Goal: Information Seeking & Learning: Find specific fact

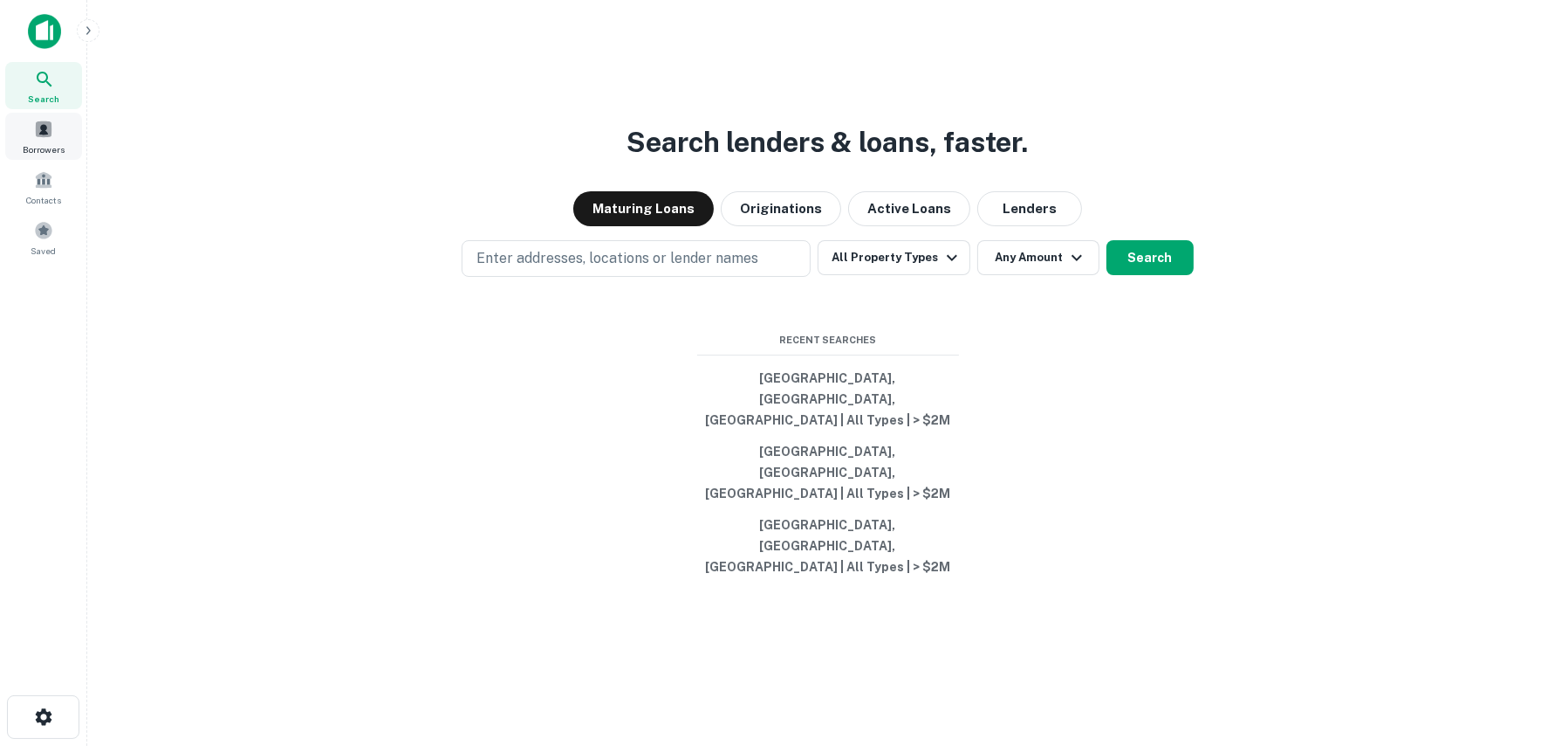
click at [43, 133] on span at bounding box center [43, 129] width 19 height 19
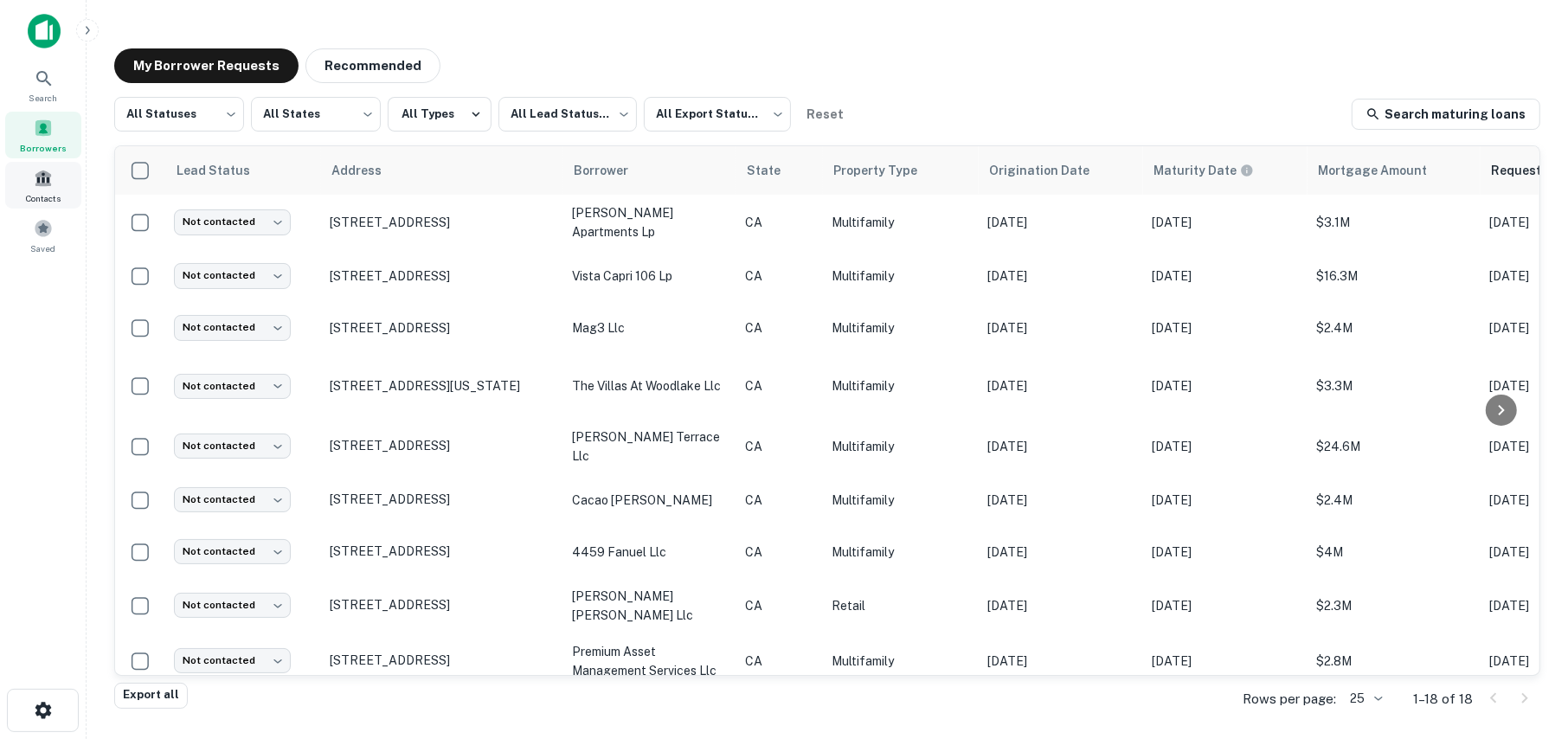
click at [47, 187] on span at bounding box center [43, 178] width 19 height 19
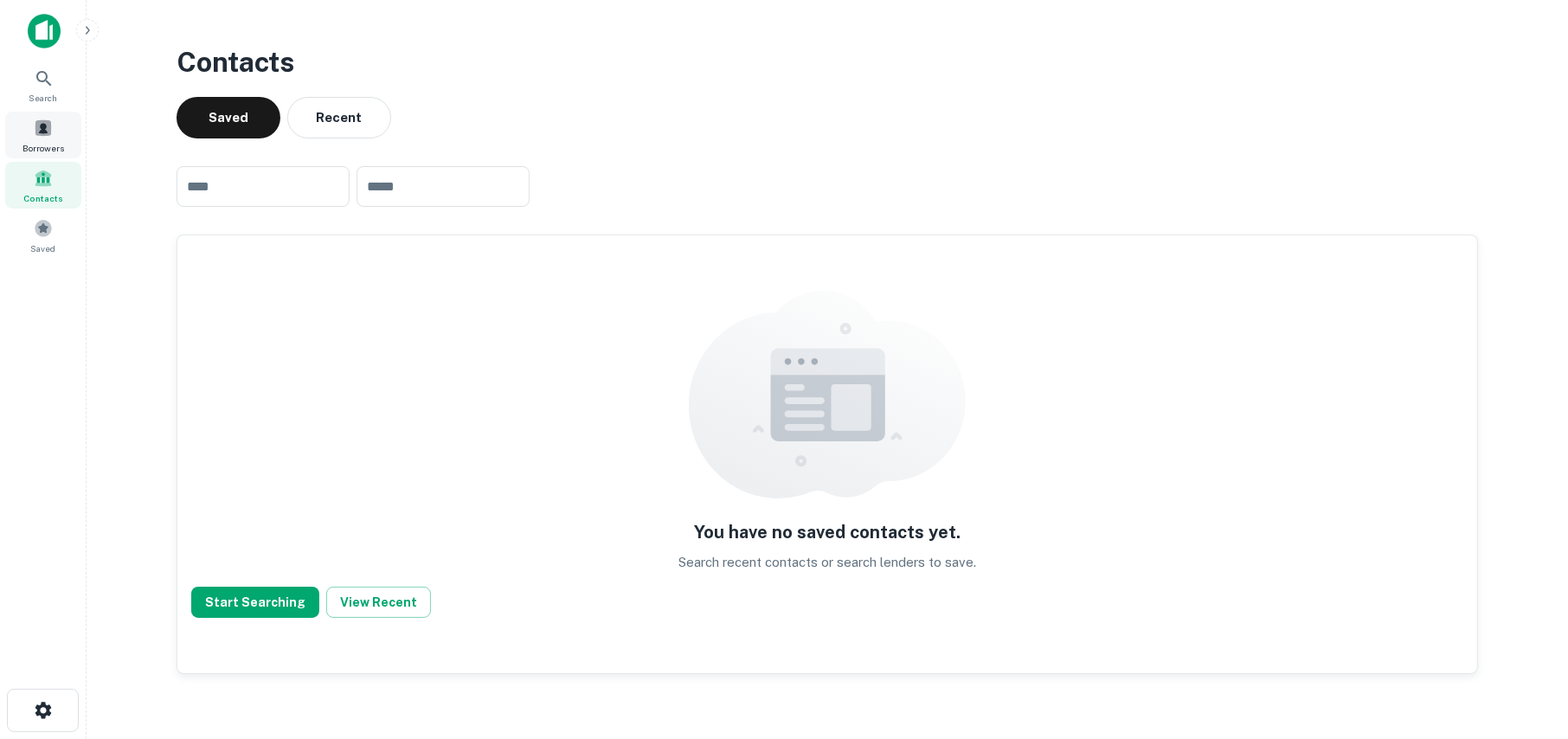
click at [42, 122] on span at bounding box center [43, 128] width 19 height 19
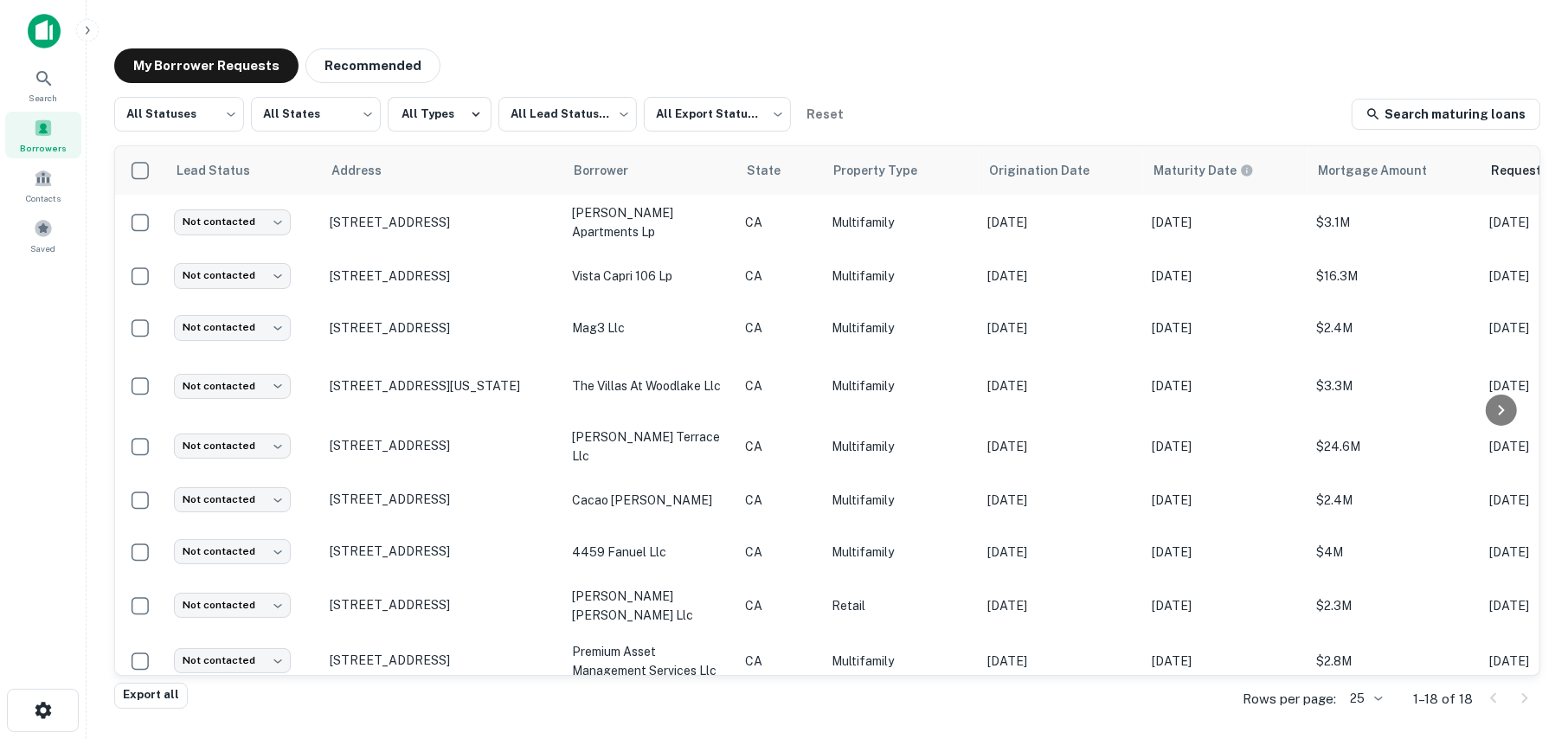
scroll to position [0, 502]
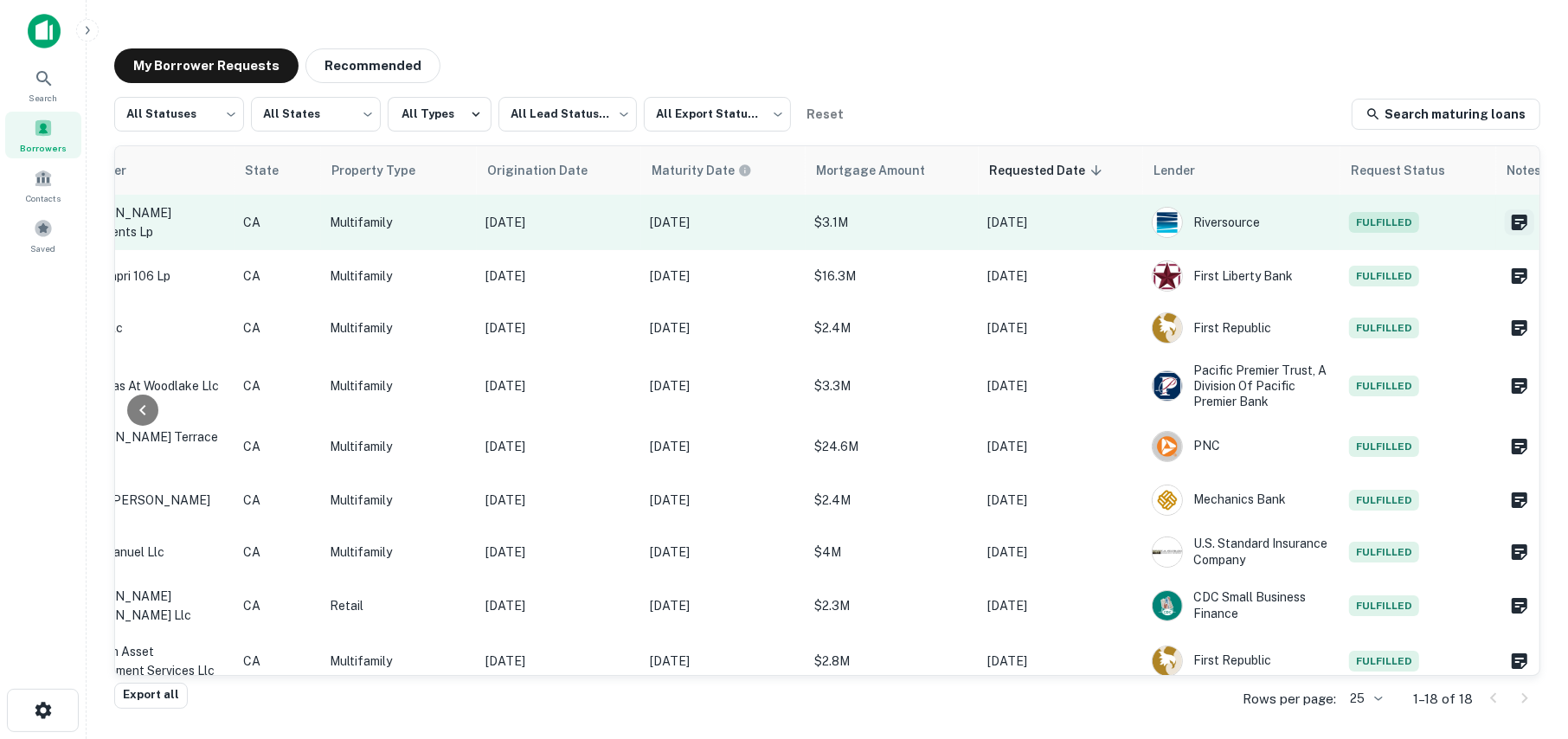
click at [1512, 224] on icon "Create a note for this borrower request" at bounding box center [1520, 223] width 16 height 16
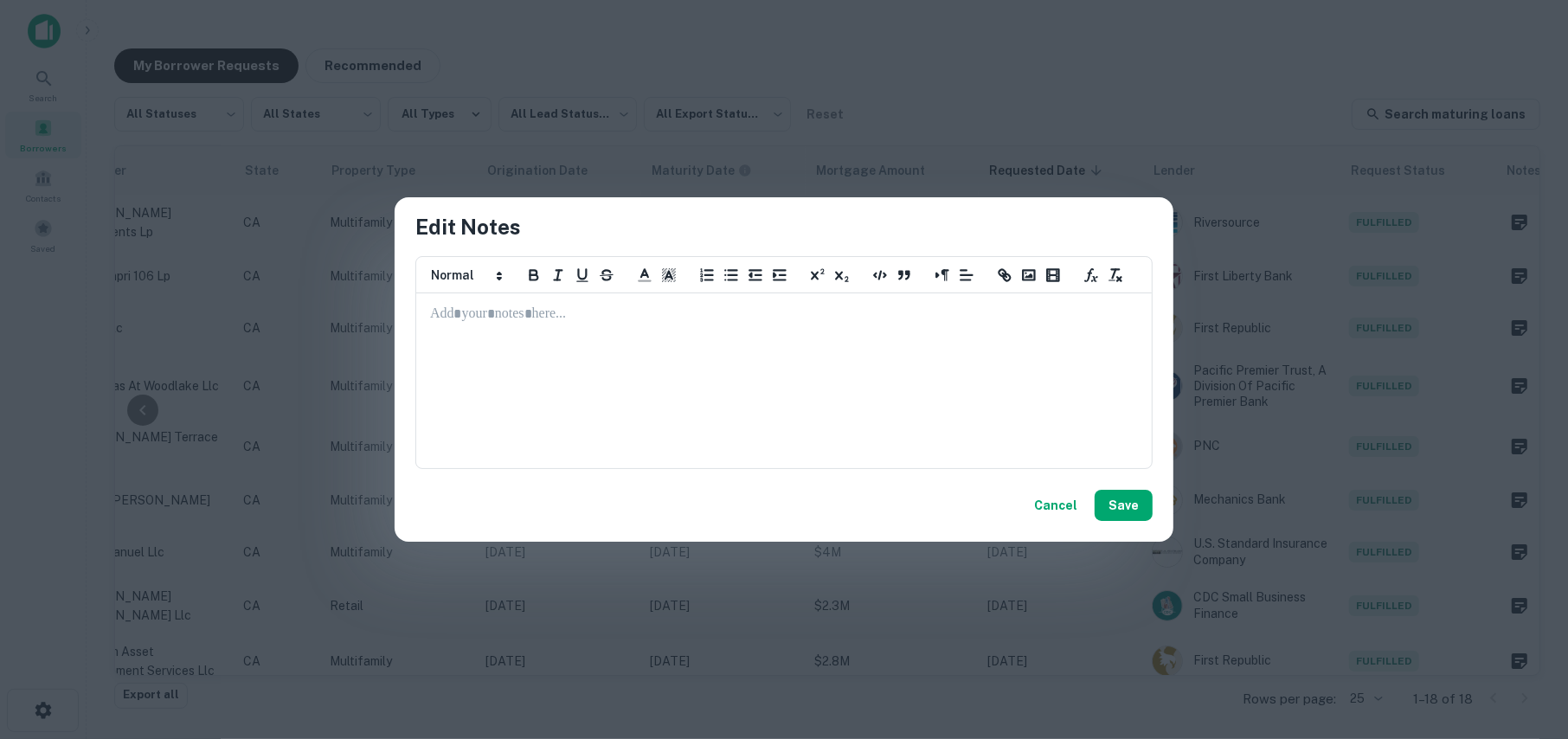
click at [1152, 96] on div "Edit Notes ********* ********* ********* ********* ********* ********* ****** C…" at bounding box center [784, 369] width 1568 height 739
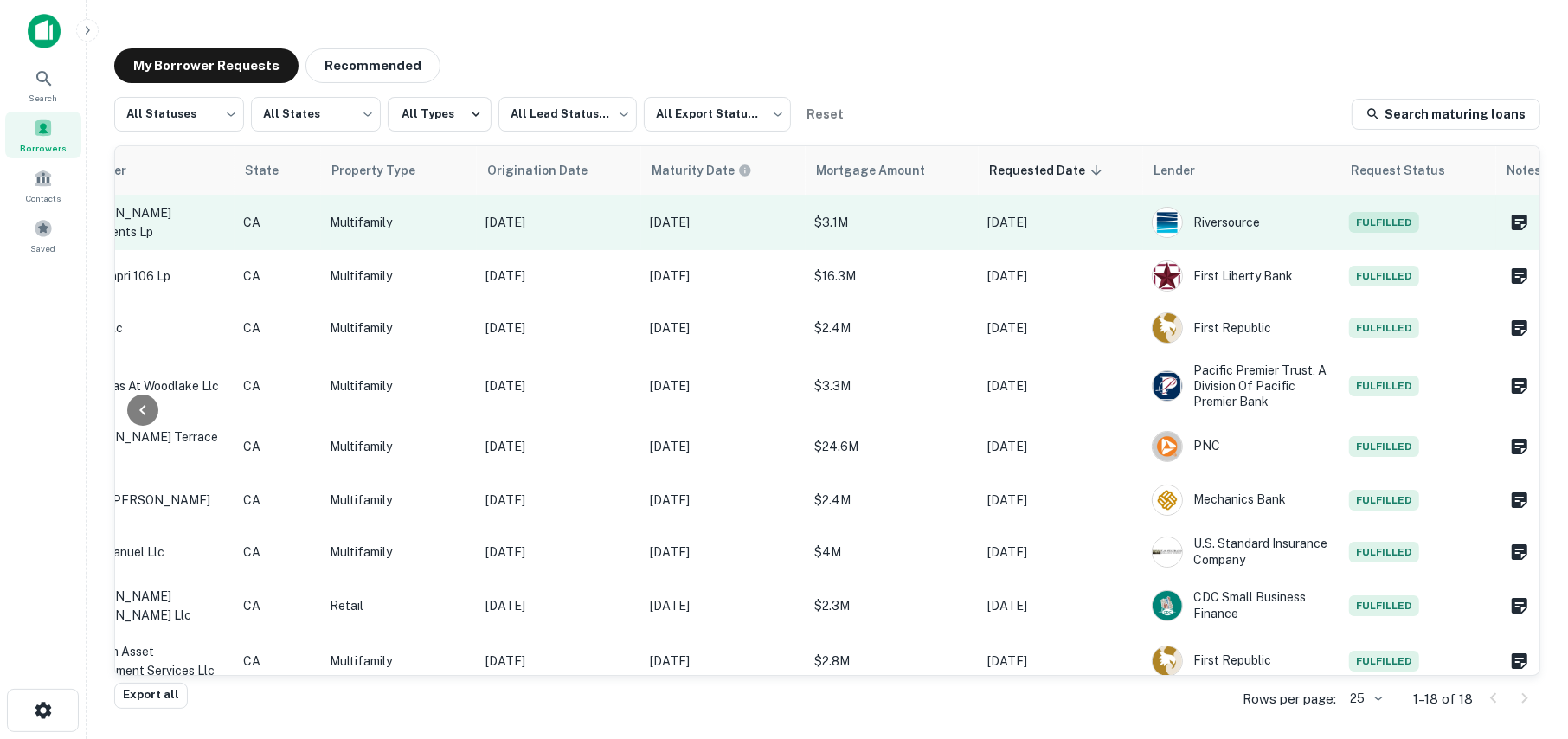
click at [1357, 220] on span "Fulfilled" at bounding box center [1385, 223] width 70 height 21
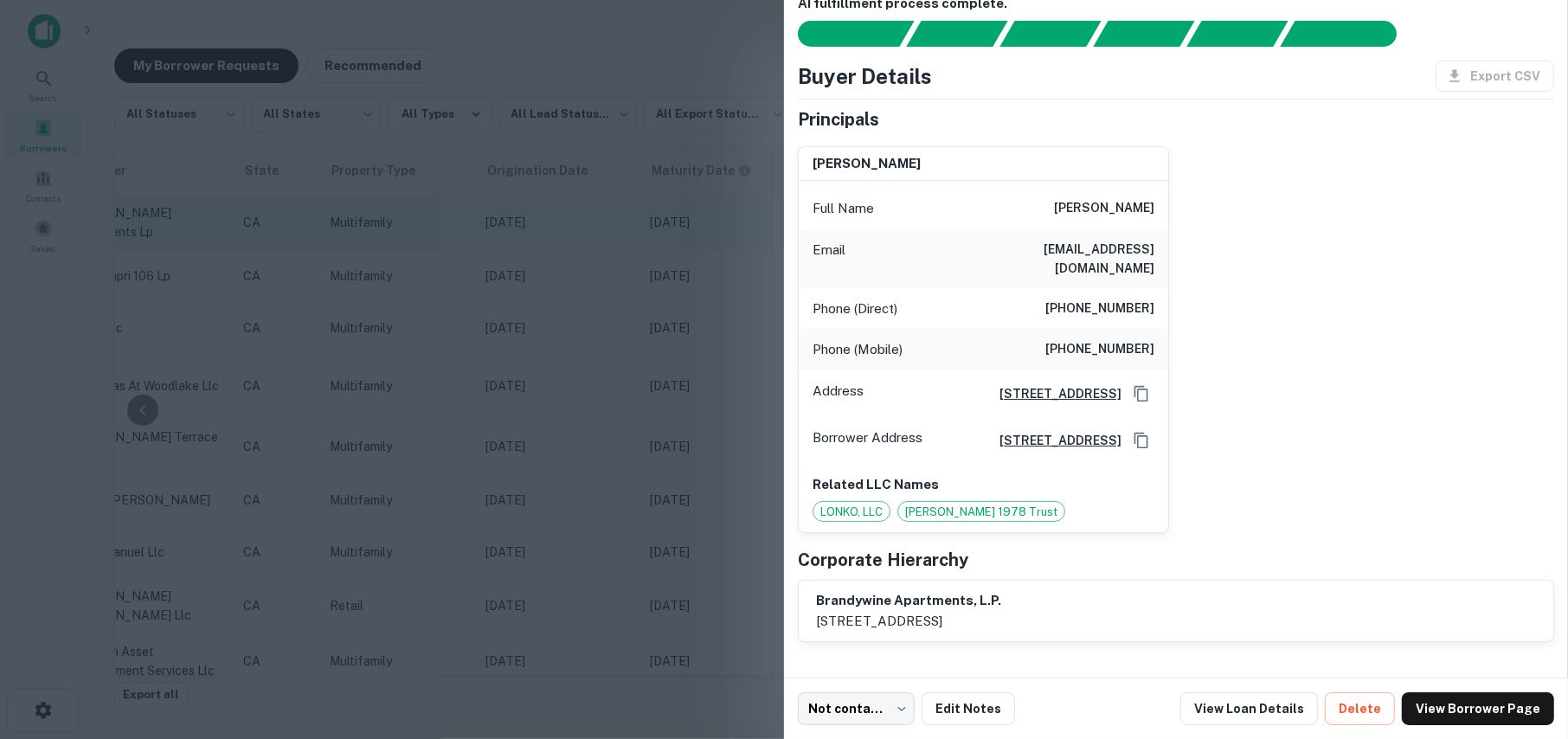
scroll to position [0, 0]
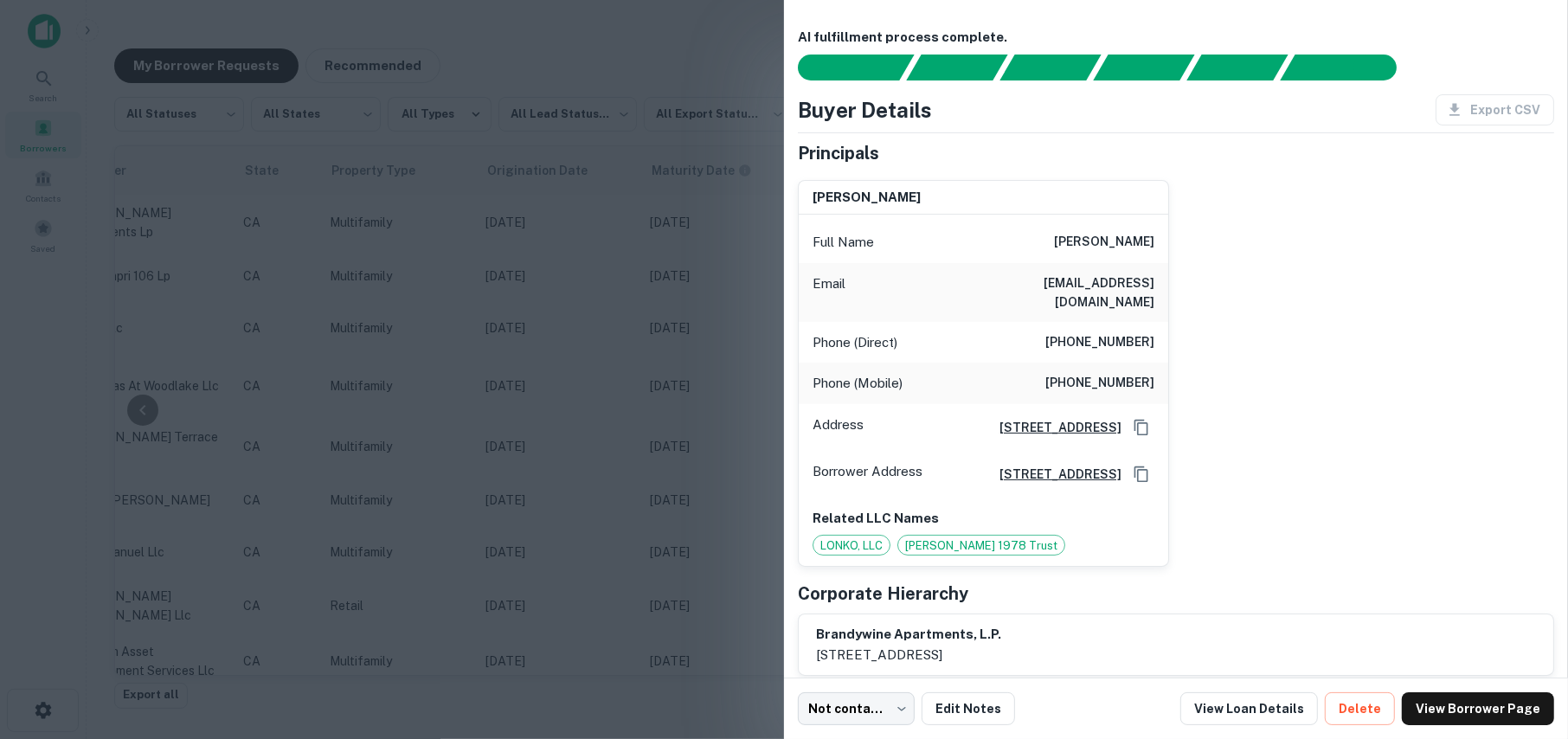
click at [1358, 217] on div "sonia e. kuster Full Name sonia e. kuster Email brodysmom06@gmail.com Phone (Di…" at bounding box center [1169, 366] width 770 height 401
click at [695, 40] on div at bounding box center [784, 369] width 1568 height 739
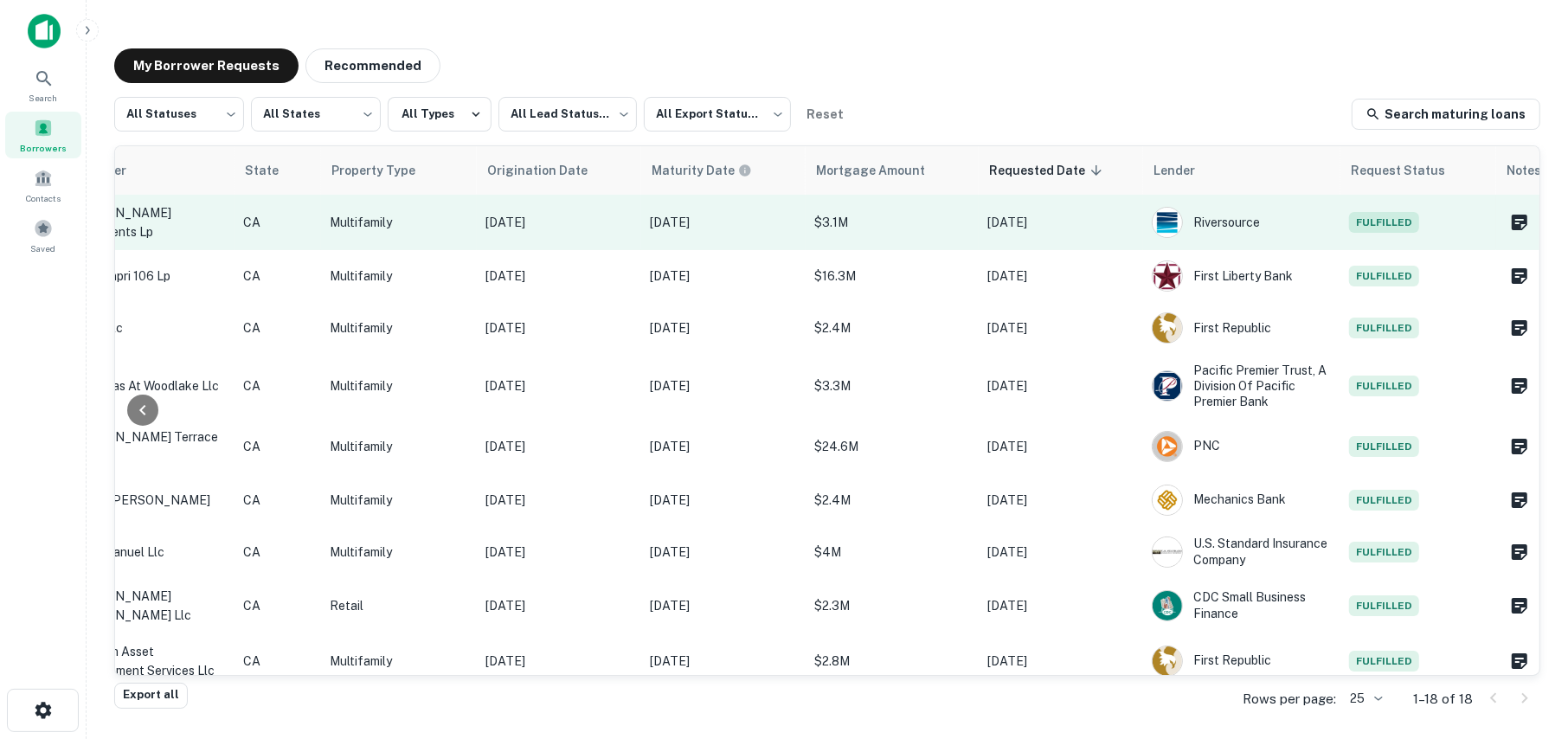
click at [1369, 216] on span "Fulfilled" at bounding box center [1385, 223] width 70 height 21
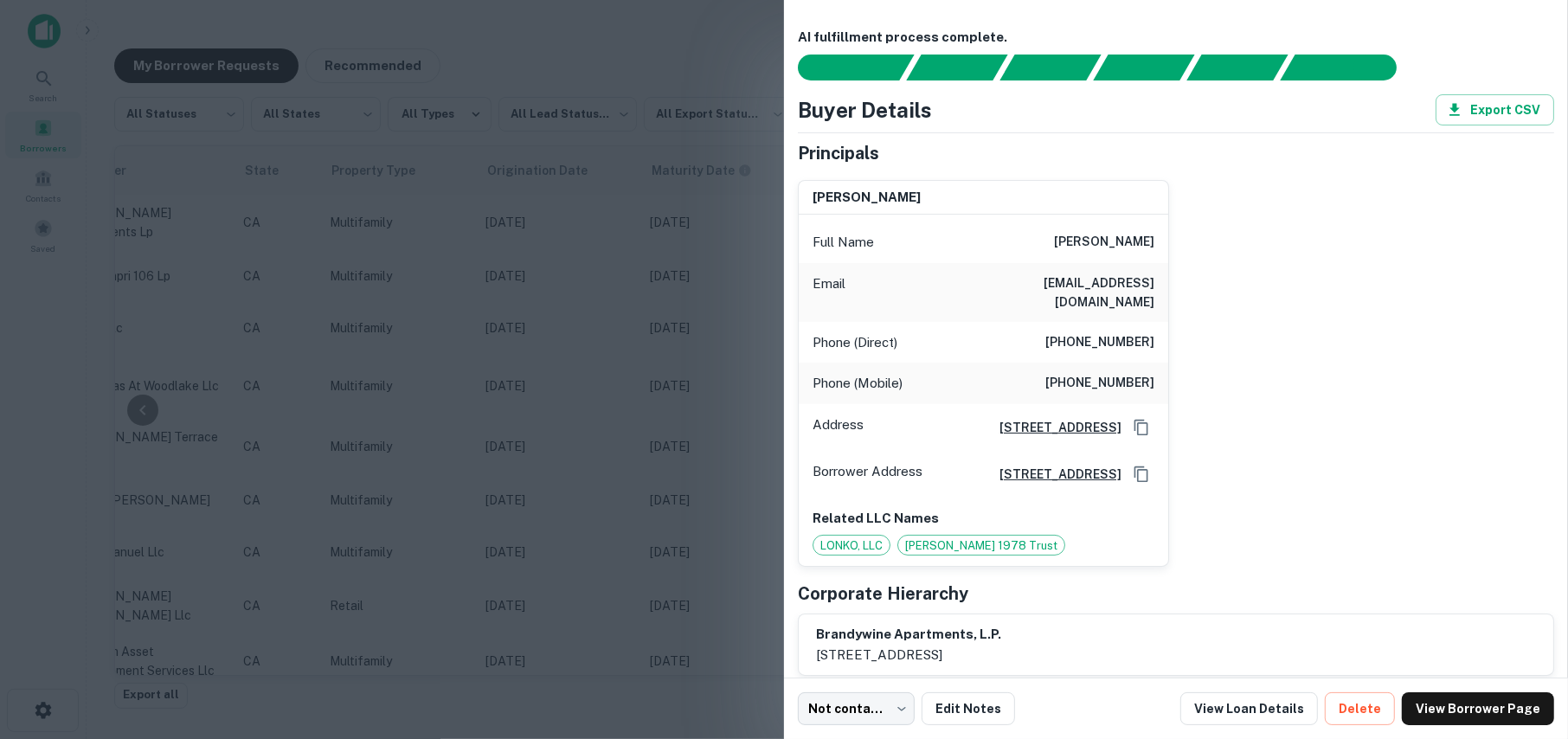
click at [1075, 240] on h6 "sonia e. kuster" at bounding box center [1104, 242] width 100 height 21
copy h6 "sonia"
drag, startPoint x: 995, startPoint y: 280, endPoint x: 1143, endPoint y: 277, distance: 148.0
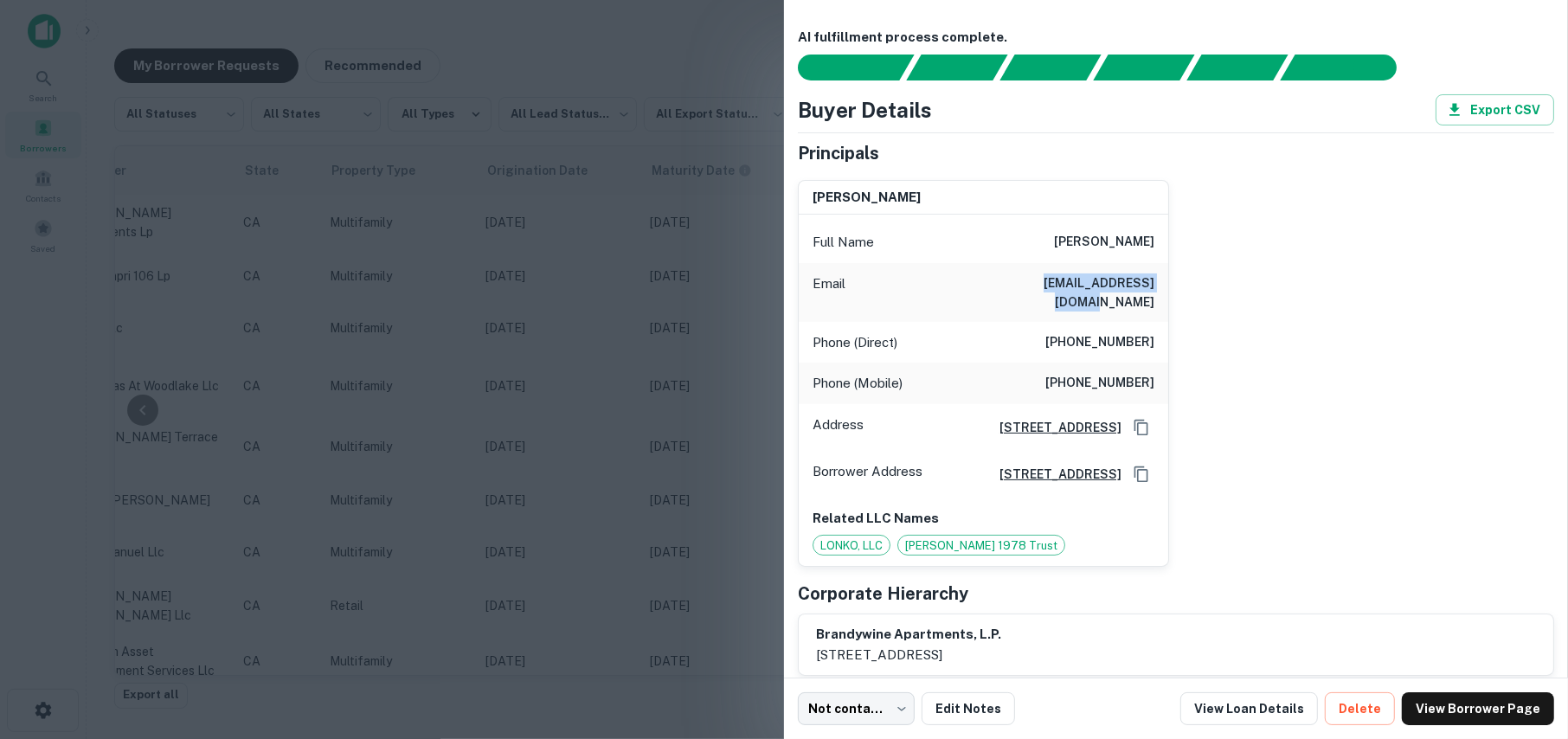
click at [1143, 277] on h6 "brodysmom06@gmail.com" at bounding box center [1051, 292] width 208 height 38
copy h6 "brodysmom06@gmail.com"
click at [1315, 406] on div "sonia e. kuster Full Name sonia e. kuster Email brodysmom06@gmail.com Phone (Di…" at bounding box center [1169, 366] width 770 height 401
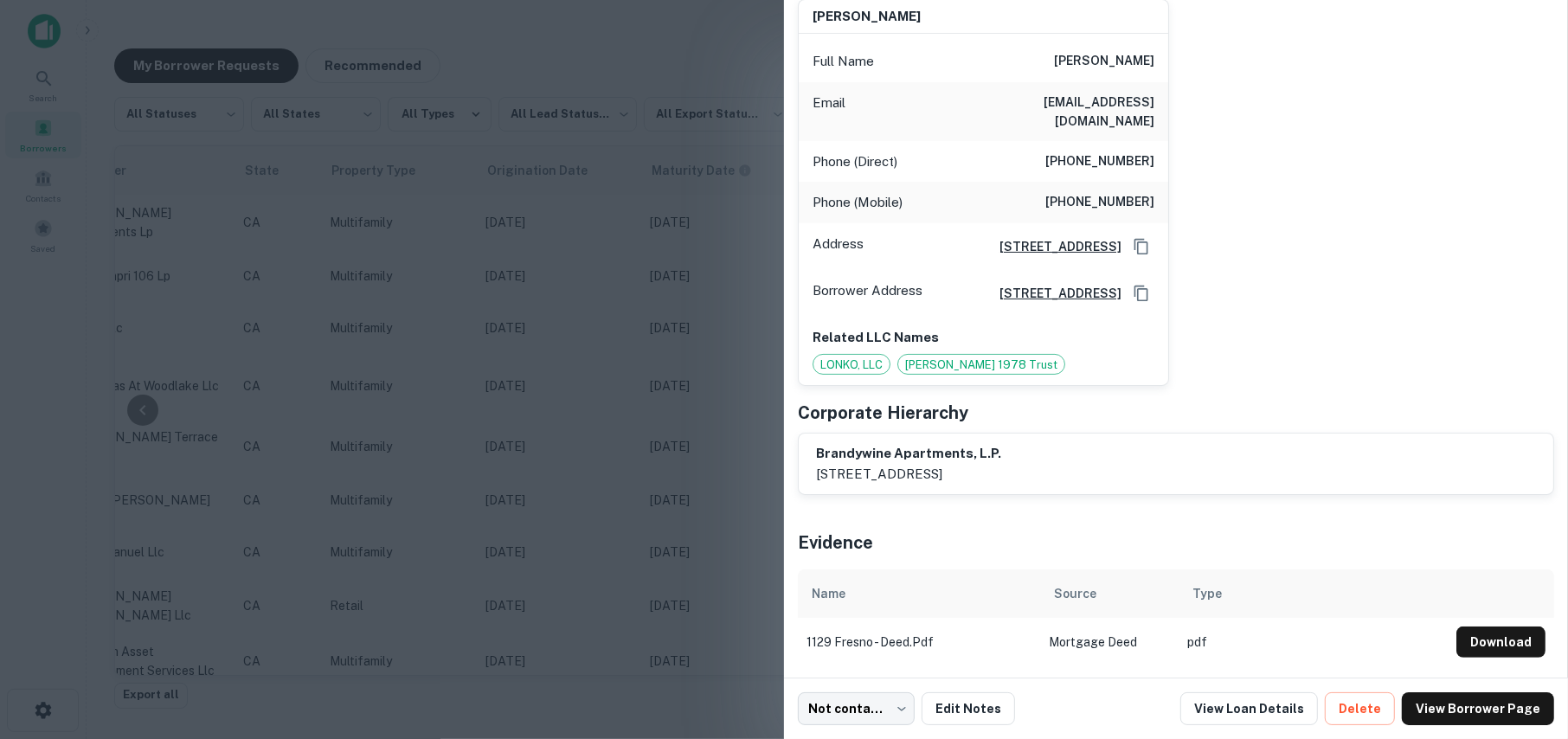
scroll to position [192, 0]
click at [1486, 648] on button "Download" at bounding box center [1501, 640] width 89 height 32
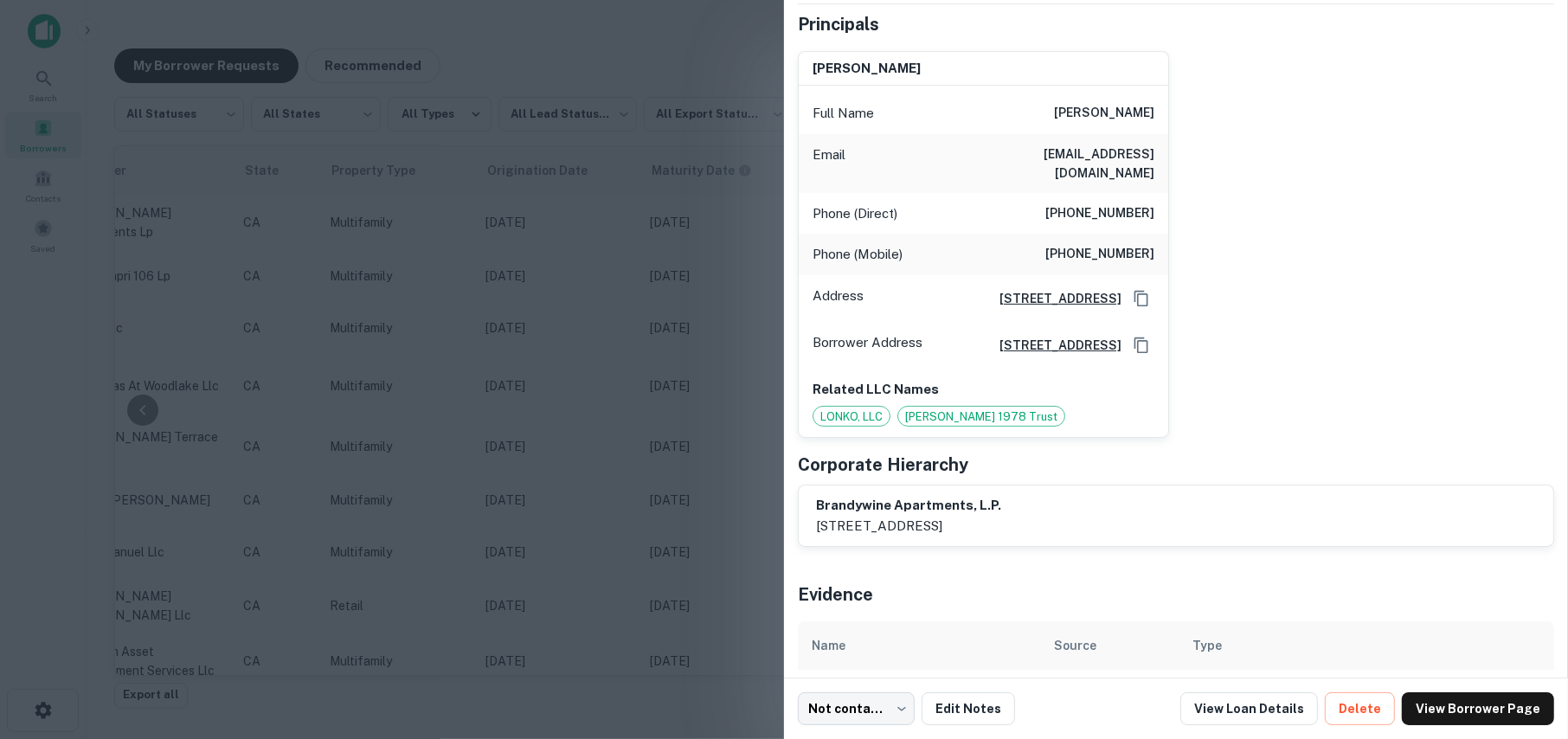
scroll to position [0, 0]
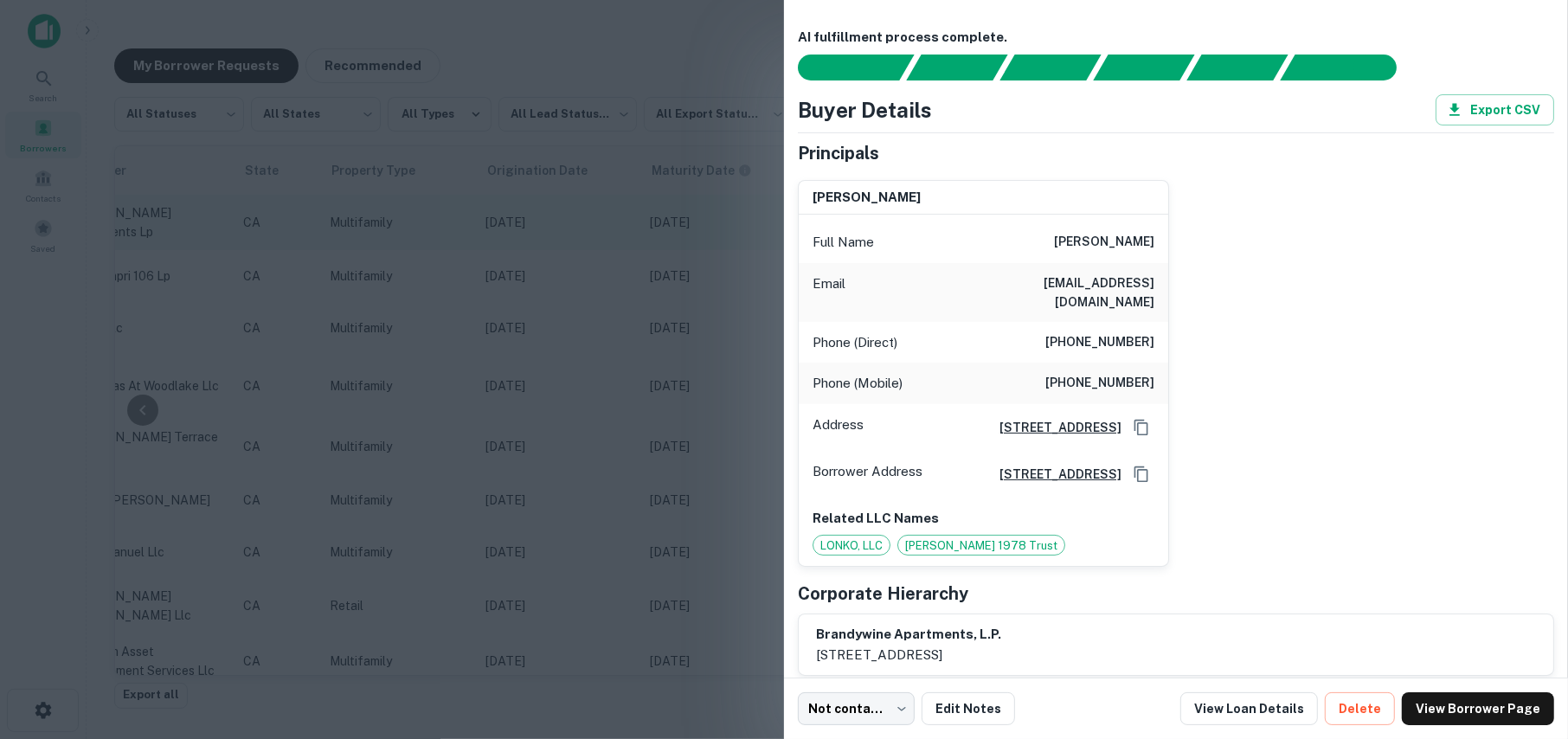
click at [620, 207] on div at bounding box center [784, 369] width 1568 height 739
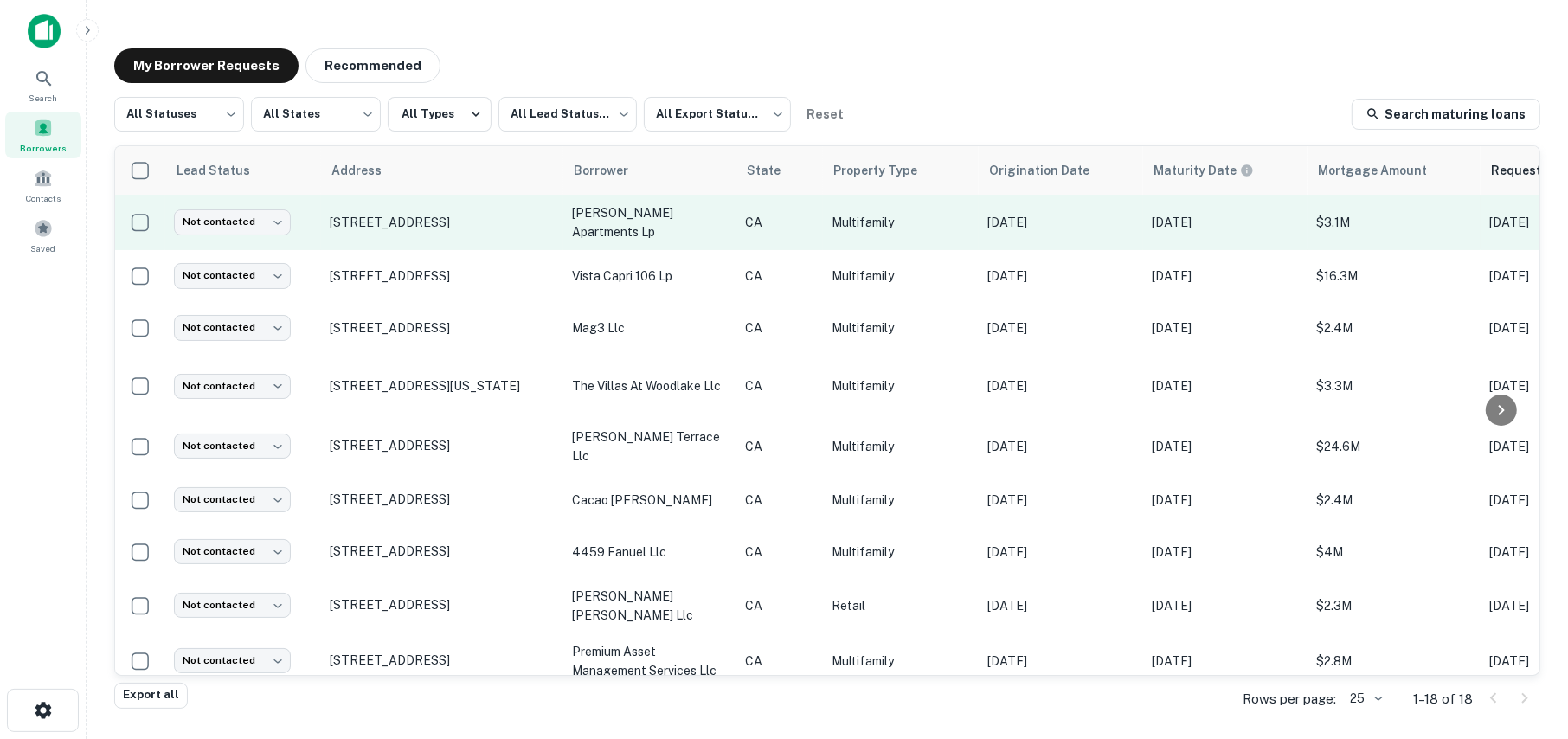
drag, startPoint x: 531, startPoint y: 221, endPoint x: 327, endPoint y: 224, distance: 204.0
click at [327, 224] on td "[STREET_ADDRESS]" at bounding box center [442, 222] width 242 height 55
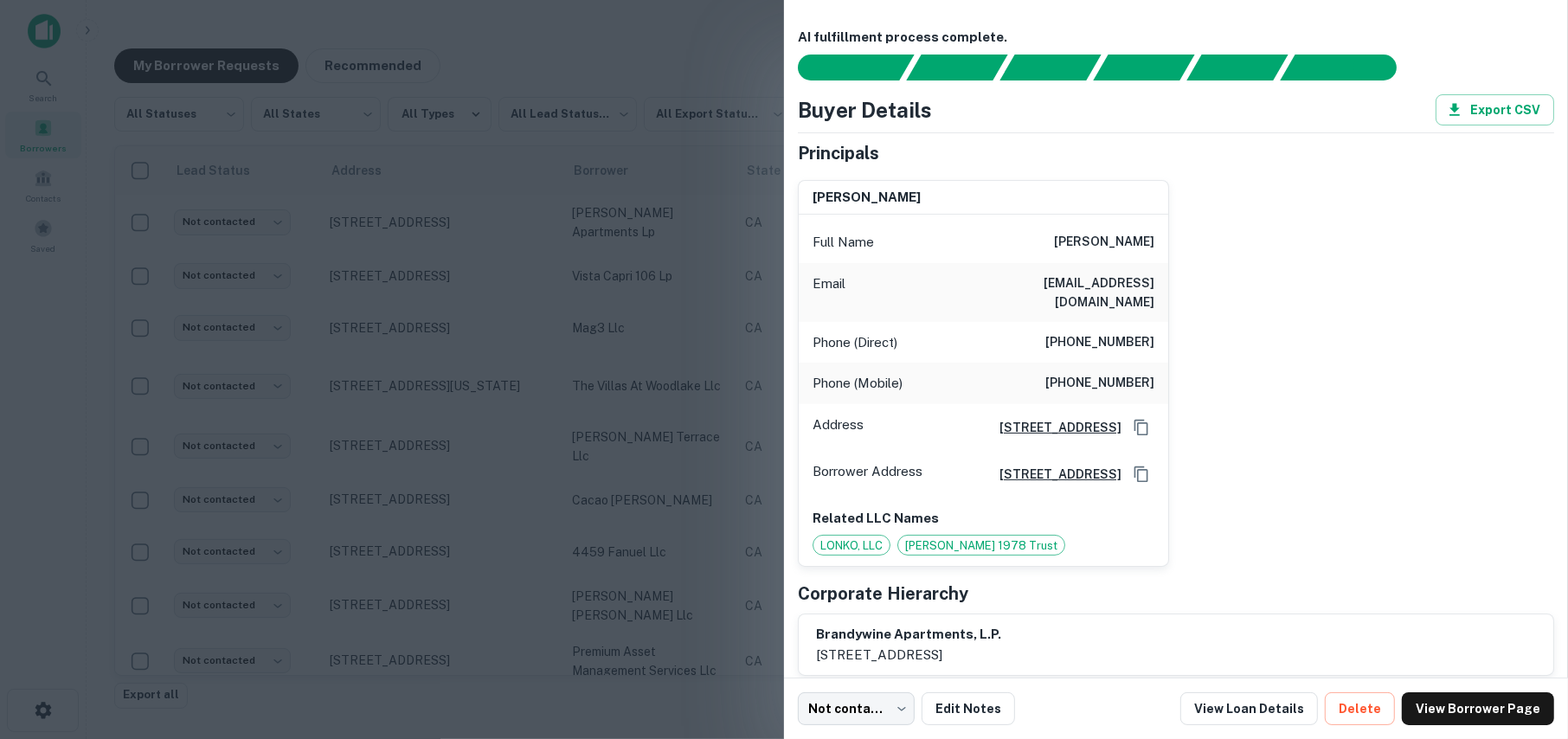
click at [1350, 273] on div "sonia e. kuster Full Name sonia e. kuster Email brodysmom06@gmail.com Phone (Di…" at bounding box center [1169, 366] width 770 height 401
click at [1482, 112] on button "Export CSV" at bounding box center [1494, 110] width 118 height 32
click at [613, 317] on div at bounding box center [784, 369] width 1568 height 739
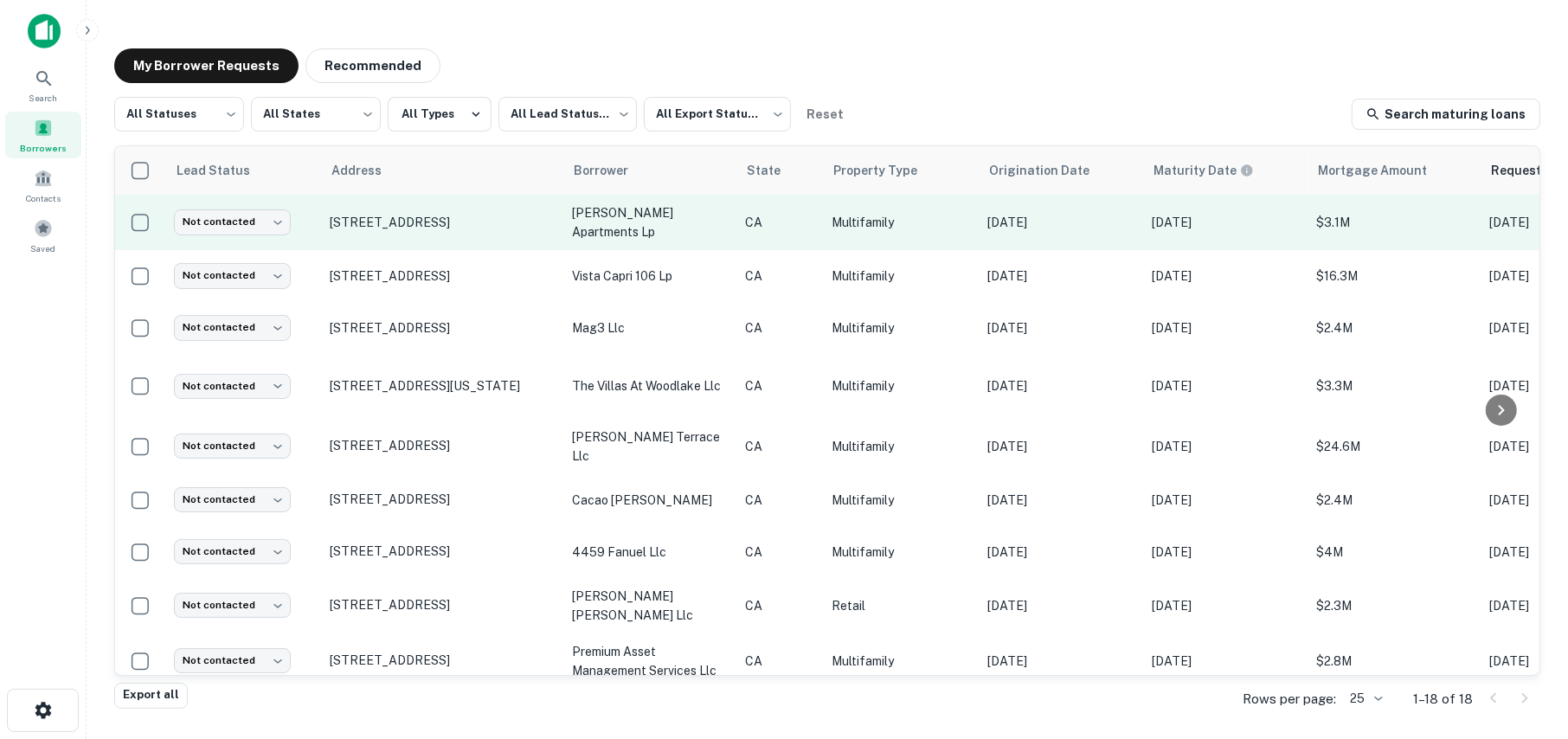
drag, startPoint x: 498, startPoint y: 224, endPoint x: 360, endPoint y: 238, distance: 138.7
click at [360, 238] on td "[STREET_ADDRESS]" at bounding box center [442, 222] width 242 height 55
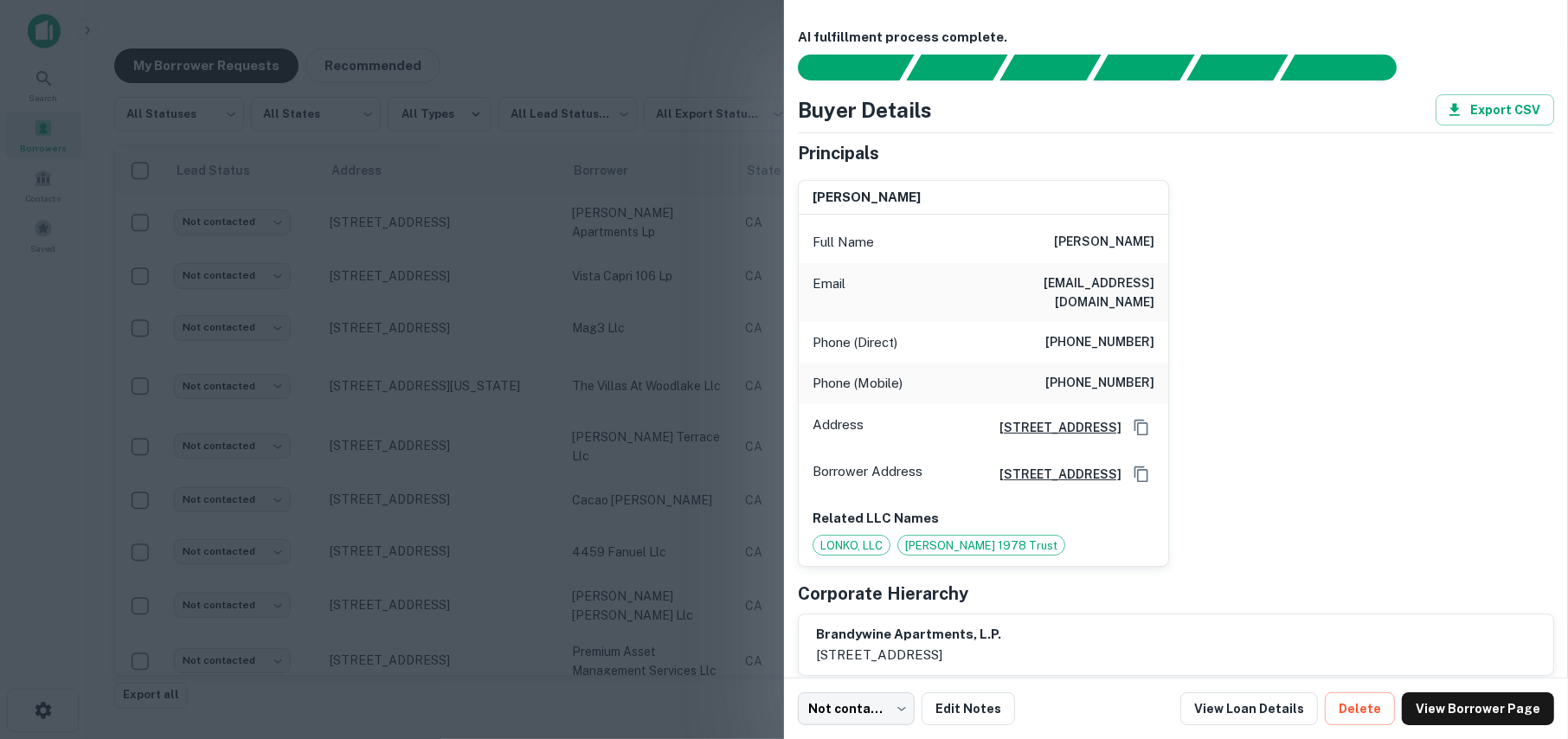
drag, startPoint x: 1268, startPoint y: 270, endPoint x: 1282, endPoint y: 273, distance: 14.3
click at [1269, 272] on div "sonia e. kuster Full Name sonia e. kuster Email brodysmom06@gmail.com Phone (Di…" at bounding box center [1169, 366] width 770 height 401
click at [638, 289] on div at bounding box center [784, 369] width 1568 height 739
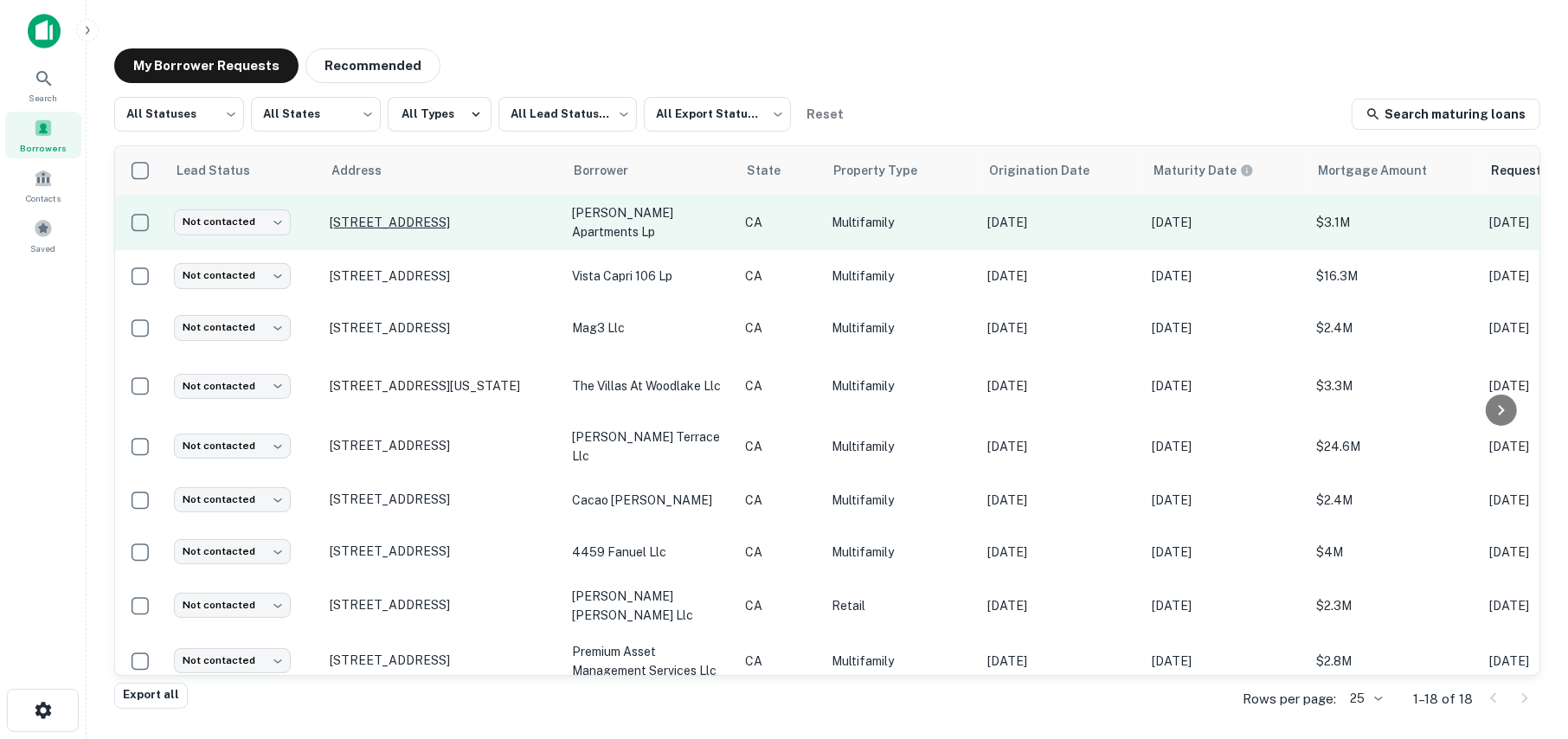
drag, startPoint x: 540, startPoint y: 215, endPoint x: 329, endPoint y: 219, distance: 211.0
click at [330, 219] on p "[STREET_ADDRESS]" at bounding box center [442, 223] width 225 height 16
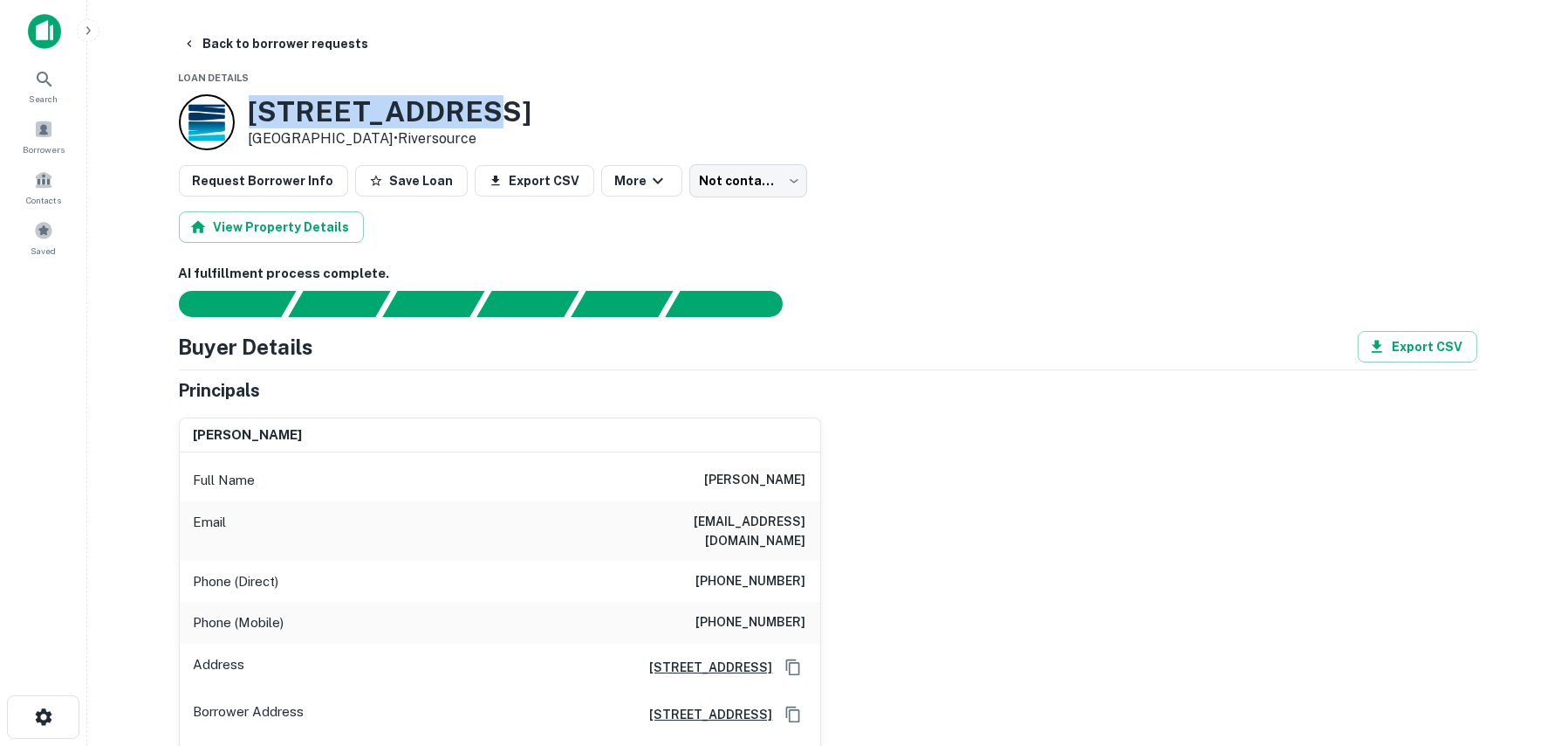
drag, startPoint x: 441, startPoint y: 104, endPoint x: 253, endPoint y: 99, distance: 188.1
click at [253, 99] on h3 "1129 Fresno St" at bounding box center [390, 112] width 284 height 34
copy h3 "1129 Fresno St"
click at [1113, 433] on div "sonia e. kuster Full Name sonia e. kuster Email brodysmom06@gmail.com Phone (Di…" at bounding box center [822, 606] width 1312 height 405
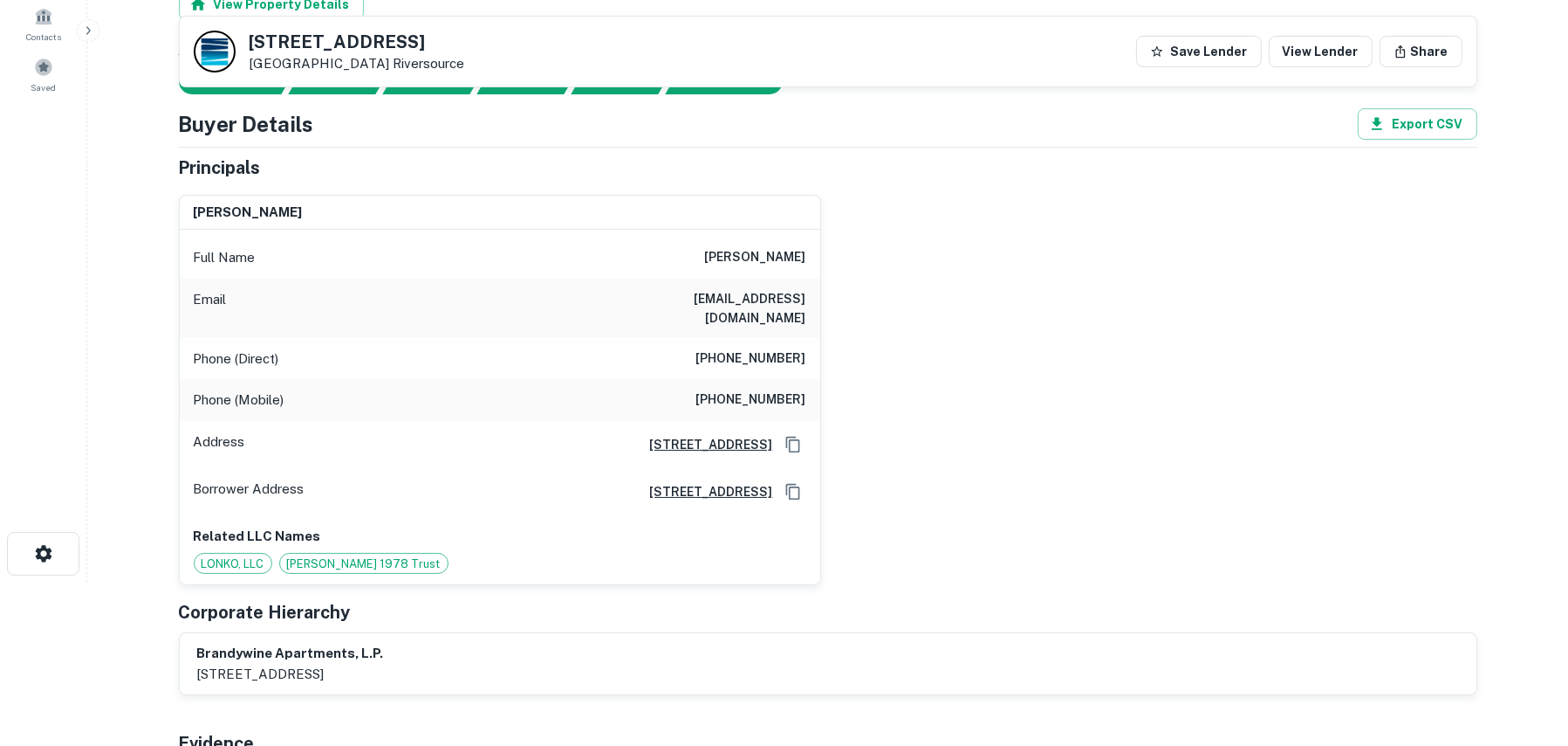
scroll to position [174, 0]
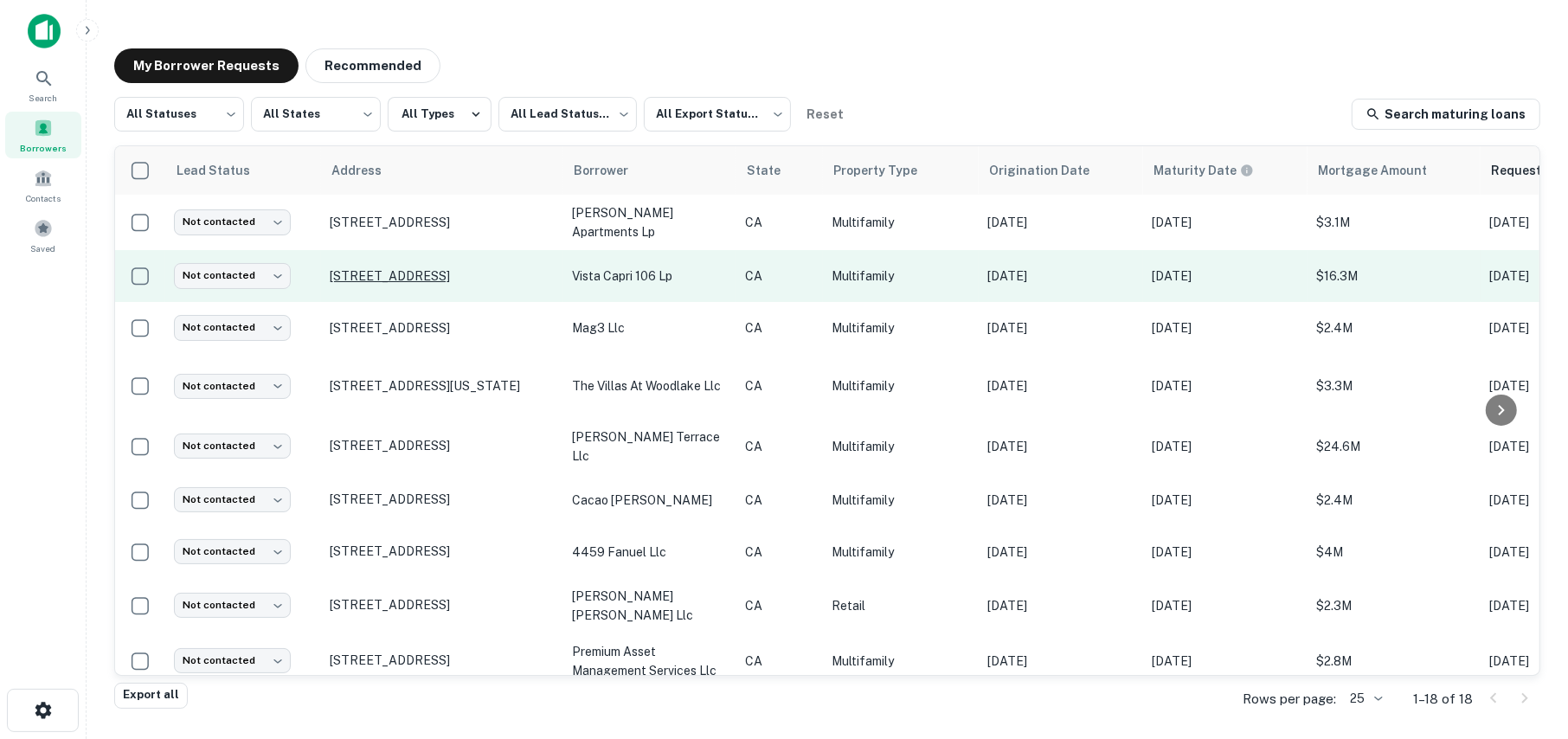
click at [392, 281] on p "[STREET_ADDRESS]" at bounding box center [442, 276] width 225 height 16
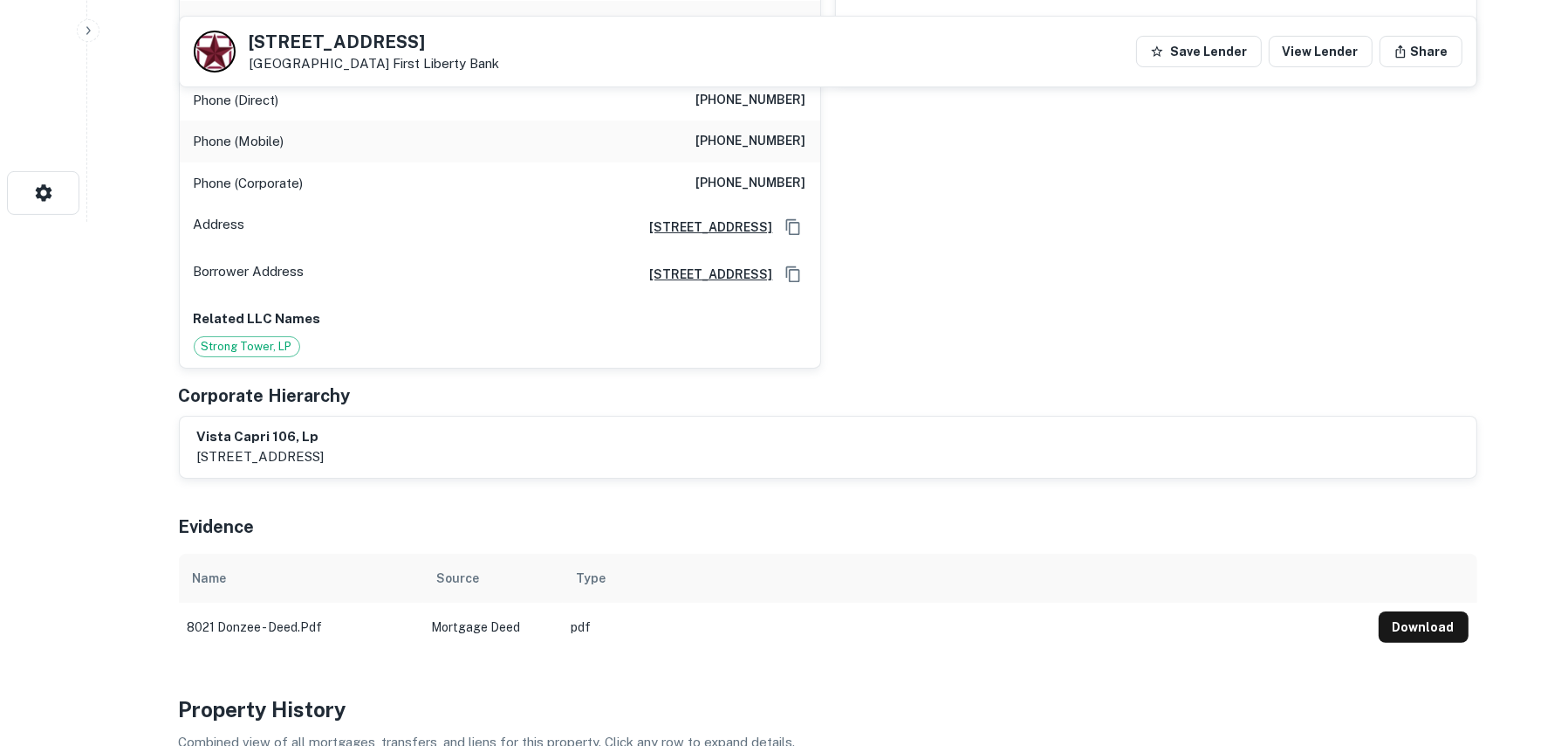
scroll to position [611, 0]
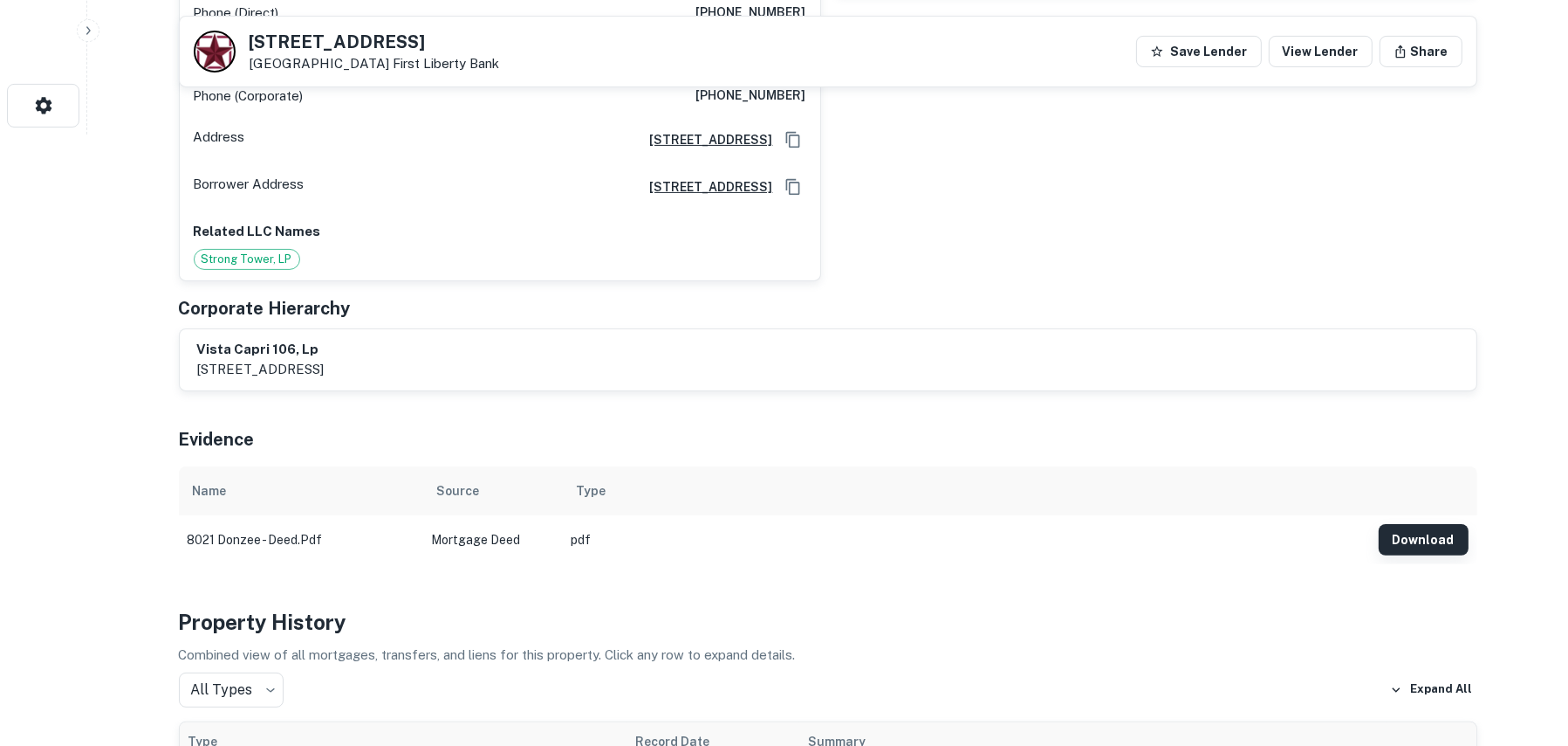
click at [1412, 524] on button "Download" at bounding box center [1424, 540] width 90 height 32
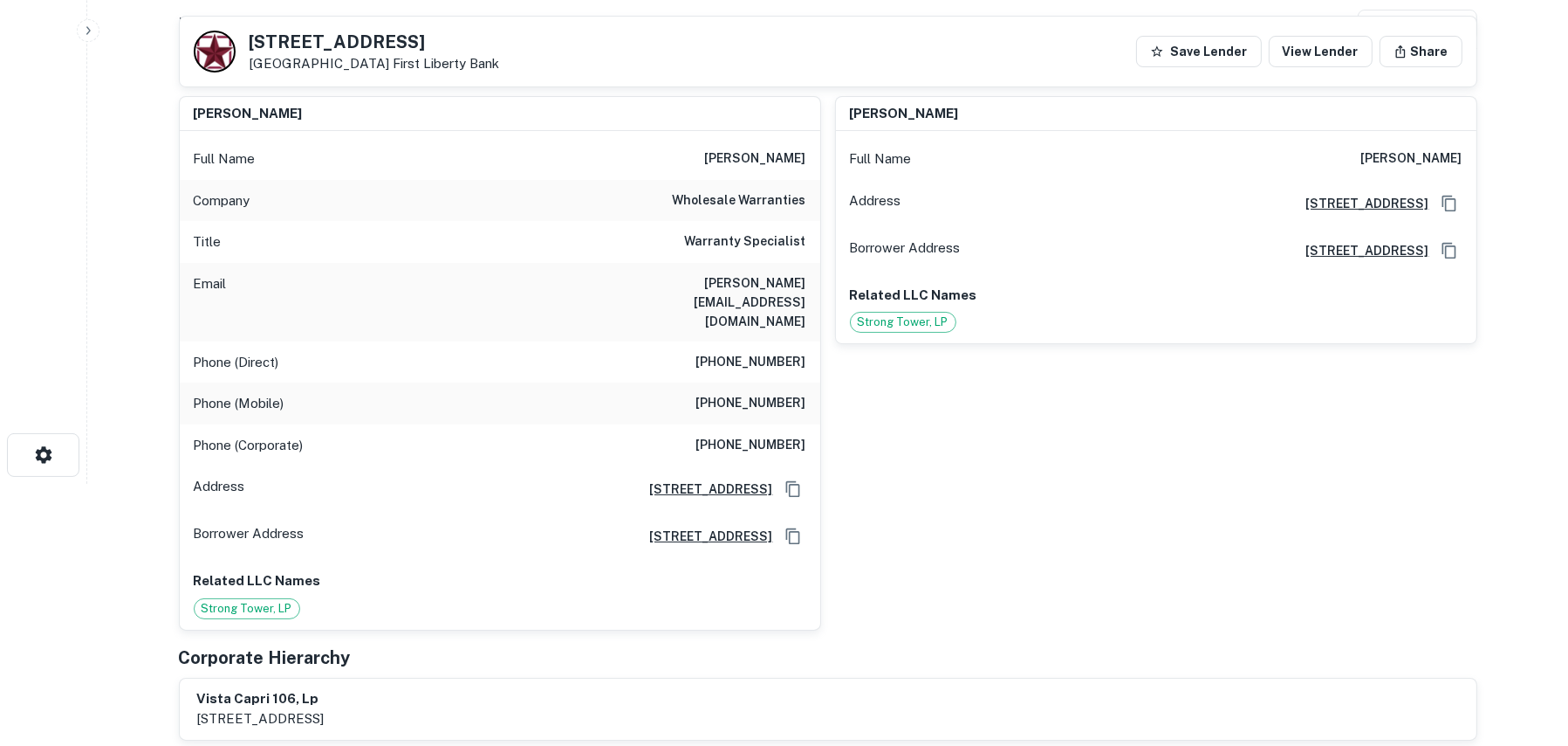
scroll to position [0, 0]
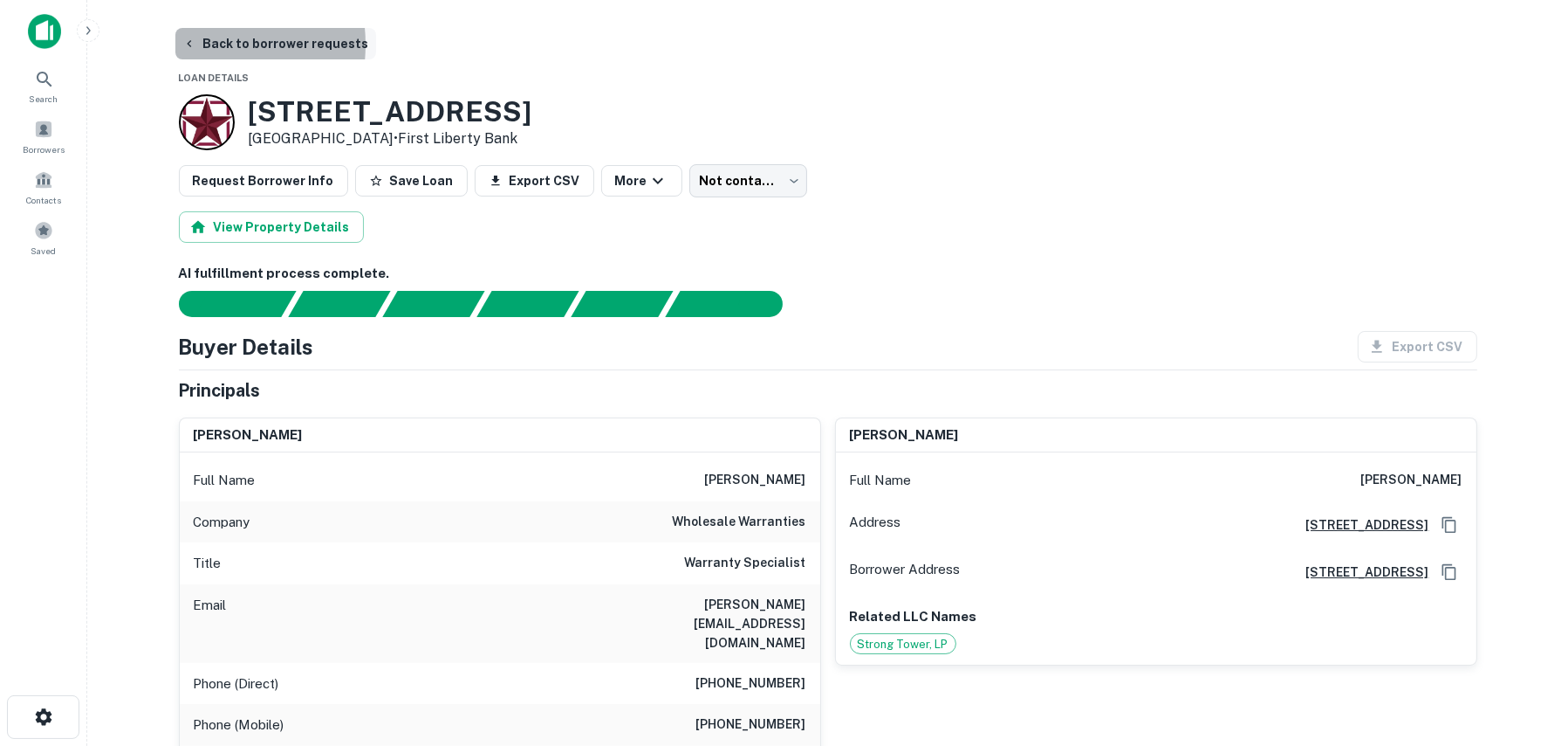
click at [190, 44] on icon "button" at bounding box center [189, 43] width 14 height 14
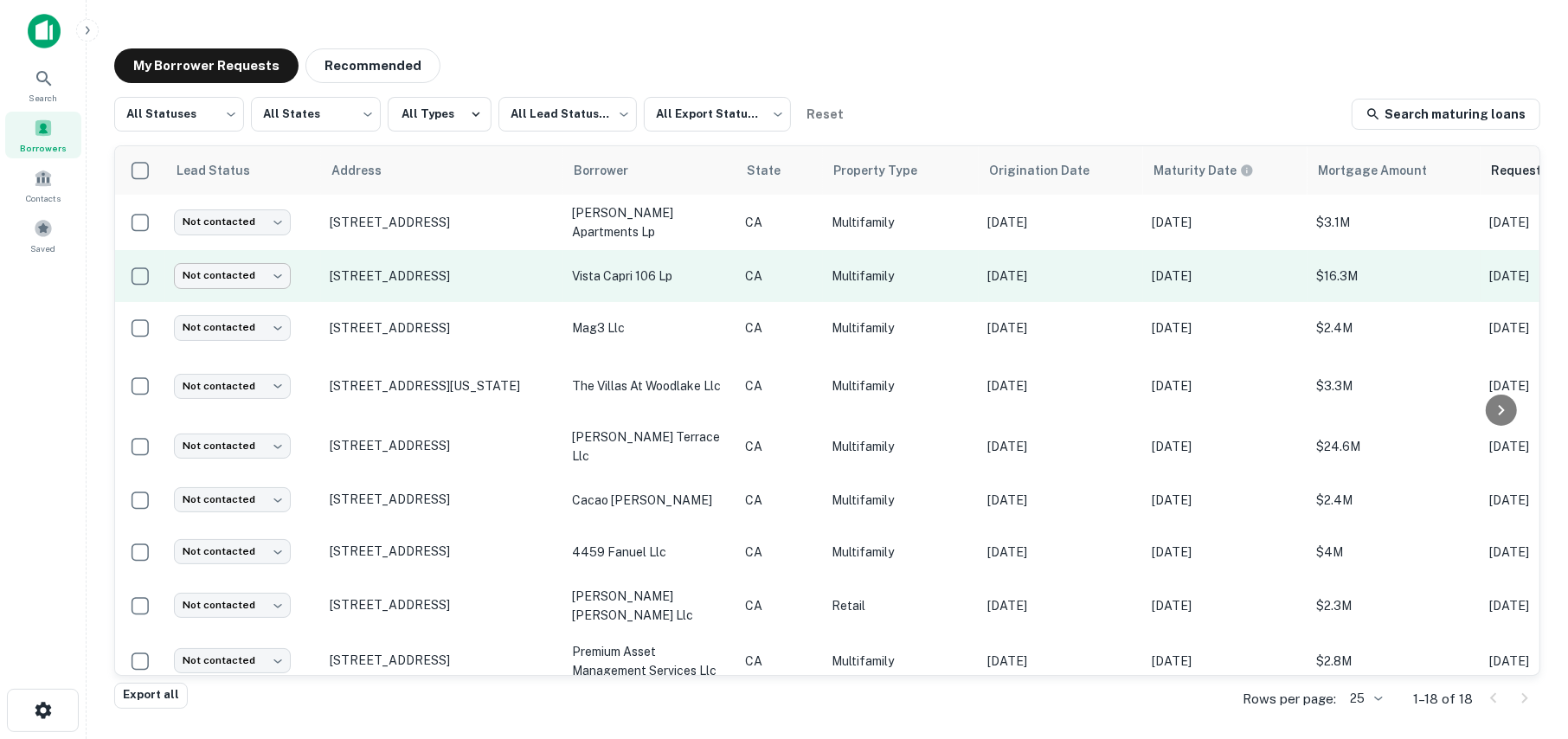
click at [217, 279] on body "Search Borrowers Contacts Saved My Borrower Requests Recommended All Statuses *…" at bounding box center [784, 369] width 1568 height 739
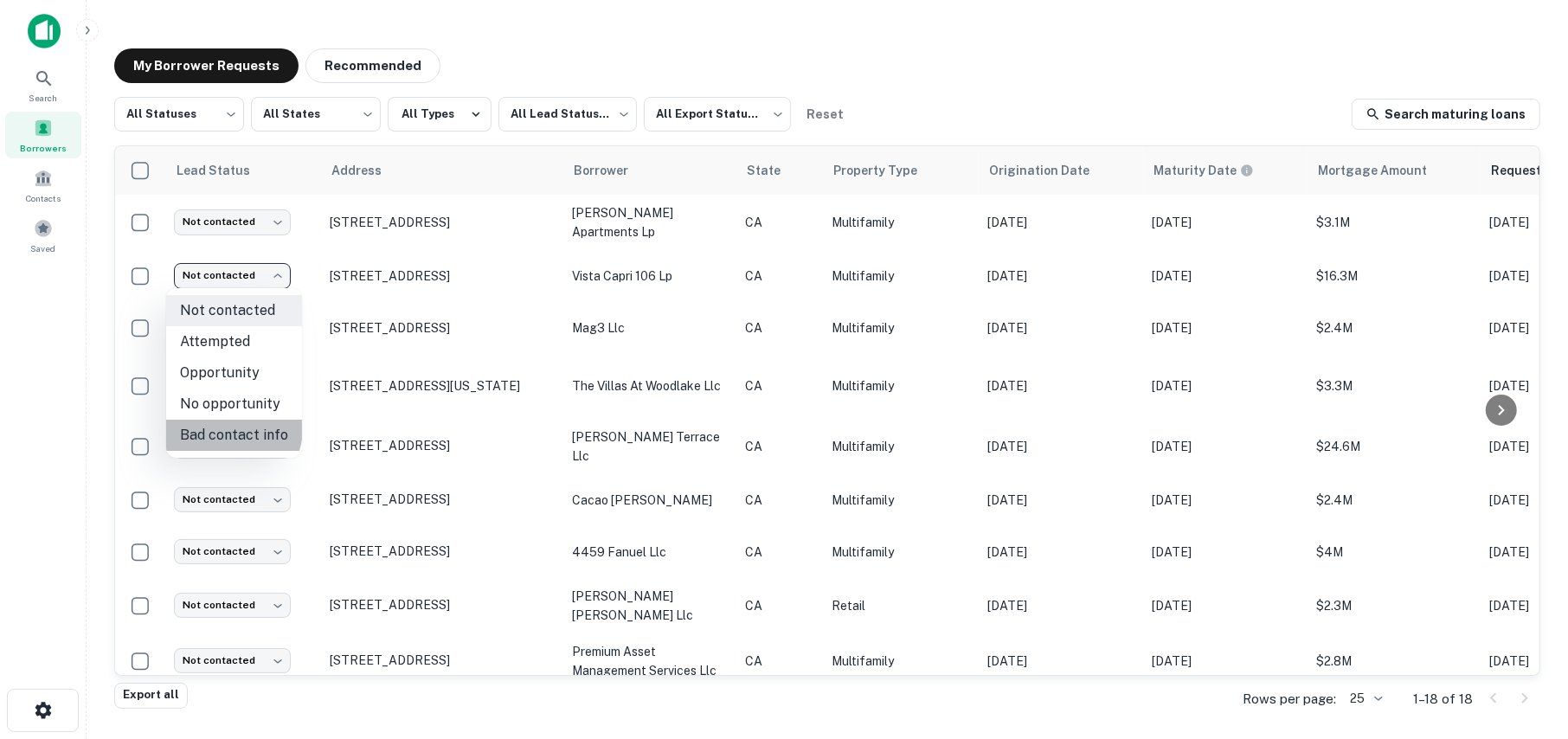
click at [228, 429] on li "Bad contact info" at bounding box center [233, 436] width 136 height 32
type input "**********"
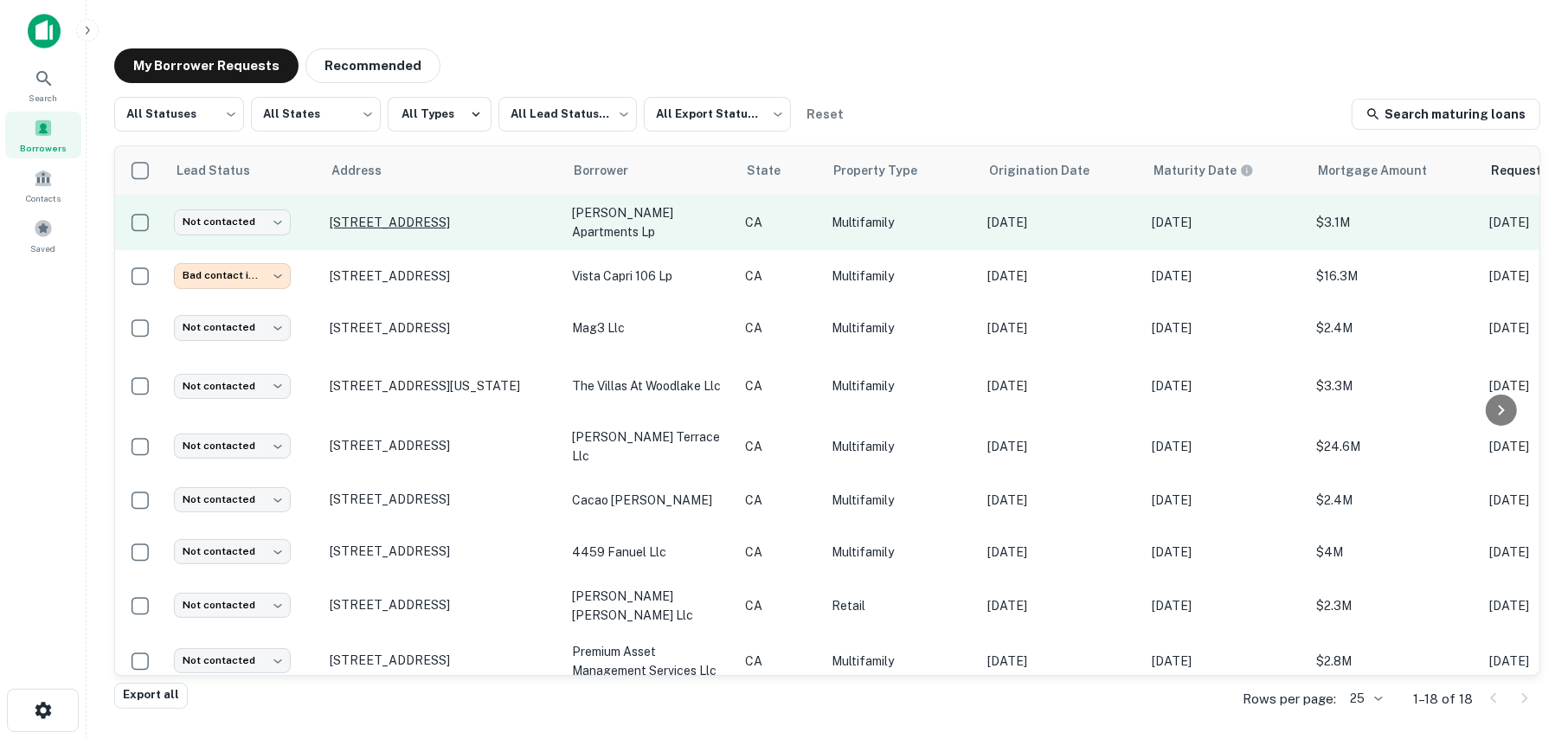
click at [403, 224] on p "[STREET_ADDRESS]" at bounding box center [442, 223] width 225 height 16
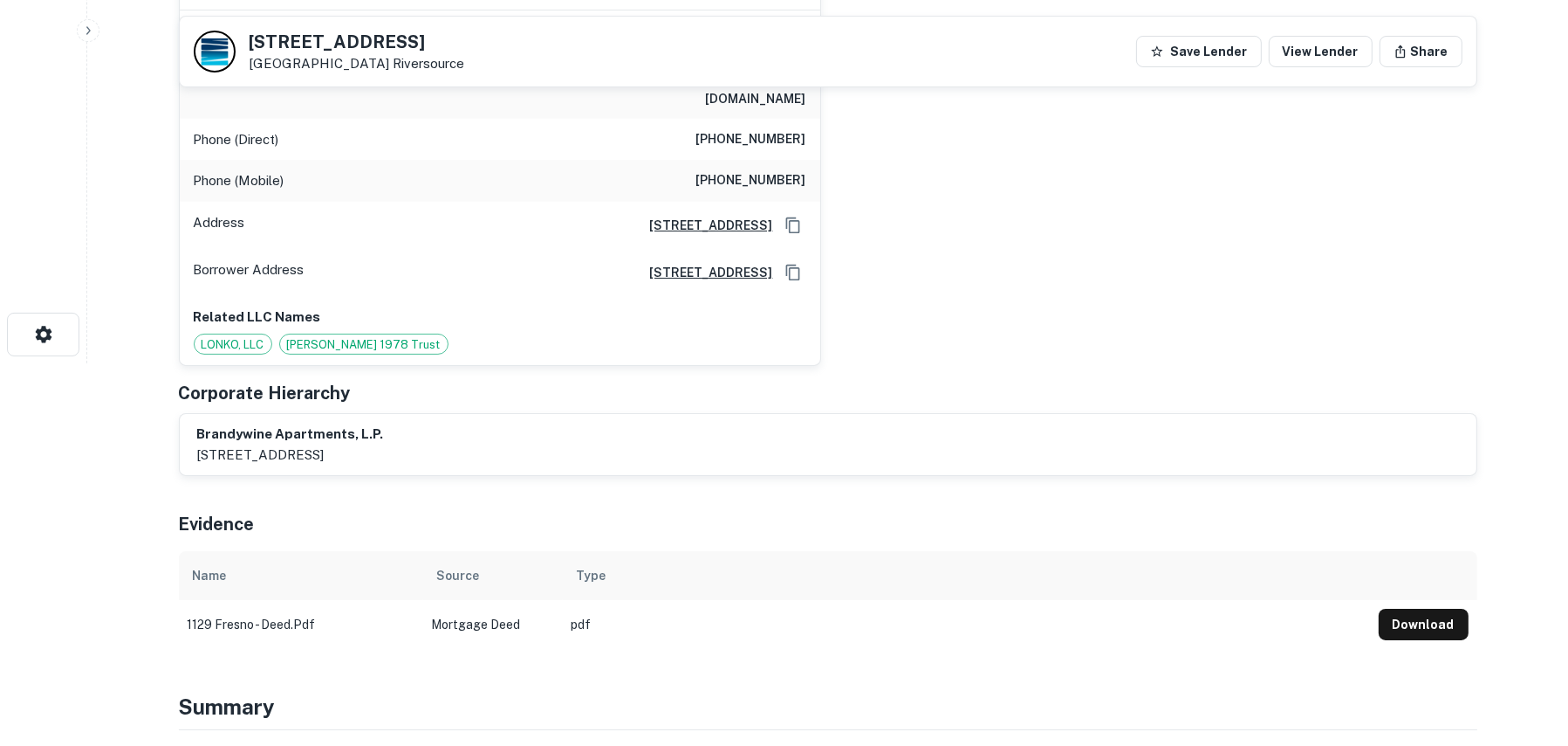
scroll to position [436, 0]
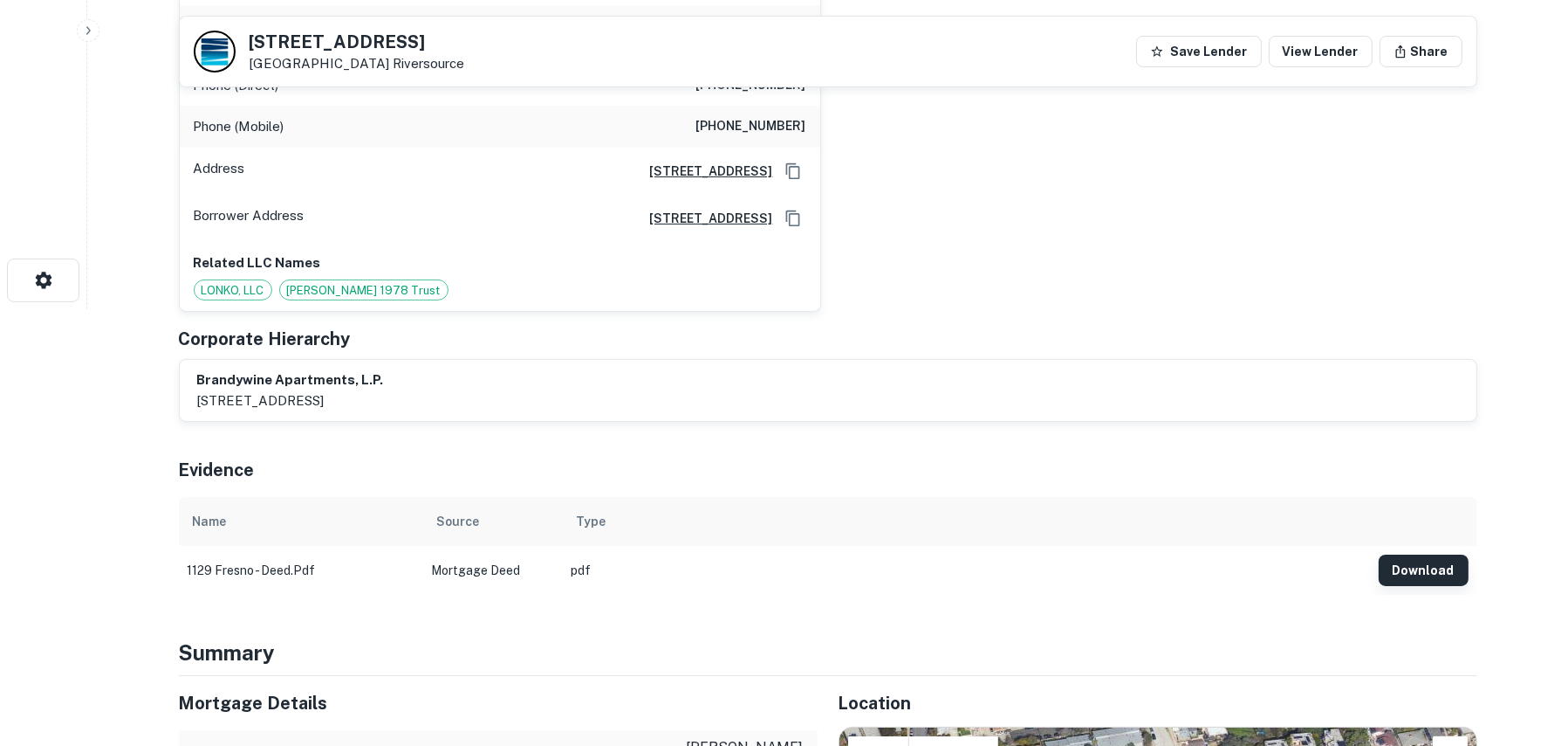
click at [1442, 555] on button "Download" at bounding box center [1424, 571] width 90 height 32
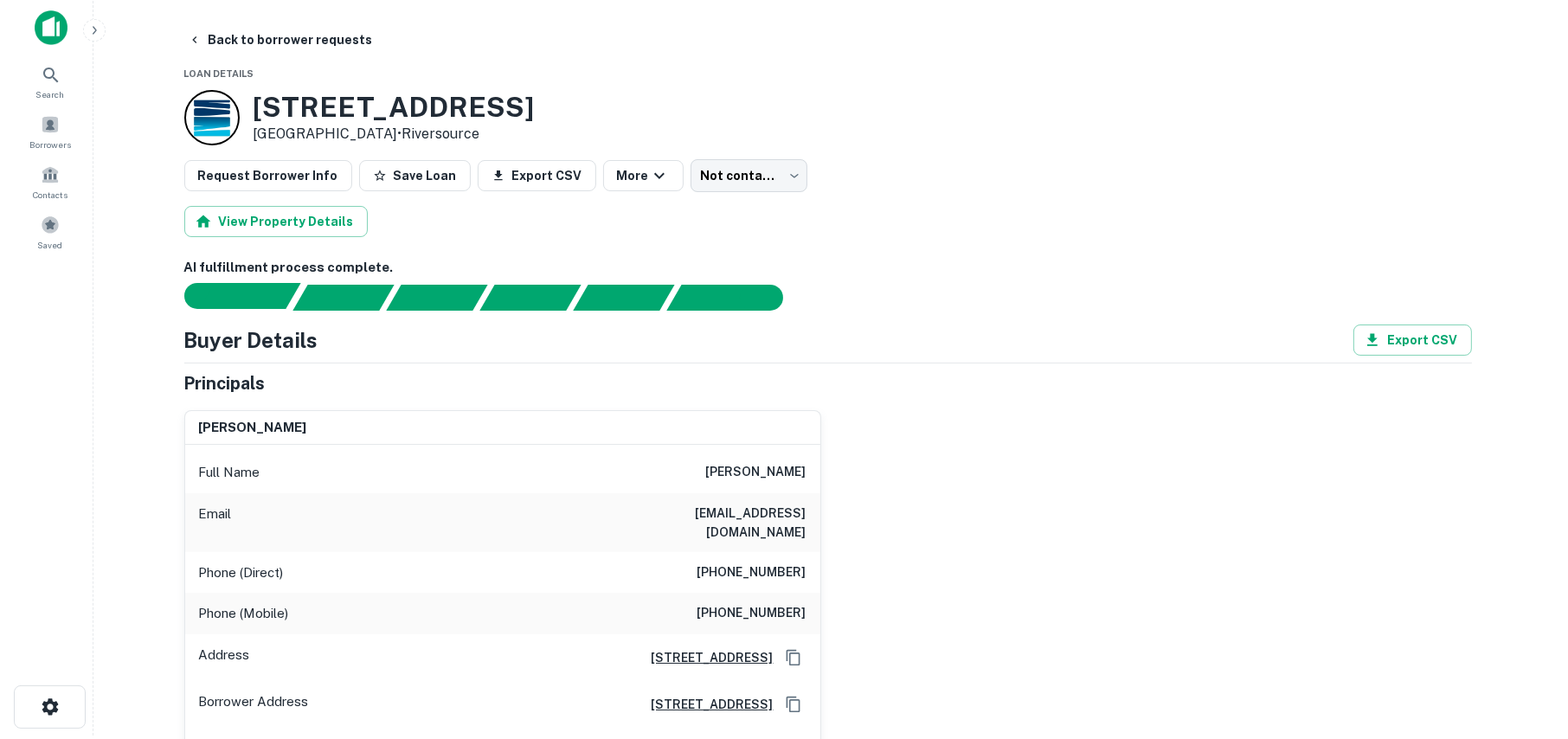
scroll to position [0, 0]
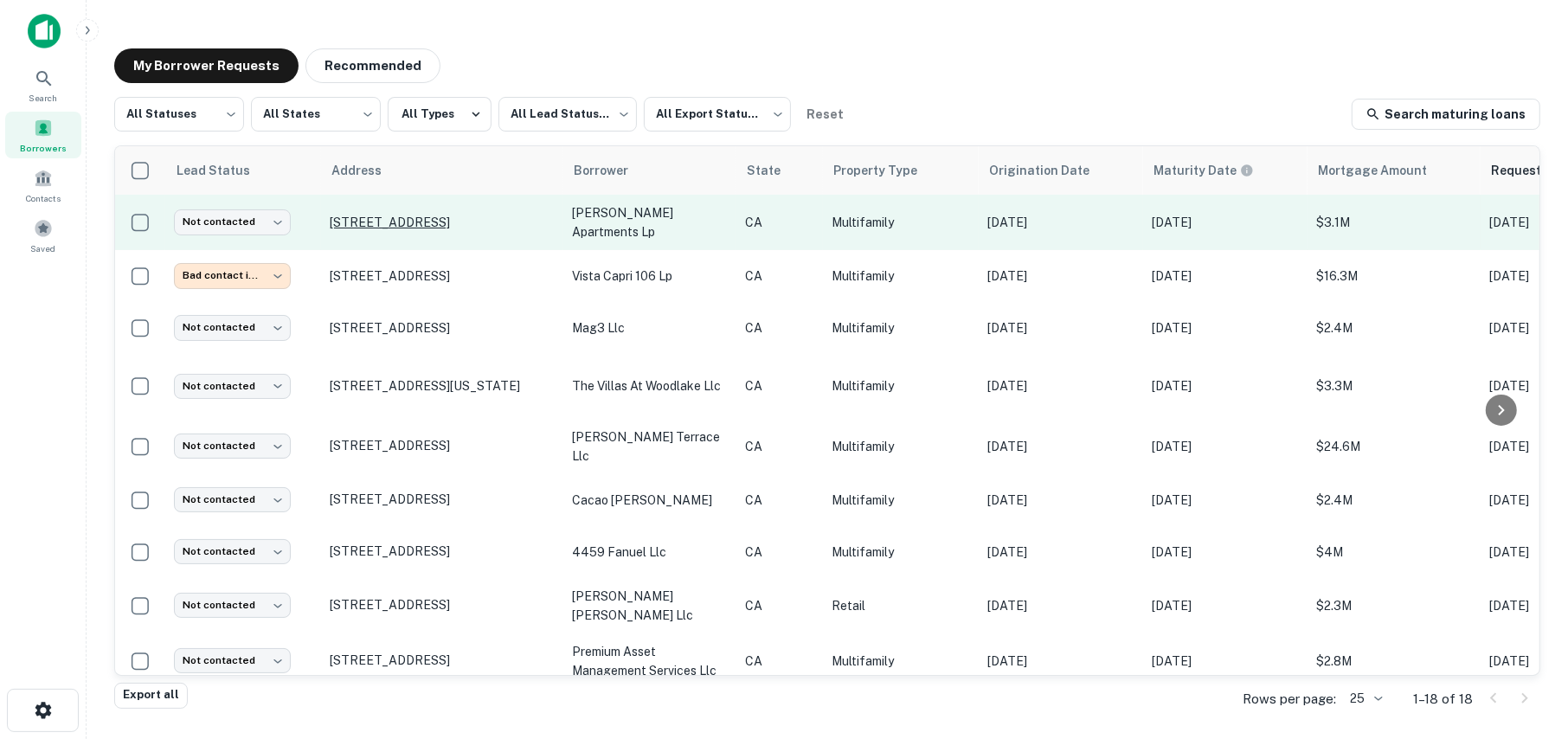
click at [374, 223] on p "[STREET_ADDRESS]" at bounding box center [442, 223] width 225 height 16
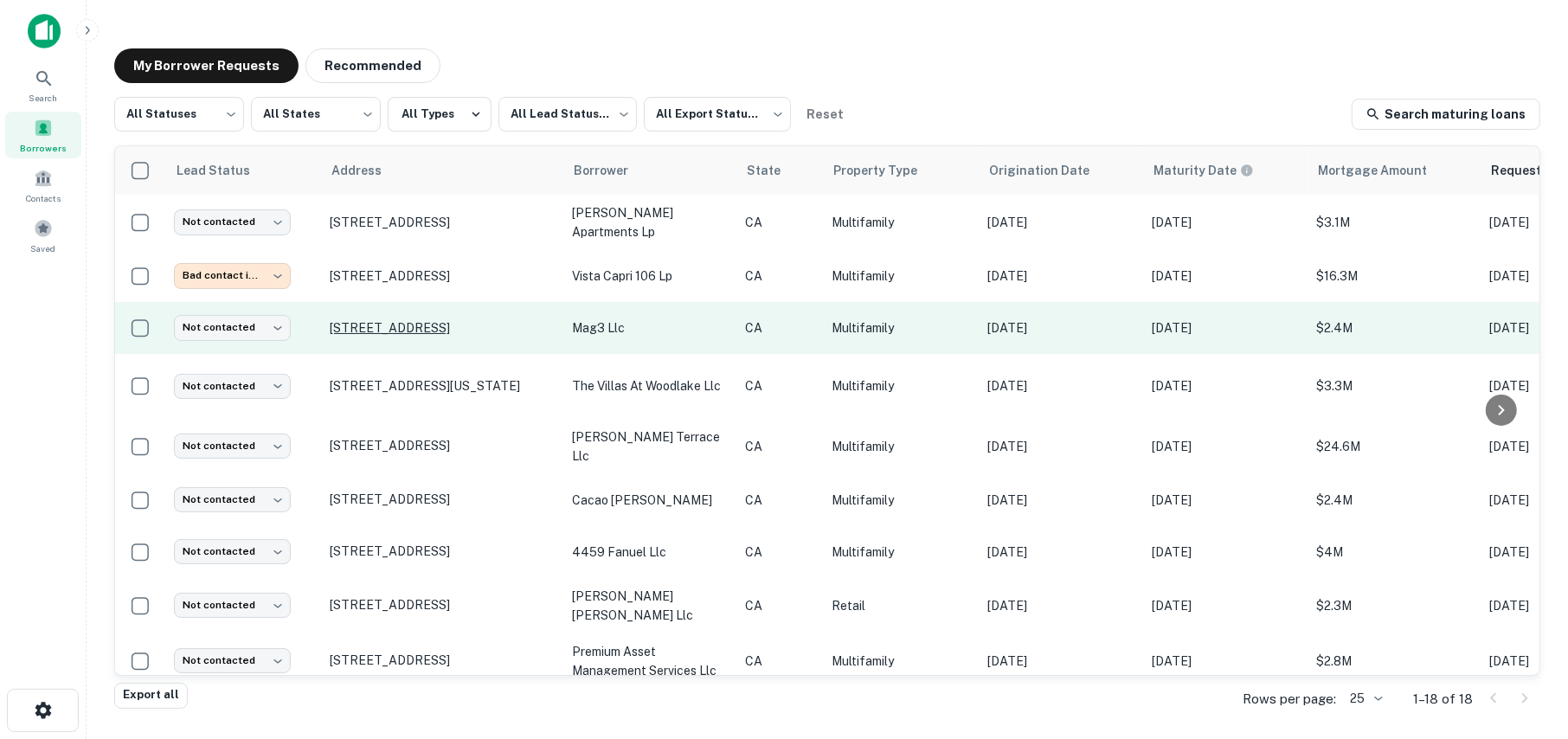
click at [378, 329] on p "[STREET_ADDRESS]" at bounding box center [442, 328] width 225 height 16
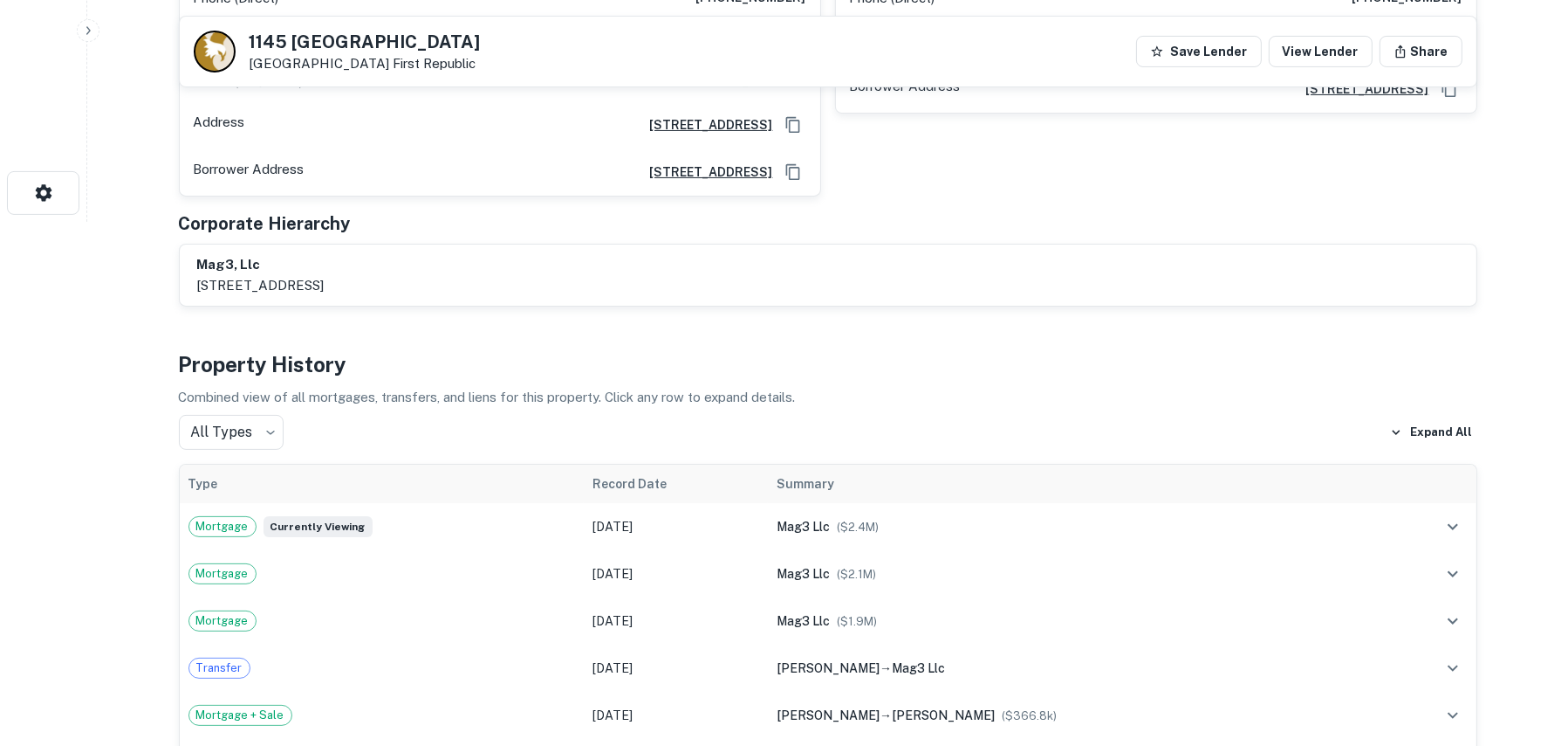
scroll to position [611, 0]
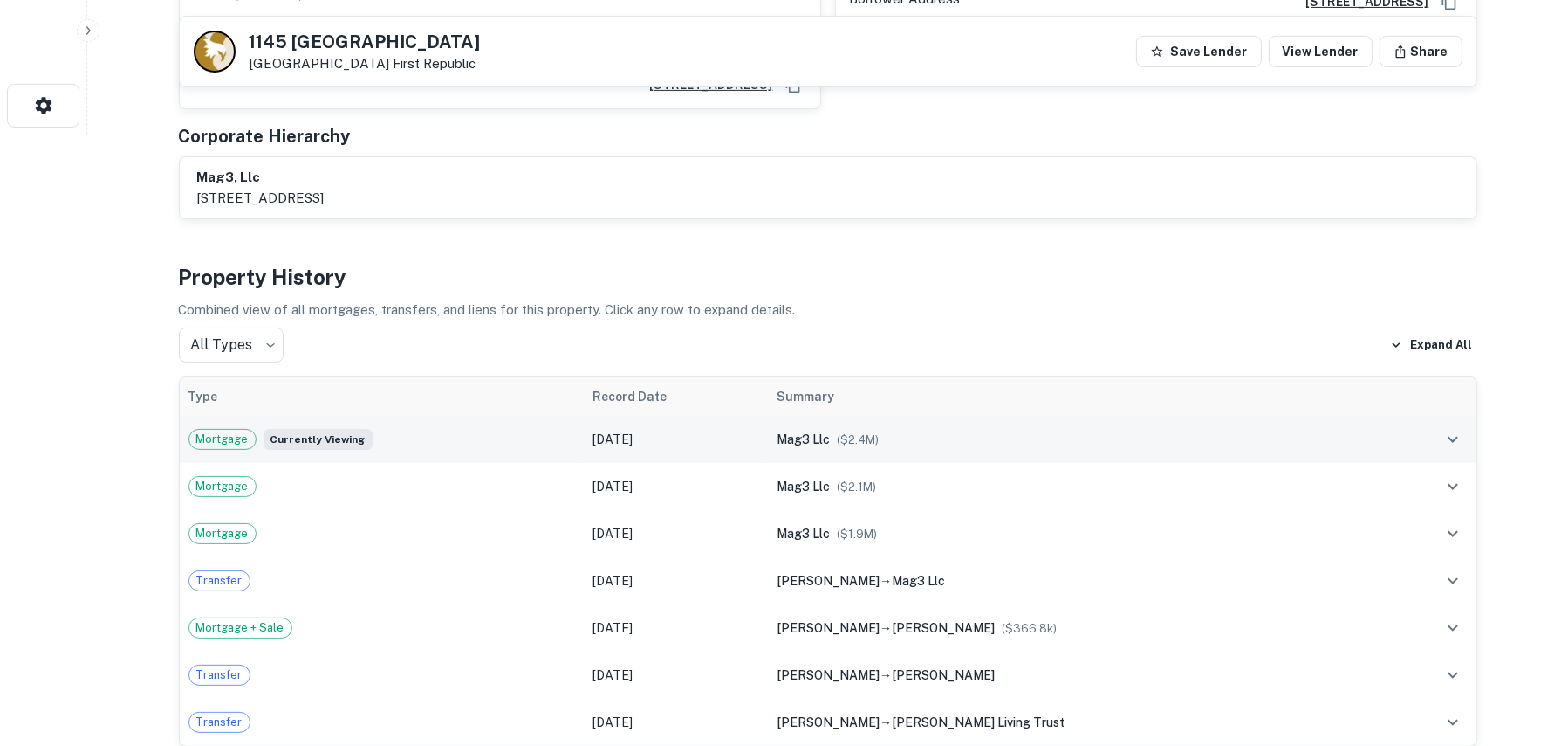
click at [1453, 435] on icon "expand row" at bounding box center [1453, 438] width 11 height 6
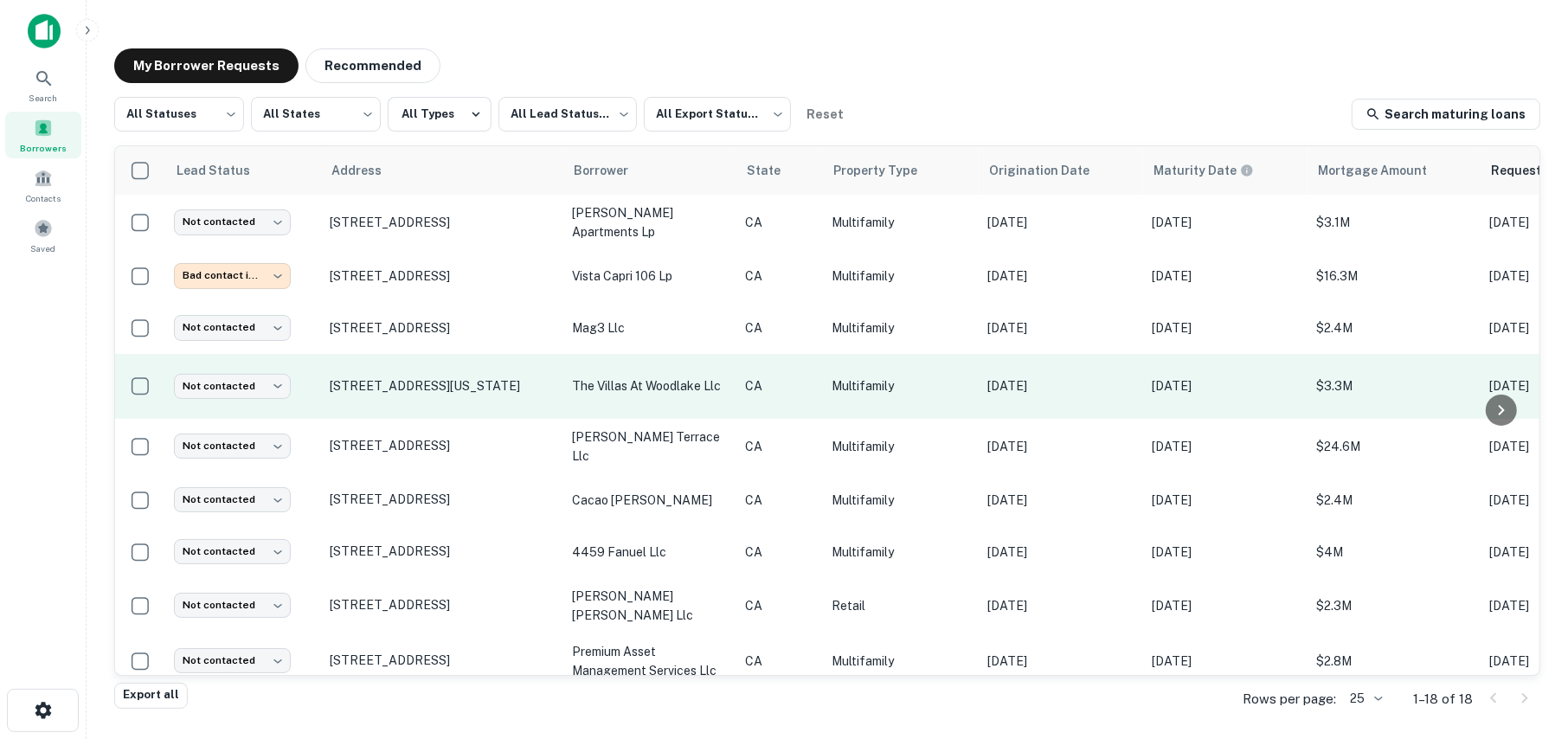
drag, startPoint x: 381, startPoint y: 328, endPoint x: 346, endPoint y: 361, distance: 48.1
click at [346, 361] on td "[STREET_ADDRESS][US_STATE]" at bounding box center [442, 387] width 242 height 65
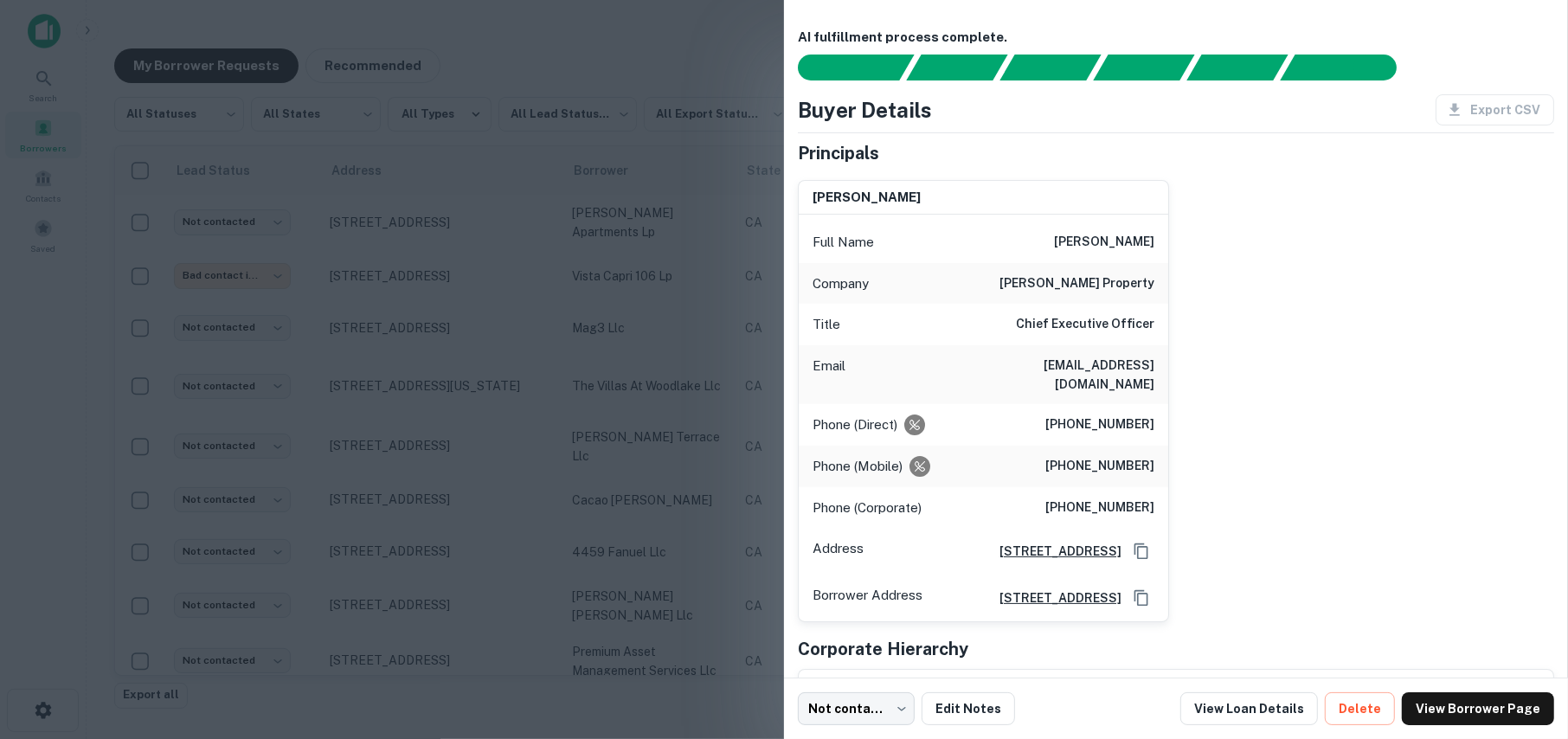
click at [650, 309] on div at bounding box center [784, 369] width 1568 height 739
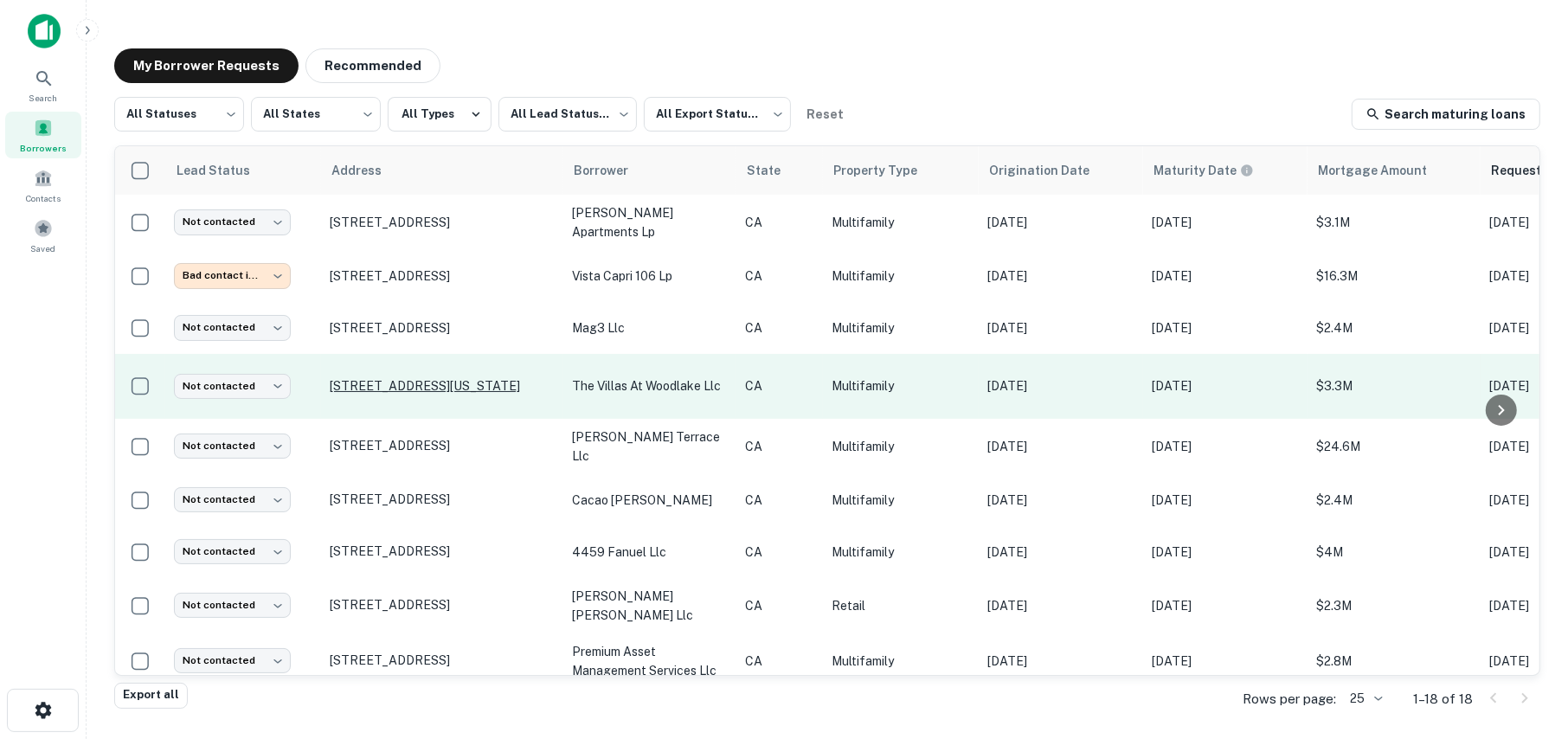
click at [411, 394] on p "[STREET_ADDRESS][US_STATE]" at bounding box center [442, 386] width 225 height 16
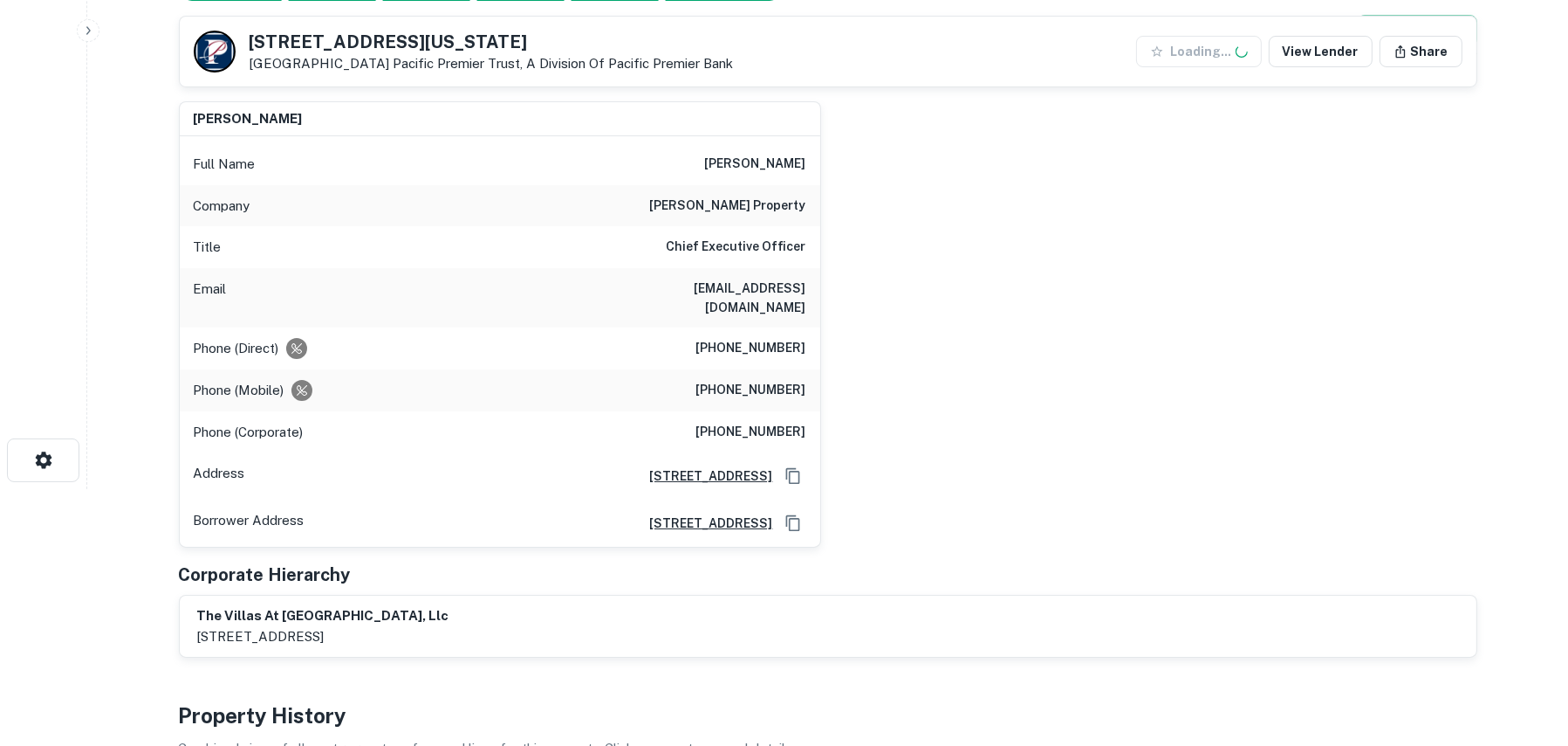
scroll to position [262, 0]
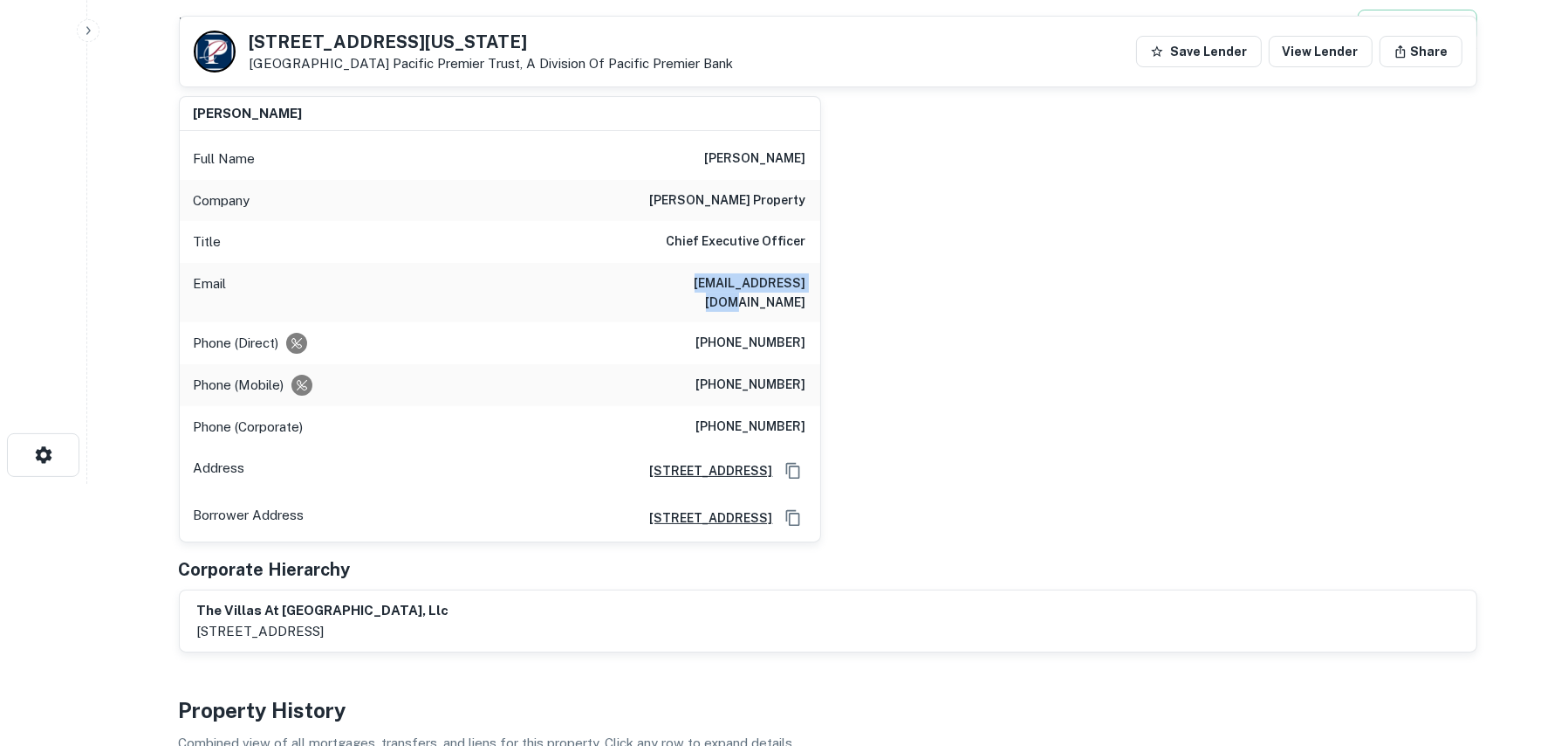
drag, startPoint x: 808, startPoint y: 281, endPoint x: 675, endPoint y: 288, distance: 133.2
click at [675, 288] on div "Email dmelroy@melprop.com" at bounding box center [500, 292] width 640 height 59
copy h6 "dmelroy@melprop.com"
click at [913, 290] on div "dan melroy Full Name dan melroy Company melroy property Title Chief Executive O…" at bounding box center [822, 312] width 1312 height 461
click at [108, 152] on main "Back to borrower requests 4226 Utah St San Diego, CA 92104 Pacific Premier Trus…" at bounding box center [828, 111] width 1481 height 746
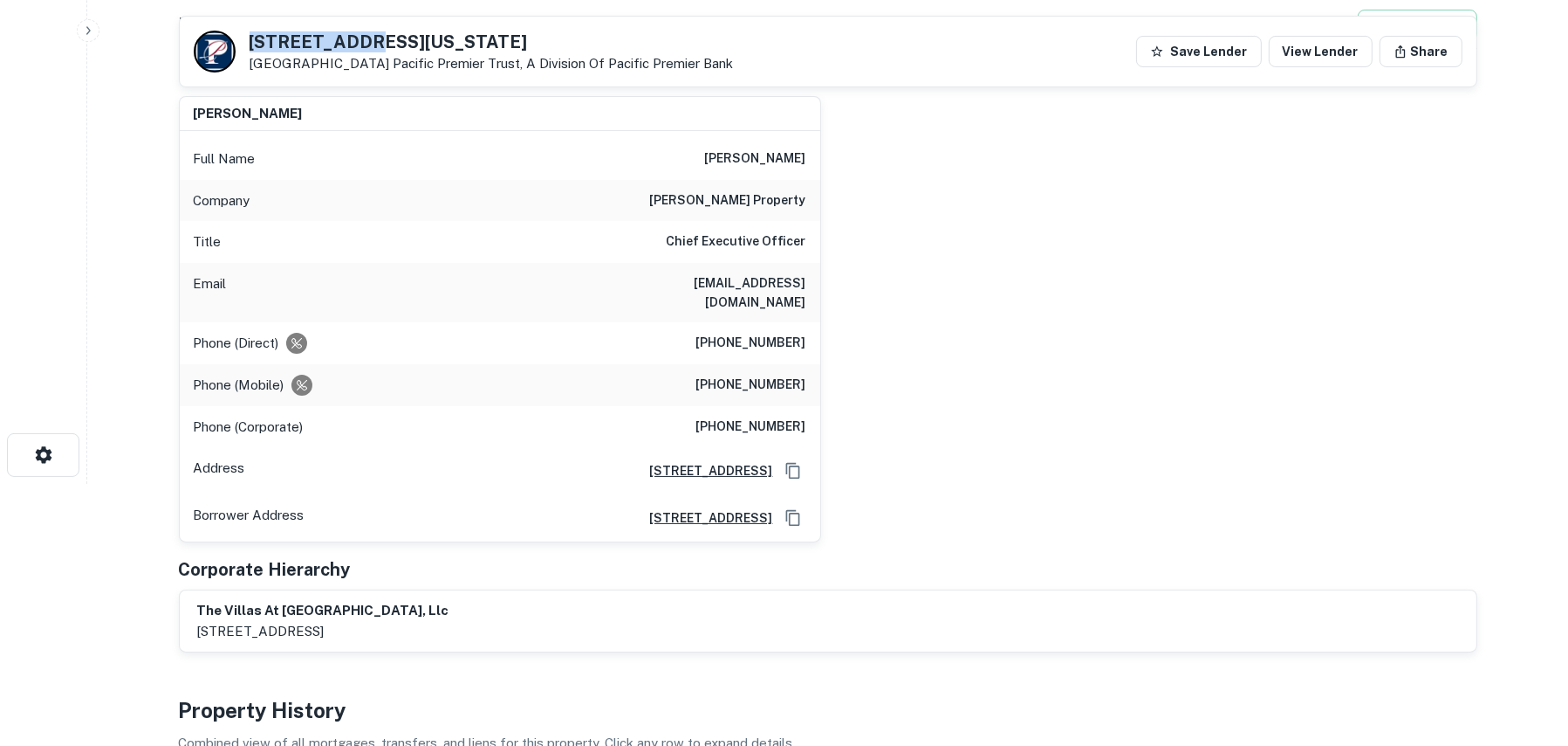
drag, startPoint x: 364, startPoint y: 38, endPoint x: 249, endPoint y: 42, distance: 115.1
click at [249, 42] on h5 "4226 Utah St" at bounding box center [492, 42] width 485 height 18
copy h5 "4226 Utah St"
click at [617, 29] on div "4226 Utah St San Diego, CA 92104 Pacific Premier Trust, A Division Of Pacific P…" at bounding box center [828, 51] width 1296 height 70
click at [140, 387] on main "Back to borrower requests 4226 Utah St San Diego, CA 92104 Pacific Premier Trus…" at bounding box center [828, 111] width 1481 height 746
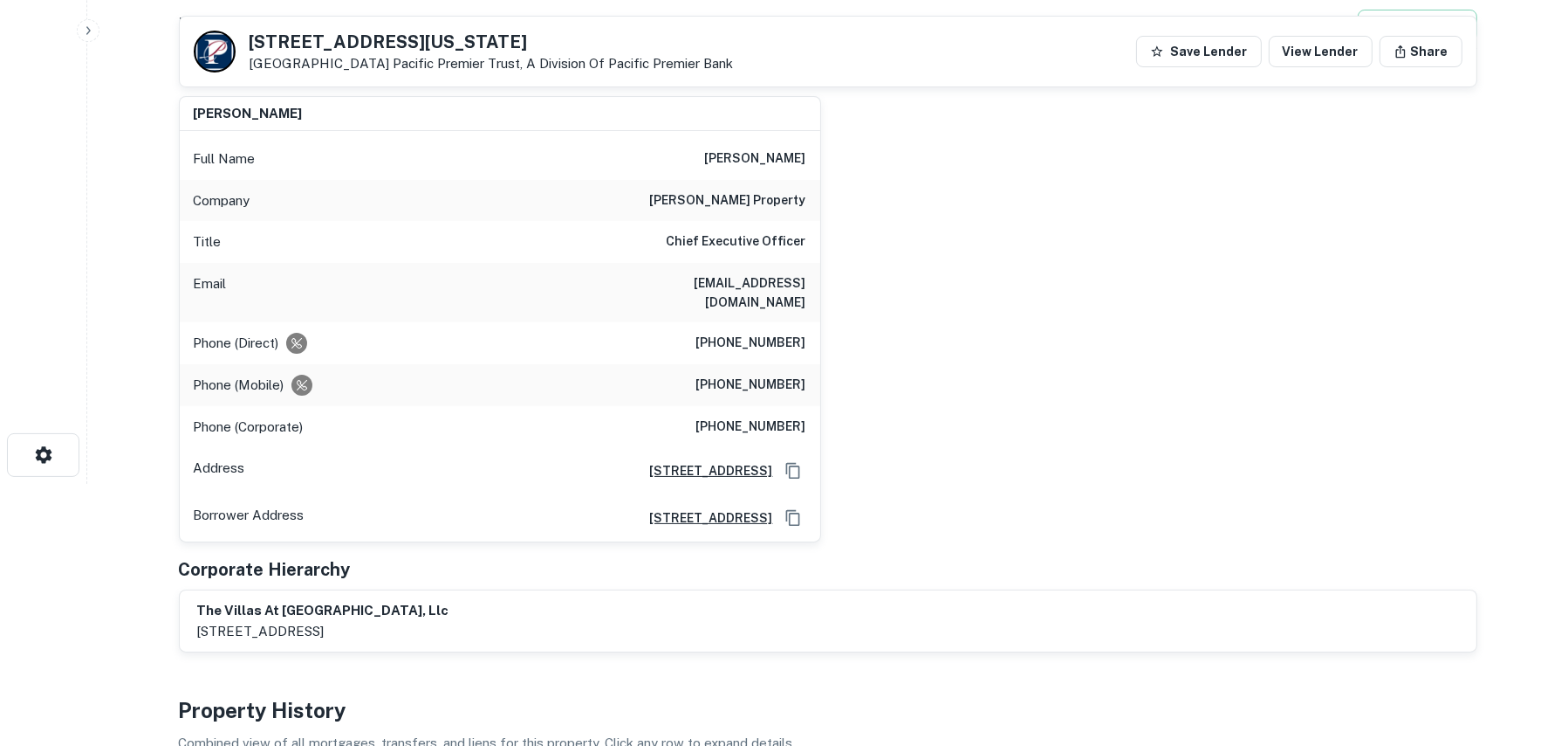
click at [945, 365] on div "dan melroy Full Name dan melroy Company melroy property Title Chief Executive O…" at bounding box center [822, 312] width 1312 height 461
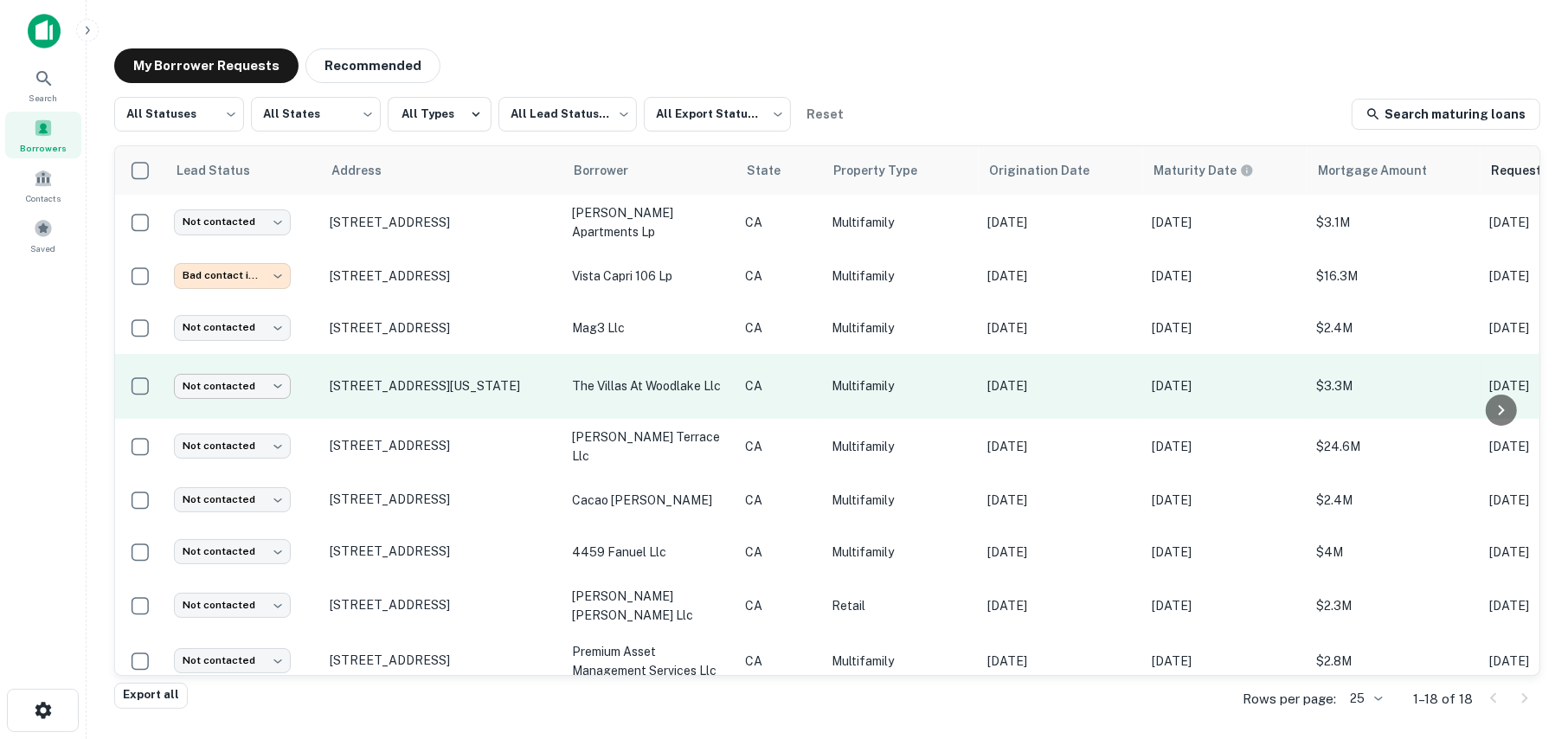
click at [209, 395] on body "**********" at bounding box center [784, 369] width 1568 height 739
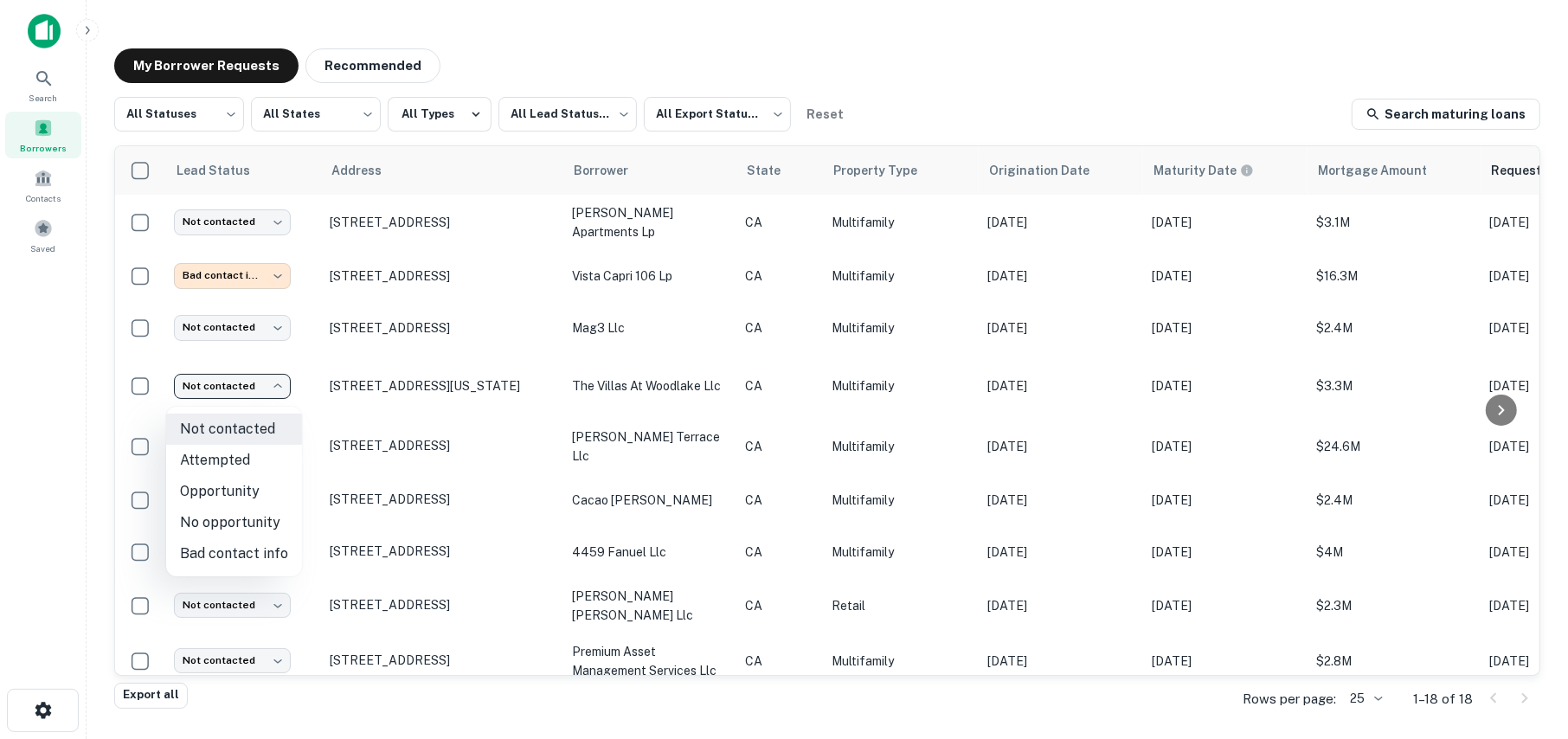
click at [217, 458] on li "Attempted" at bounding box center [233, 460] width 136 height 32
type input "*********"
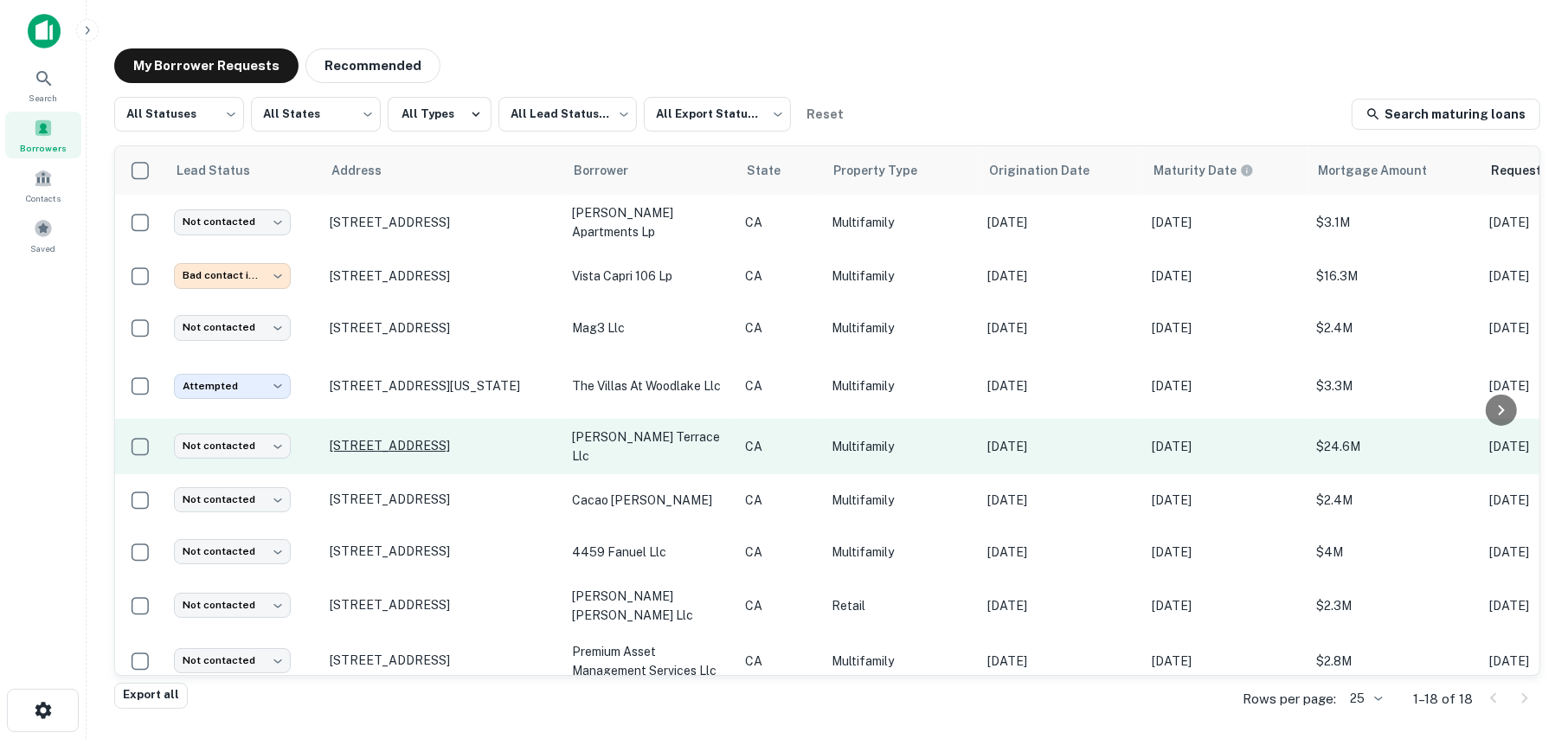
click at [408, 453] on p "[STREET_ADDRESS]" at bounding box center [442, 445] width 225 height 16
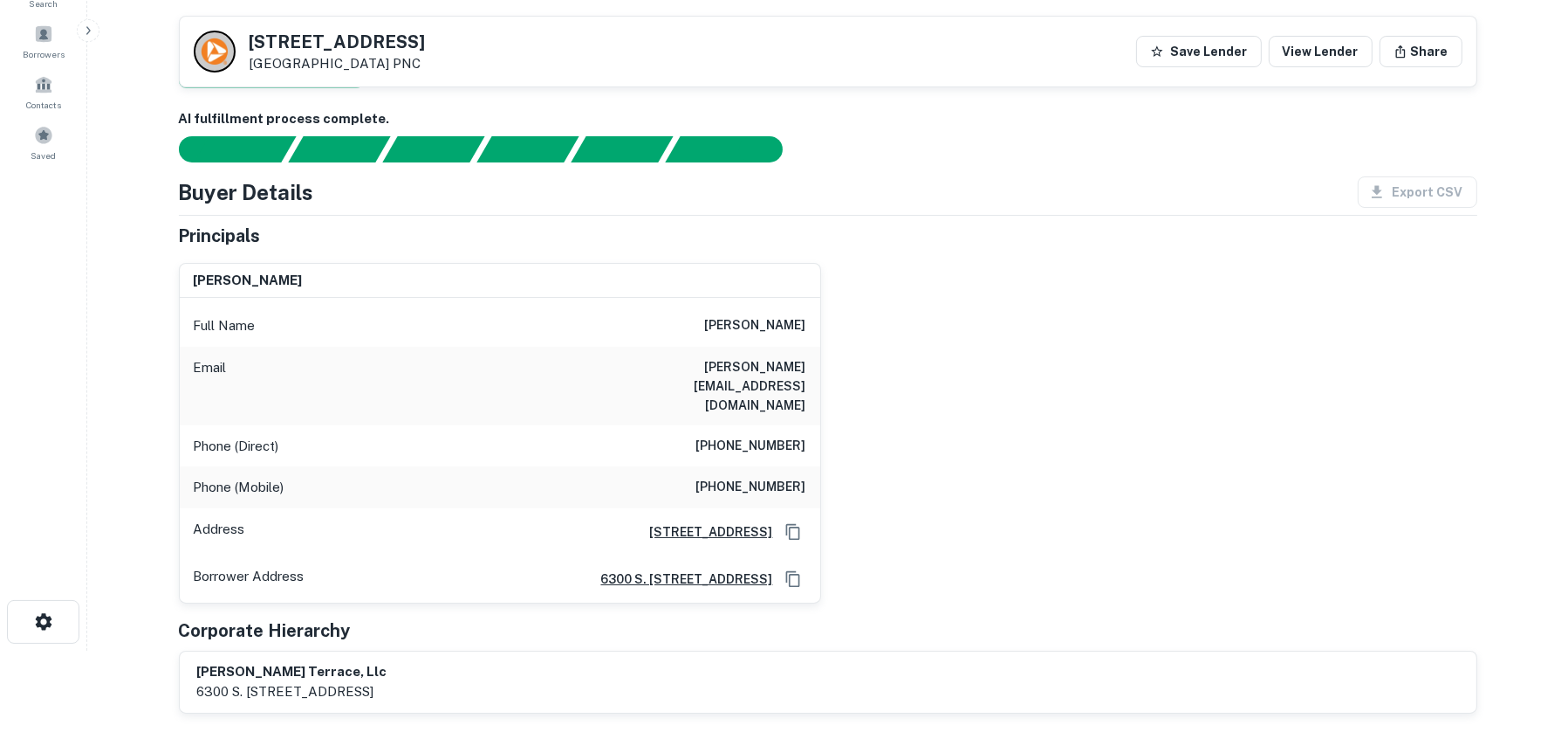
scroll to position [88, 0]
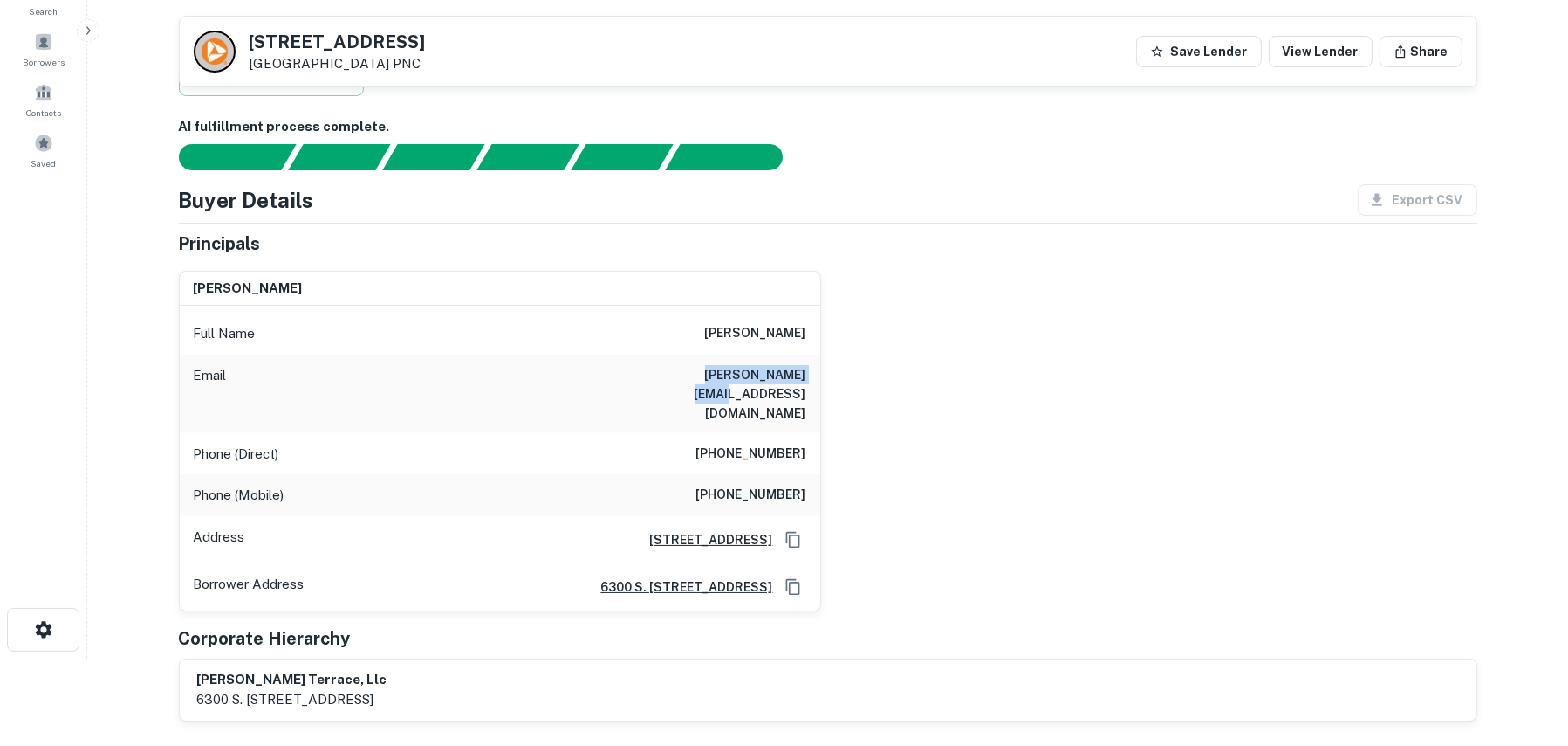
drag, startPoint x: 806, startPoint y: 371, endPoint x: 691, endPoint y: 378, distance: 115.2
click at [691, 378] on div "Email john@johnjaffe.com" at bounding box center [500, 394] width 640 height 79
copy h6 "[PERSON_NAME][EMAIL_ADDRESS][DOMAIN_NAME]"
click at [901, 356] on div "john t jaffe Full Name john t jaffe Email john@johnjaffe.com Phone (Direct) (85…" at bounding box center [822, 434] width 1312 height 355
drag, startPoint x: 359, startPoint y: 37, endPoint x: 254, endPoint y: 35, distance: 105.0
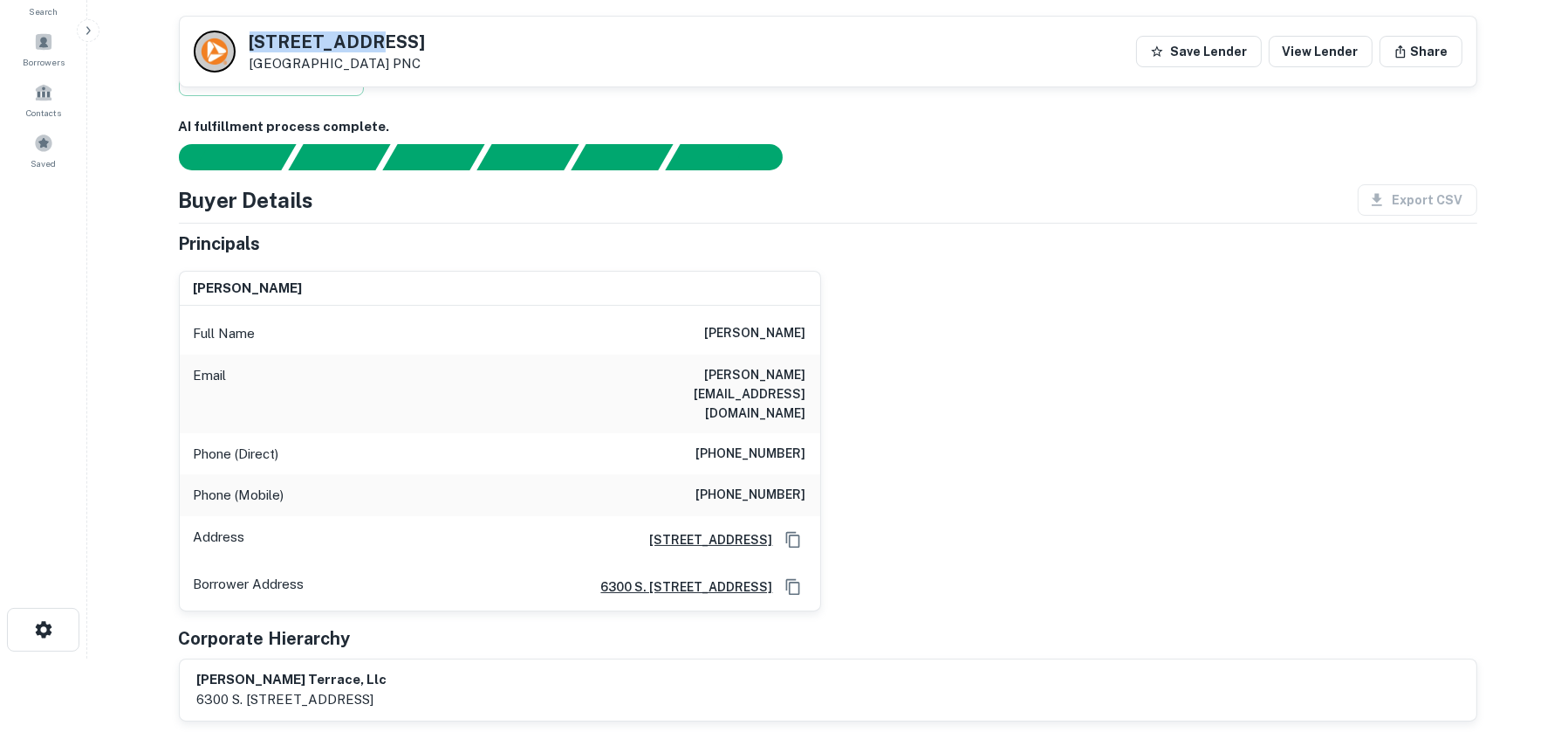
click at [254, 35] on h5 "[STREET_ADDRESS]" at bounding box center [337, 42] width 176 height 18
copy h5 "[STREET_ADDRESS]"
click at [962, 362] on div "john t jaffe Full Name john t jaffe Email john@johnjaffe.com Phone (Direct) (85…" at bounding box center [822, 434] width 1312 height 355
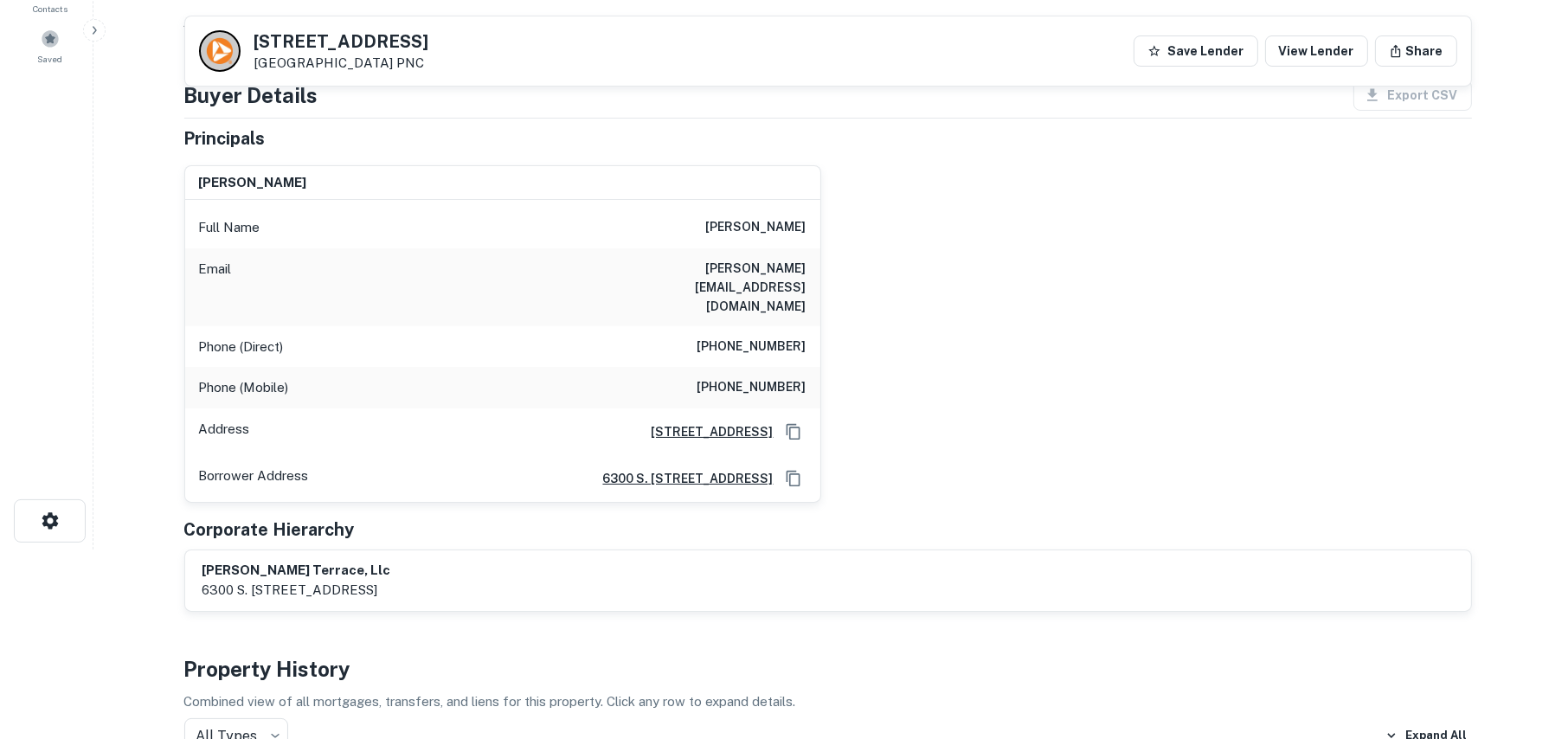
scroll to position [0, 0]
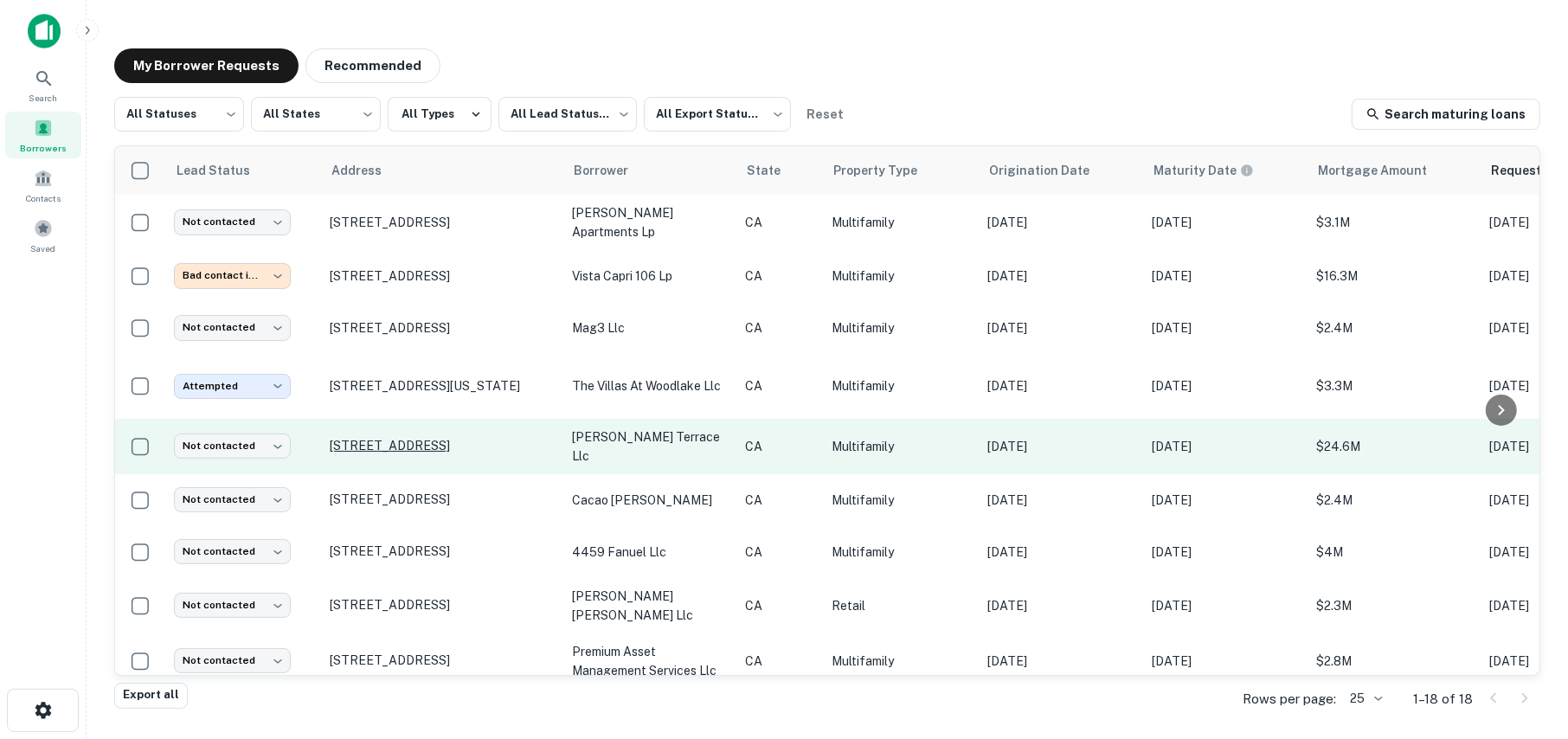
click at [435, 453] on p "[STREET_ADDRESS]" at bounding box center [442, 445] width 225 height 16
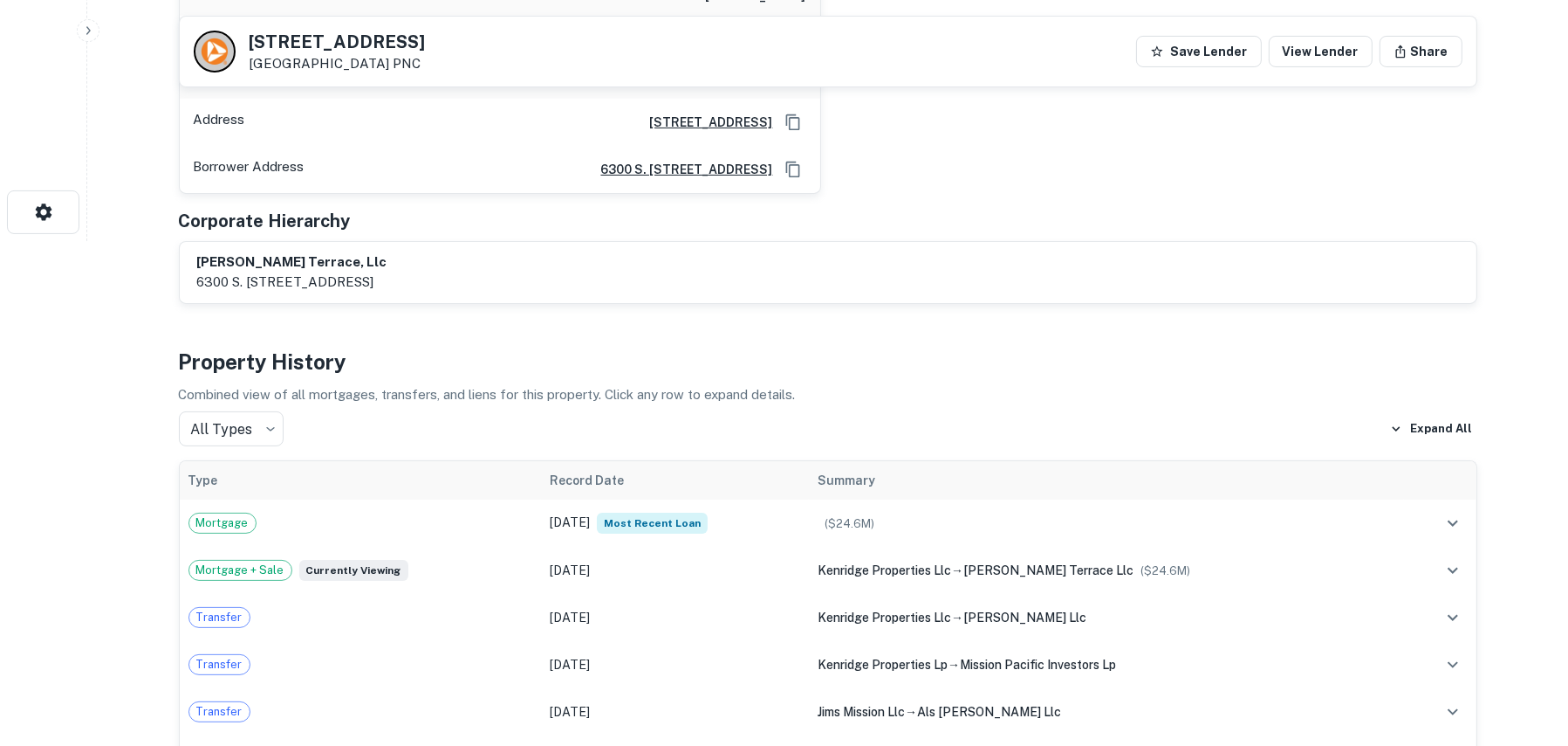
scroll to position [611, 0]
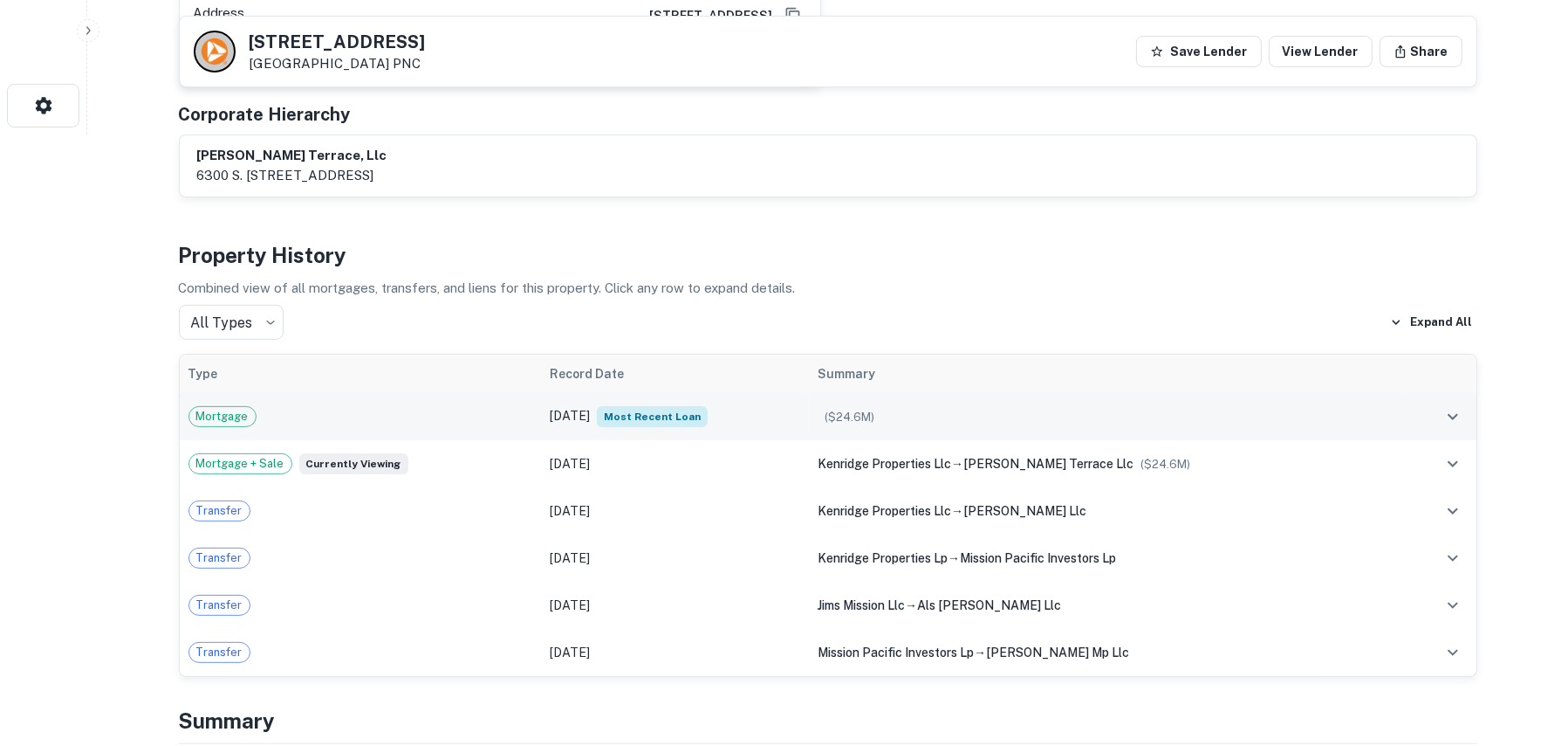
click at [221, 408] on span "Mortgage" at bounding box center [222, 417] width 66 height 18
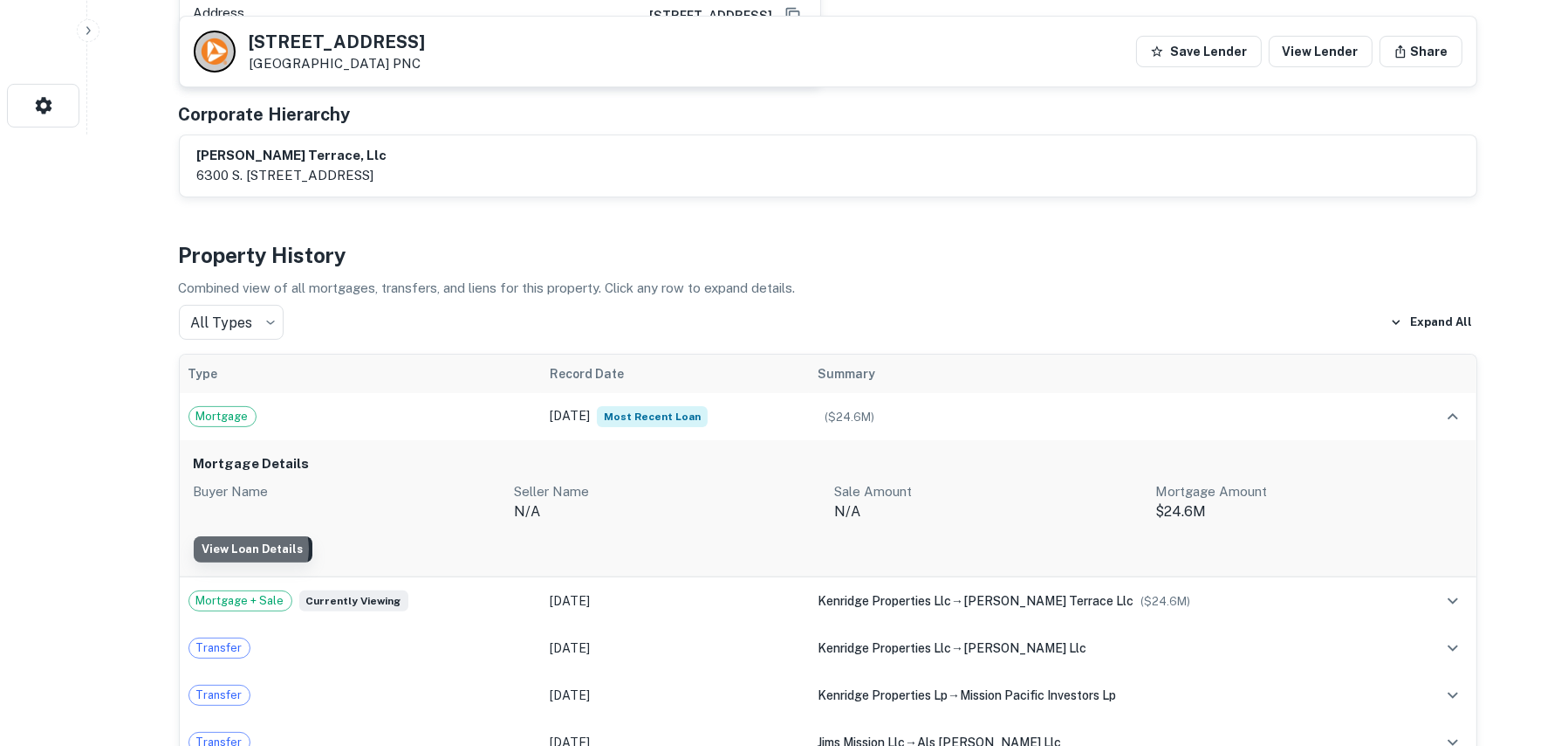
click at [241, 536] on link "View Loan Details" at bounding box center [253, 550] width 119 height 27
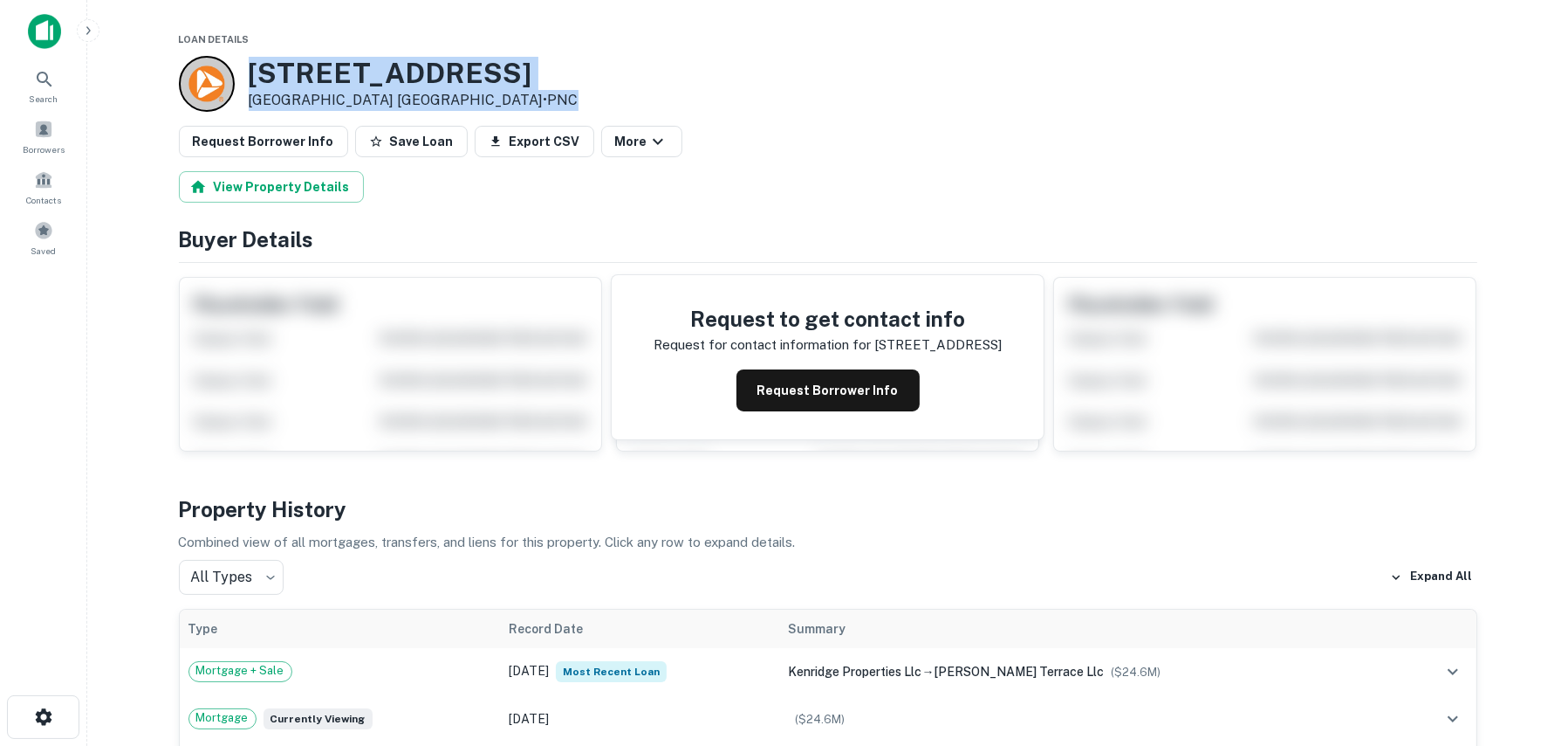
drag, startPoint x: 613, startPoint y: 96, endPoint x: 255, endPoint y: 76, distance: 358.6
click at [255, 76] on div "4454 44TH STREET Mission pacific apartments San Diego, CA 92115 • PNC" at bounding box center [828, 83] width 1298 height 56
copy div "4454 44TH STREET Mission pacific apartments San Diego, CA 92115 • PNC"
click at [861, 103] on div "4454 44TH STREET Mission pacific apartments San Diego, CA 92115 • PNC" at bounding box center [828, 83] width 1298 height 56
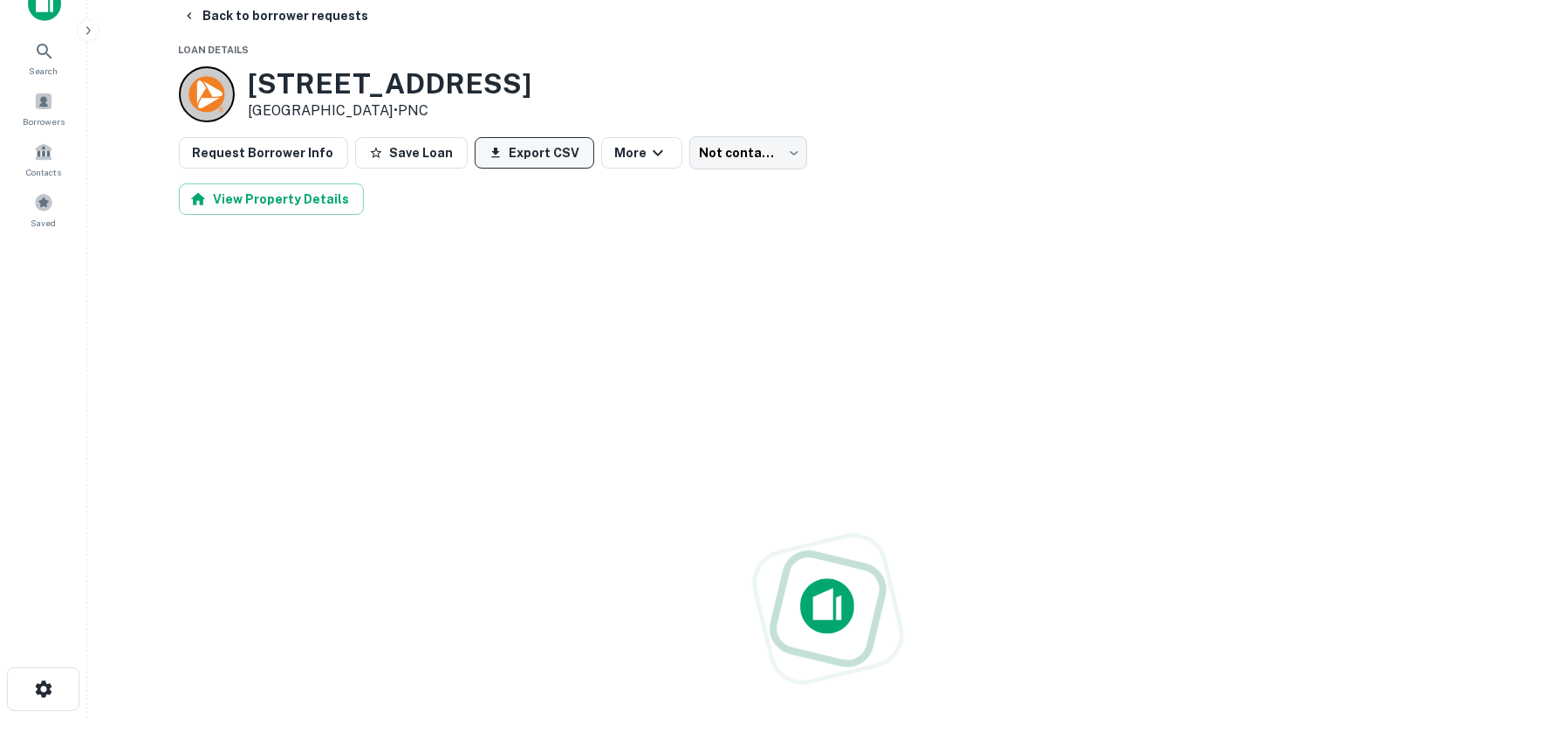
scroll to position [28, 0]
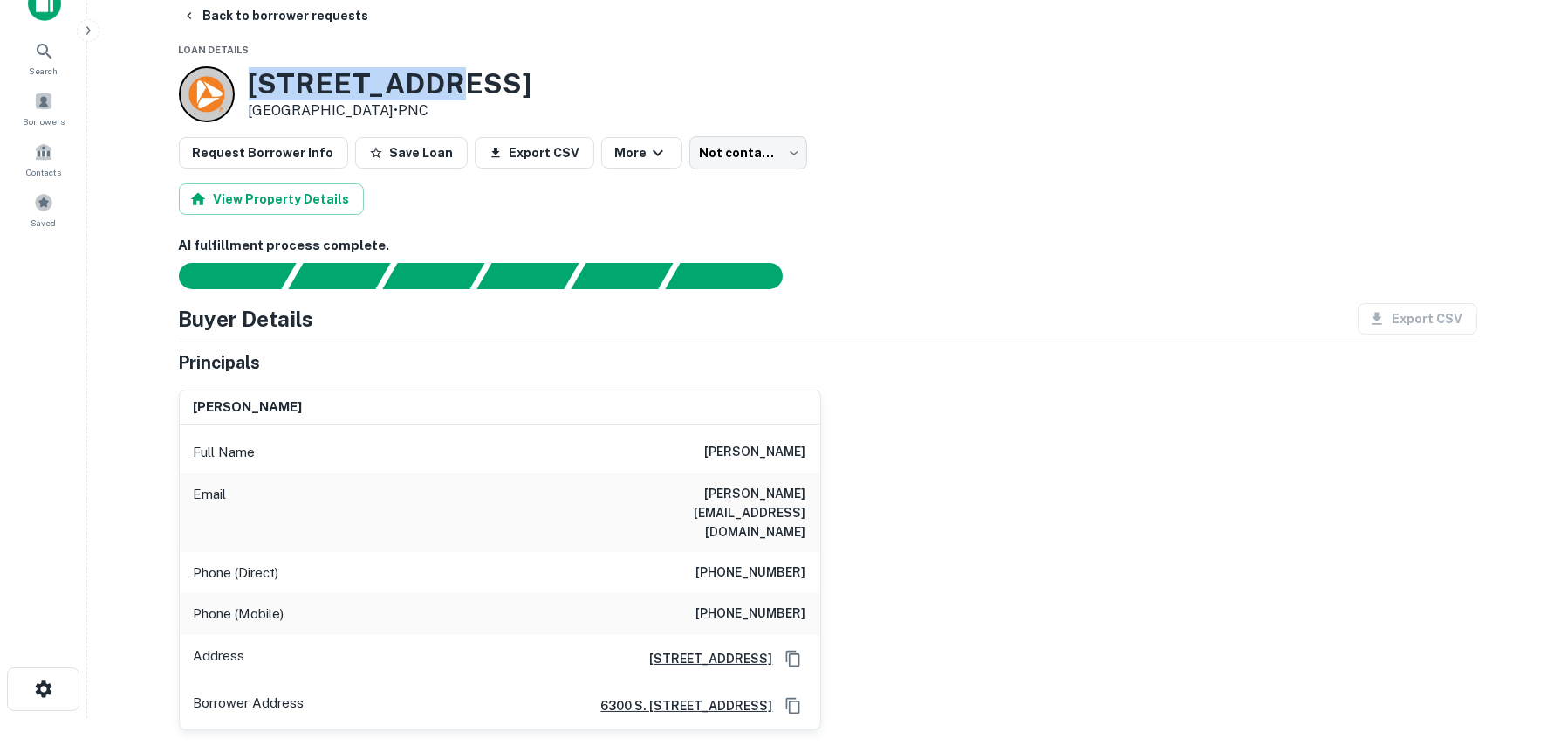
drag, startPoint x: 433, startPoint y: 79, endPoint x: 256, endPoint y: 77, distance: 177.0
click at [256, 77] on div "[STREET_ADDRESS] • PNC" at bounding box center [828, 94] width 1298 height 56
copy h3 "[STREET_ADDRESS]"
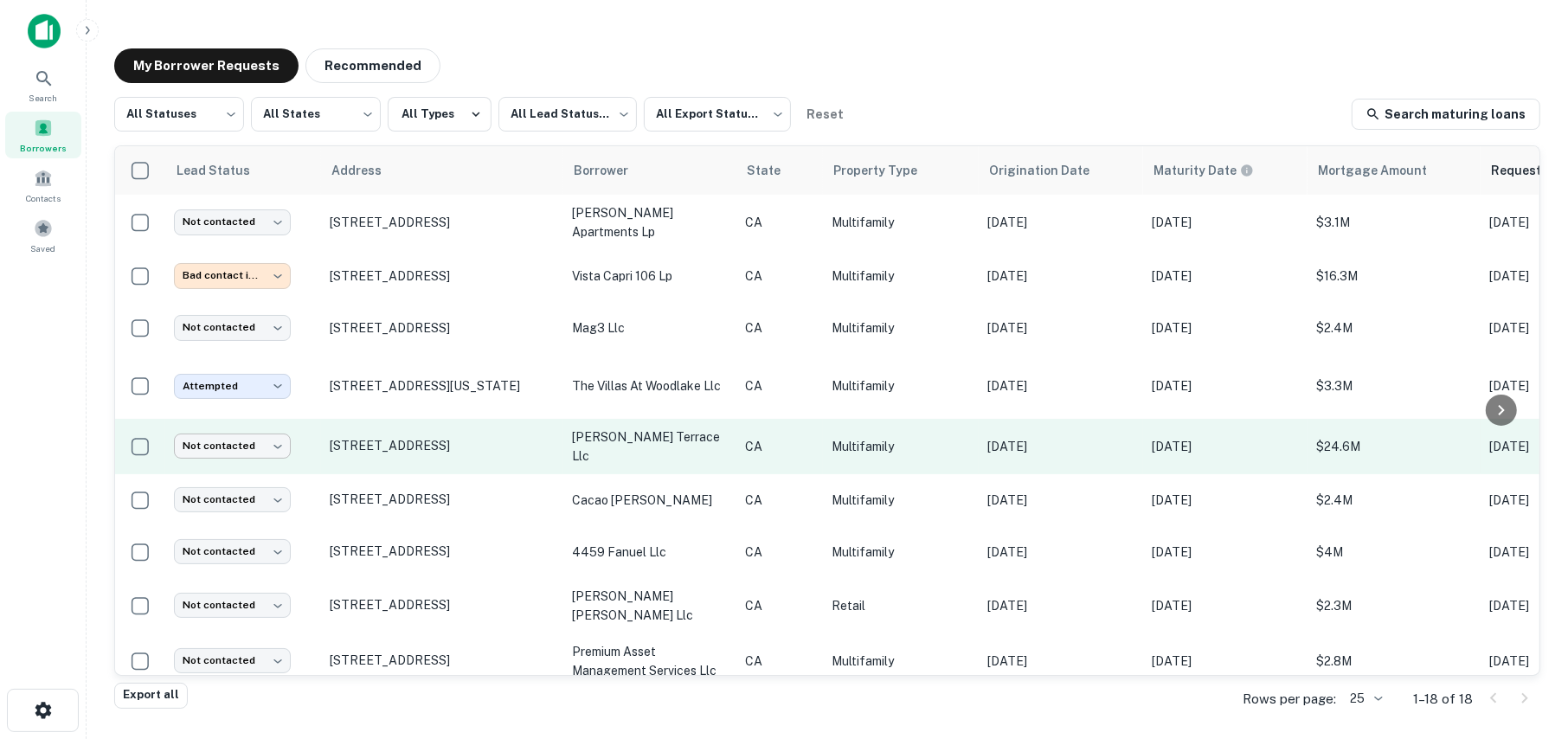
click at [207, 457] on body "**********" at bounding box center [784, 369] width 1568 height 739
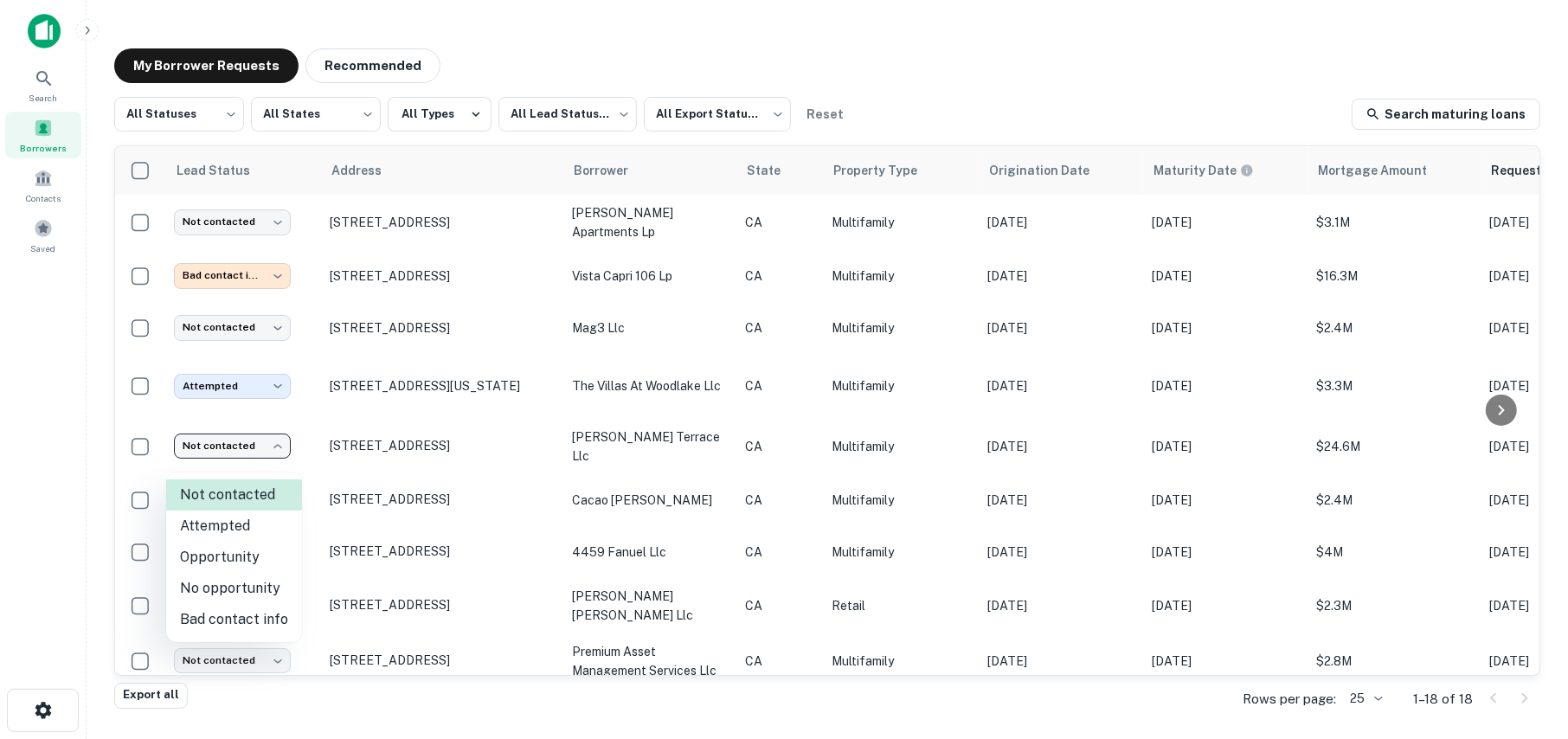
click at [216, 529] on li "Attempted" at bounding box center [233, 526] width 136 height 32
type input "*********"
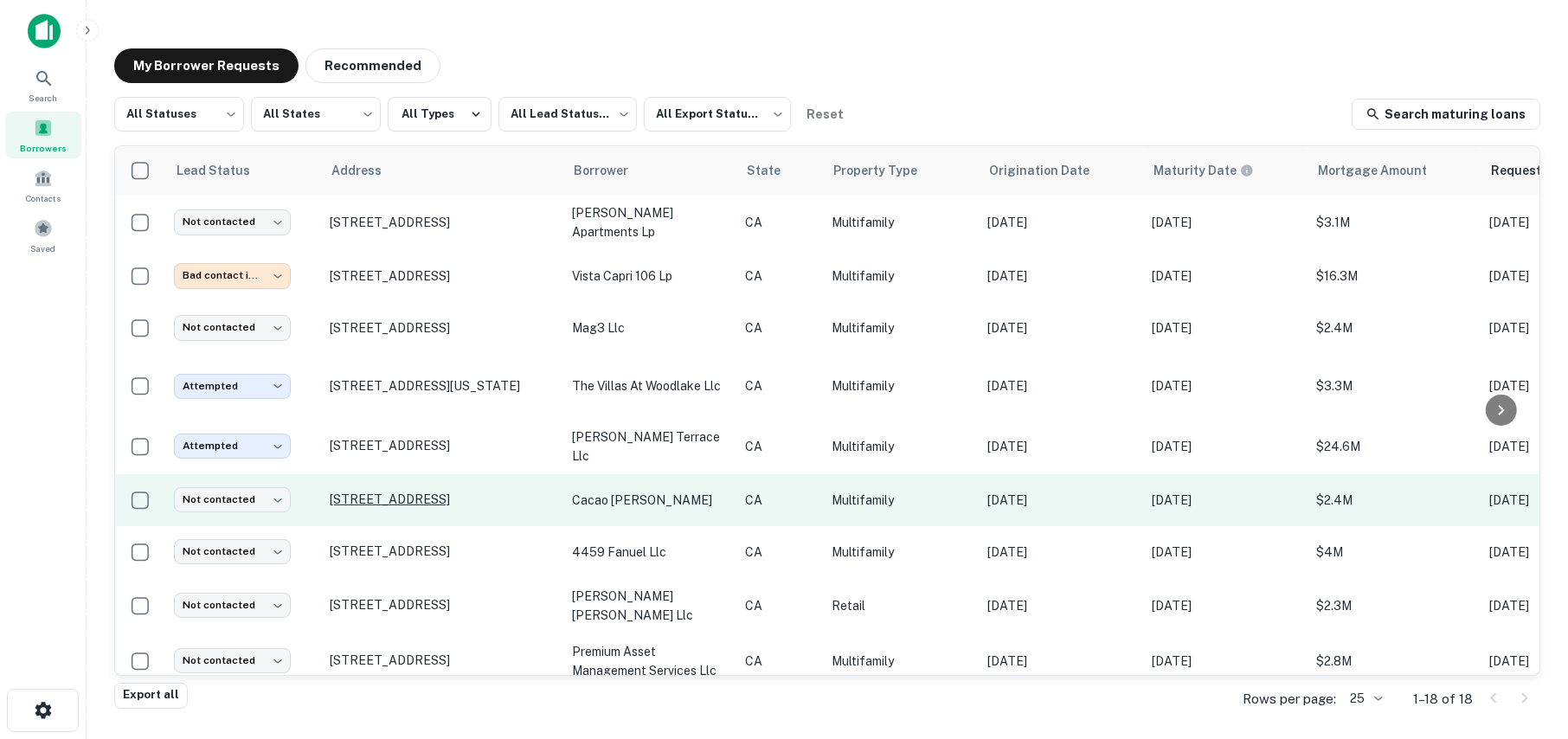
click at [433, 507] on p "[STREET_ADDRESS]" at bounding box center [442, 500] width 225 height 16
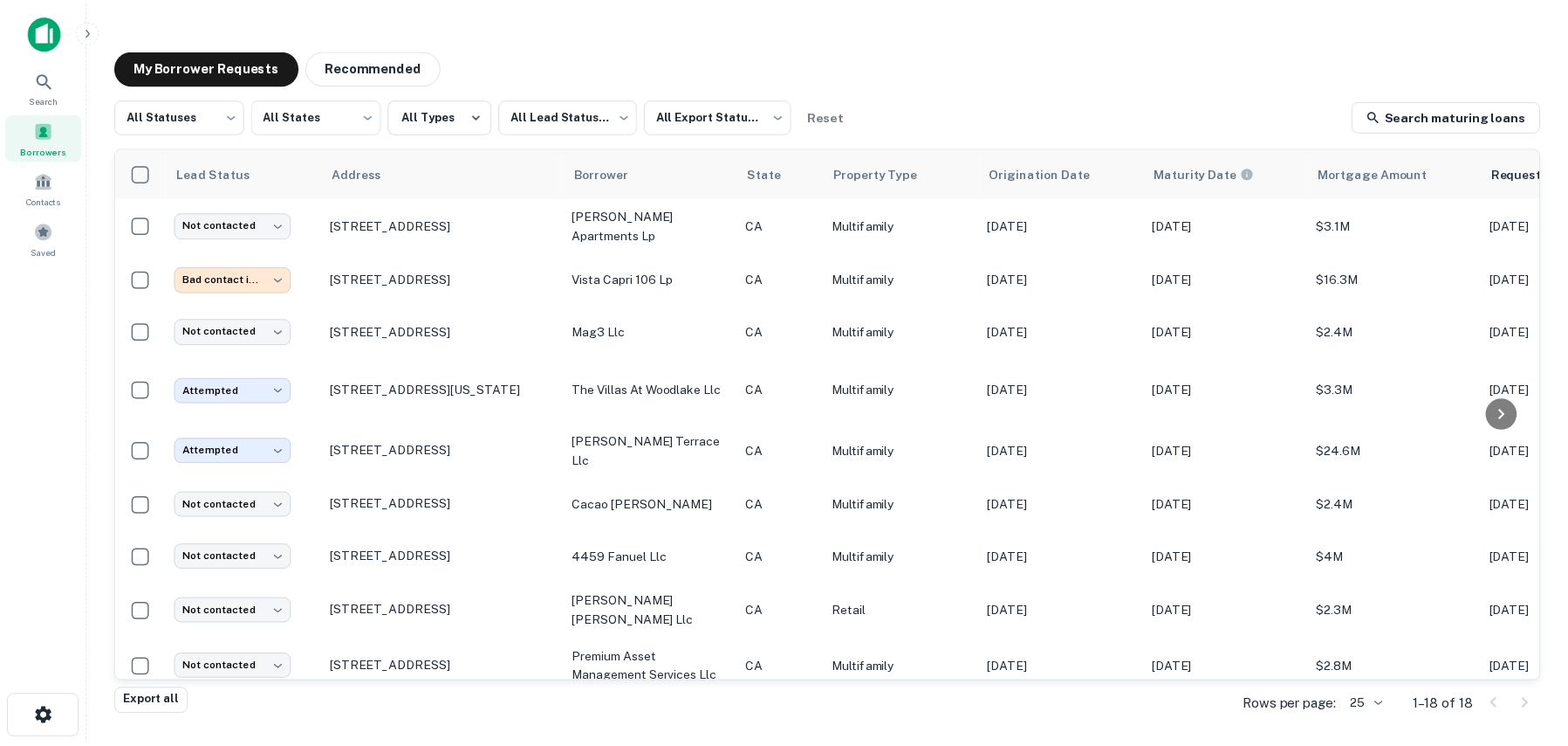
scroll to position [174, 0]
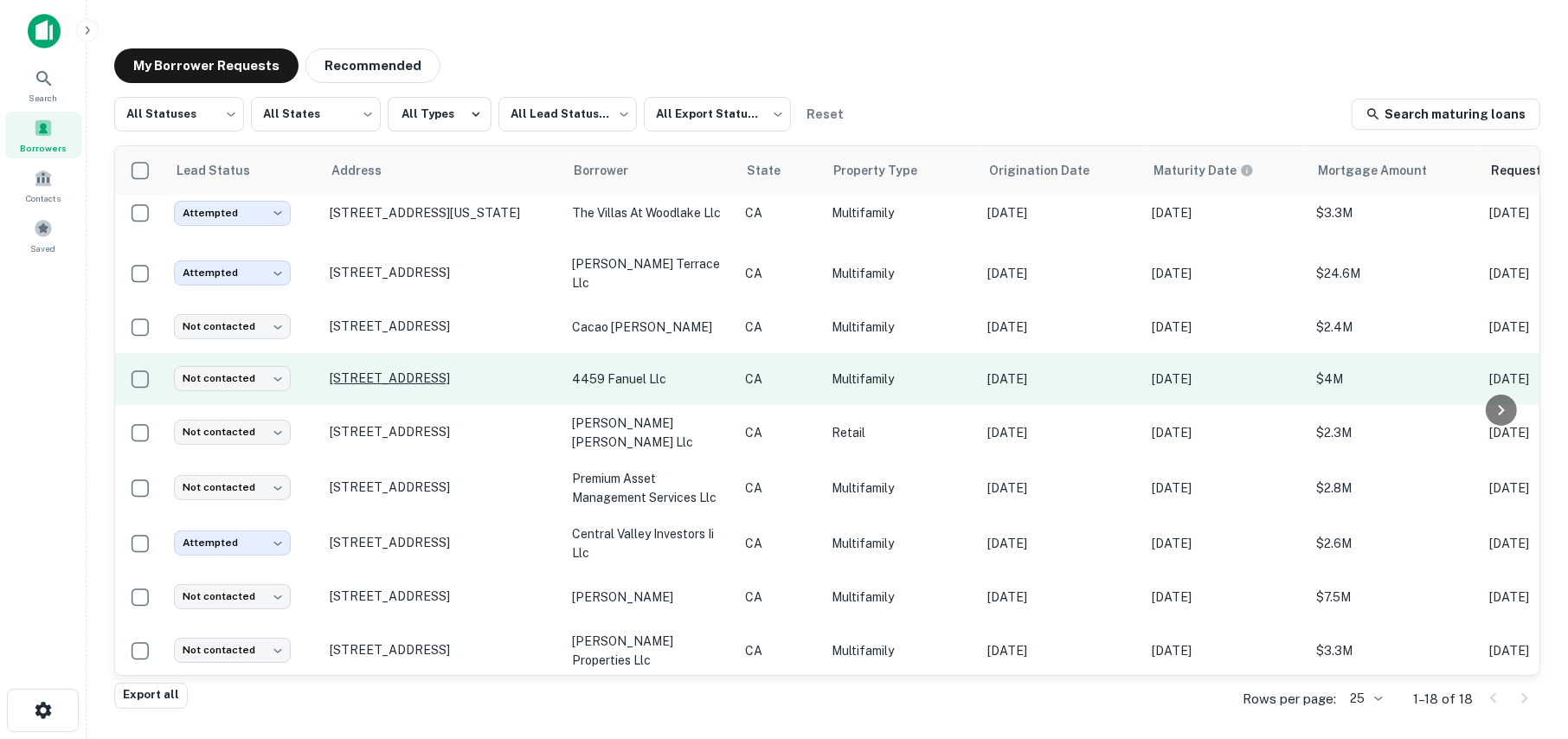
click at [409, 386] on p "[STREET_ADDRESS]" at bounding box center [442, 378] width 225 height 16
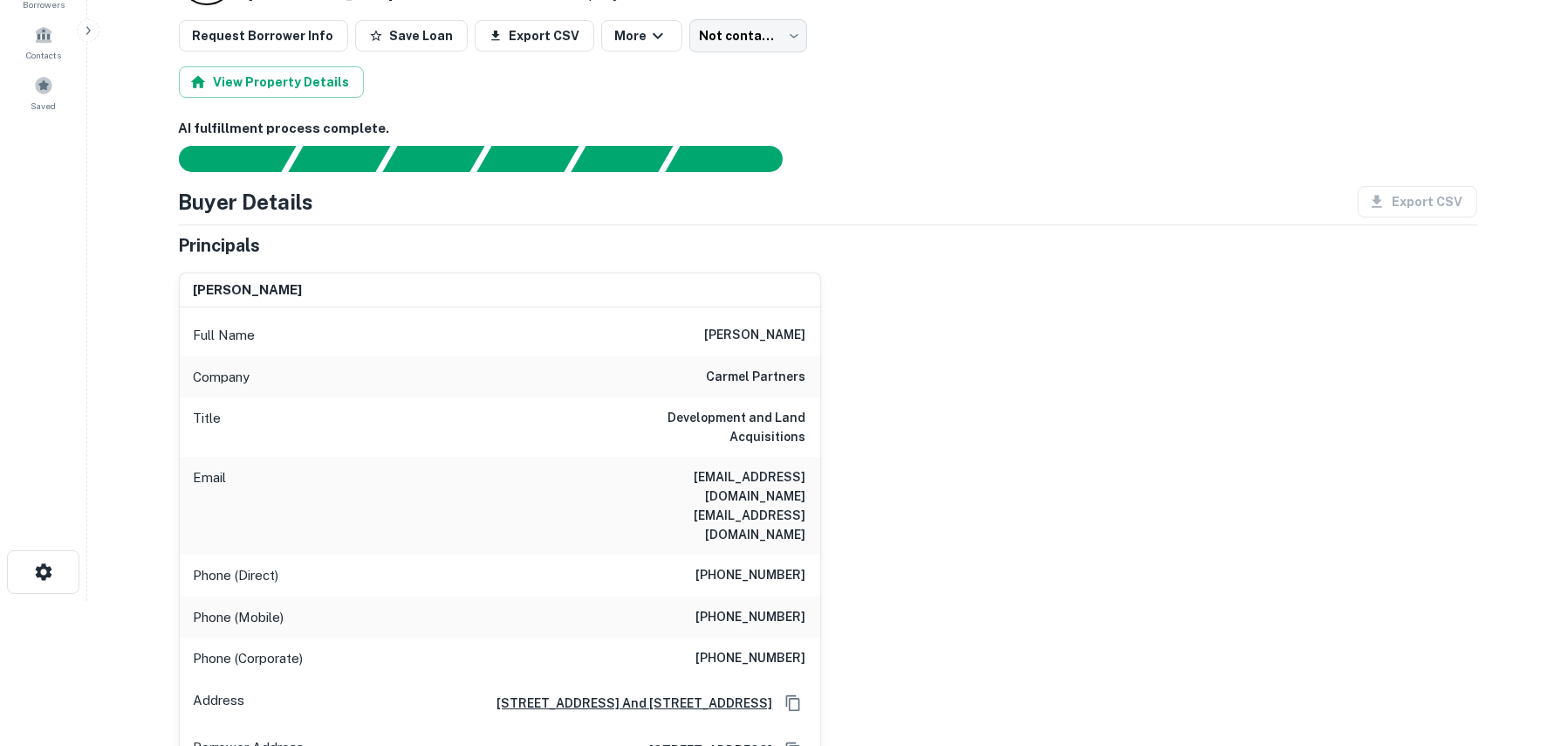
scroll to position [174, 0]
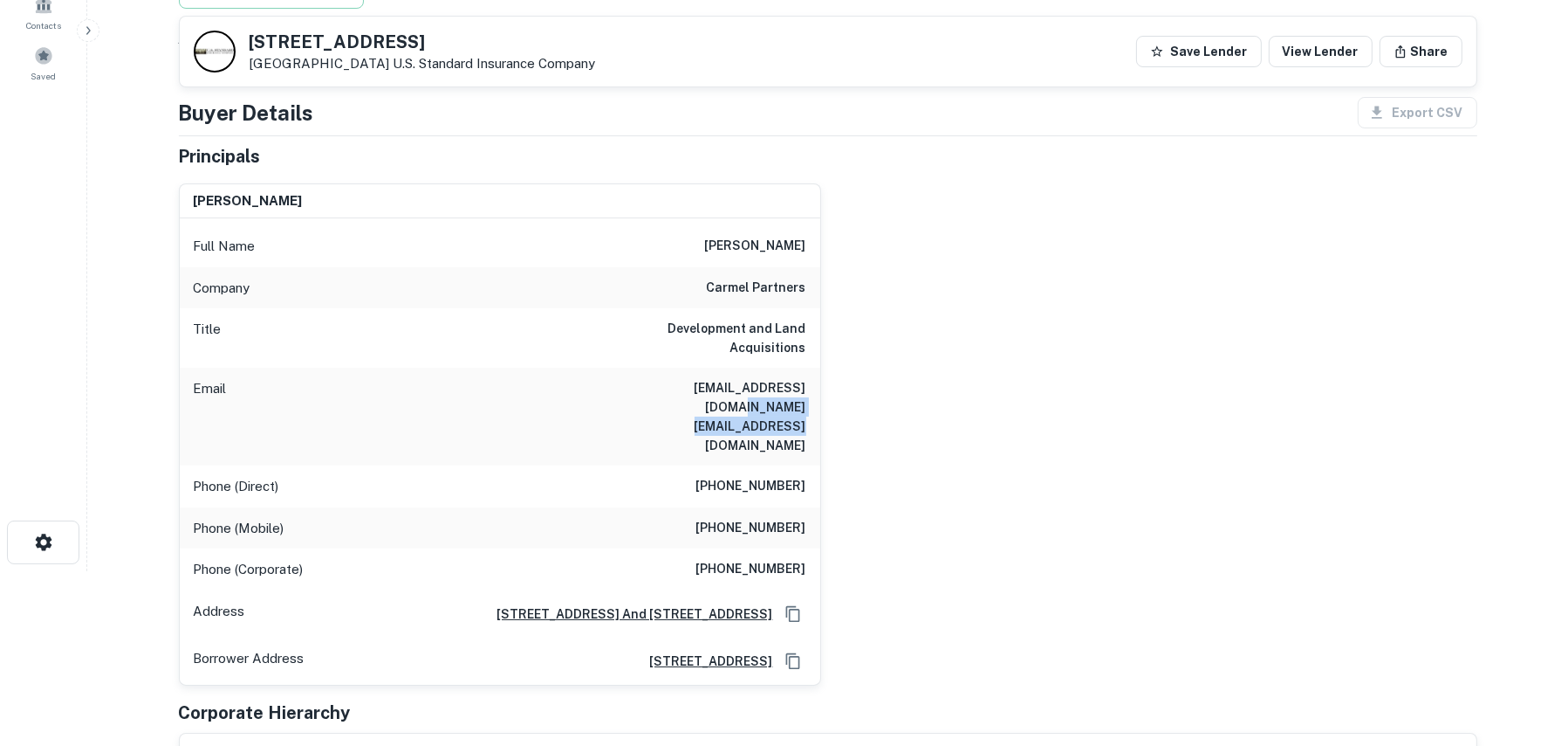
drag, startPoint x: 804, startPoint y: 385, endPoint x: 646, endPoint y: 388, distance: 158.0
click at [646, 388] on h6 "[EMAIL_ADDRESS][DOMAIN_NAME] [EMAIL_ADDRESS][DOMAIN_NAME]" at bounding box center [701, 416] width 210 height 77
copy h6 "[EMAIL_ADDRESS][DOMAIN_NAME]"
click at [877, 365] on div "[PERSON_NAME] Full Name [PERSON_NAME] Company carmel partners Title Development…" at bounding box center [822, 427] width 1312 height 516
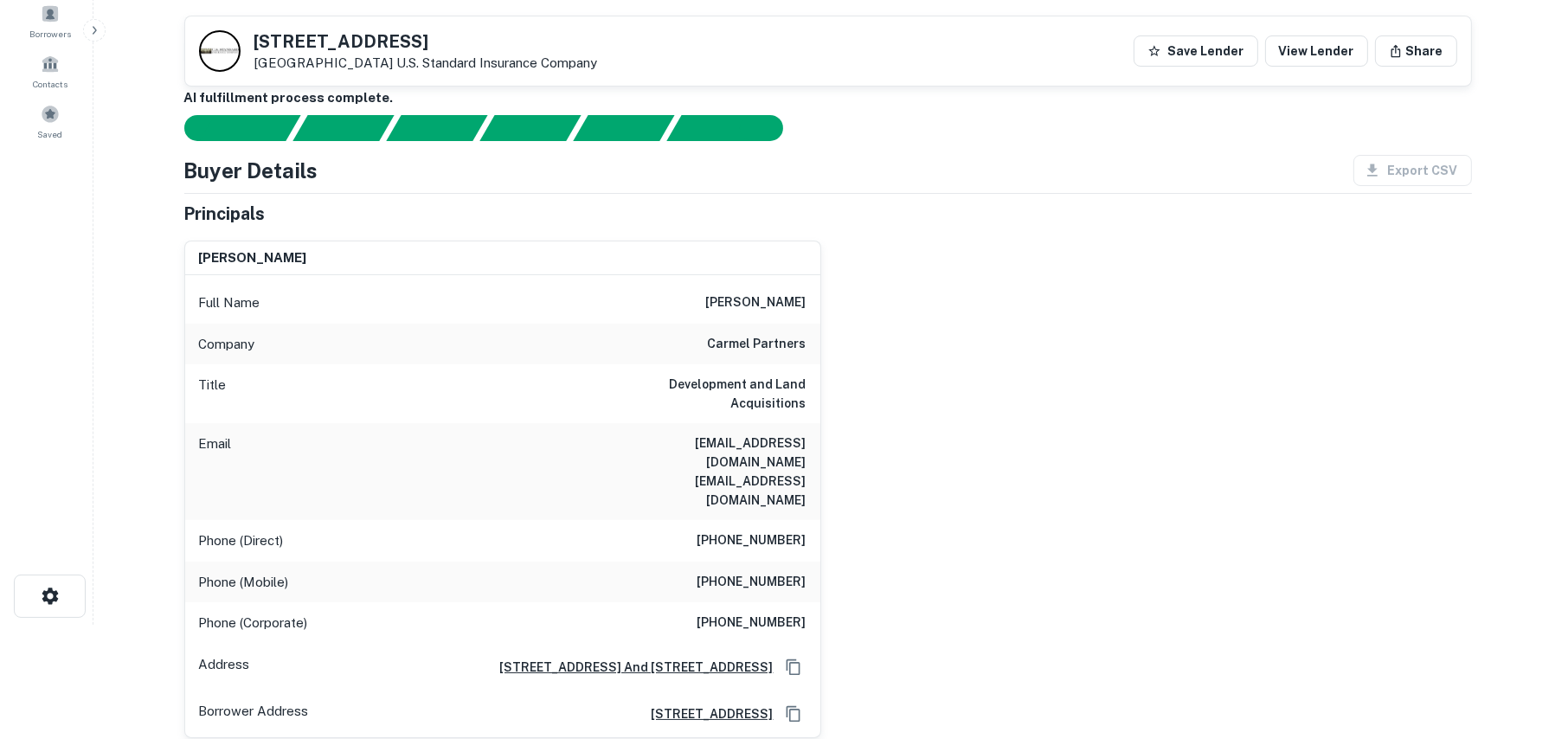
scroll to position [0, 0]
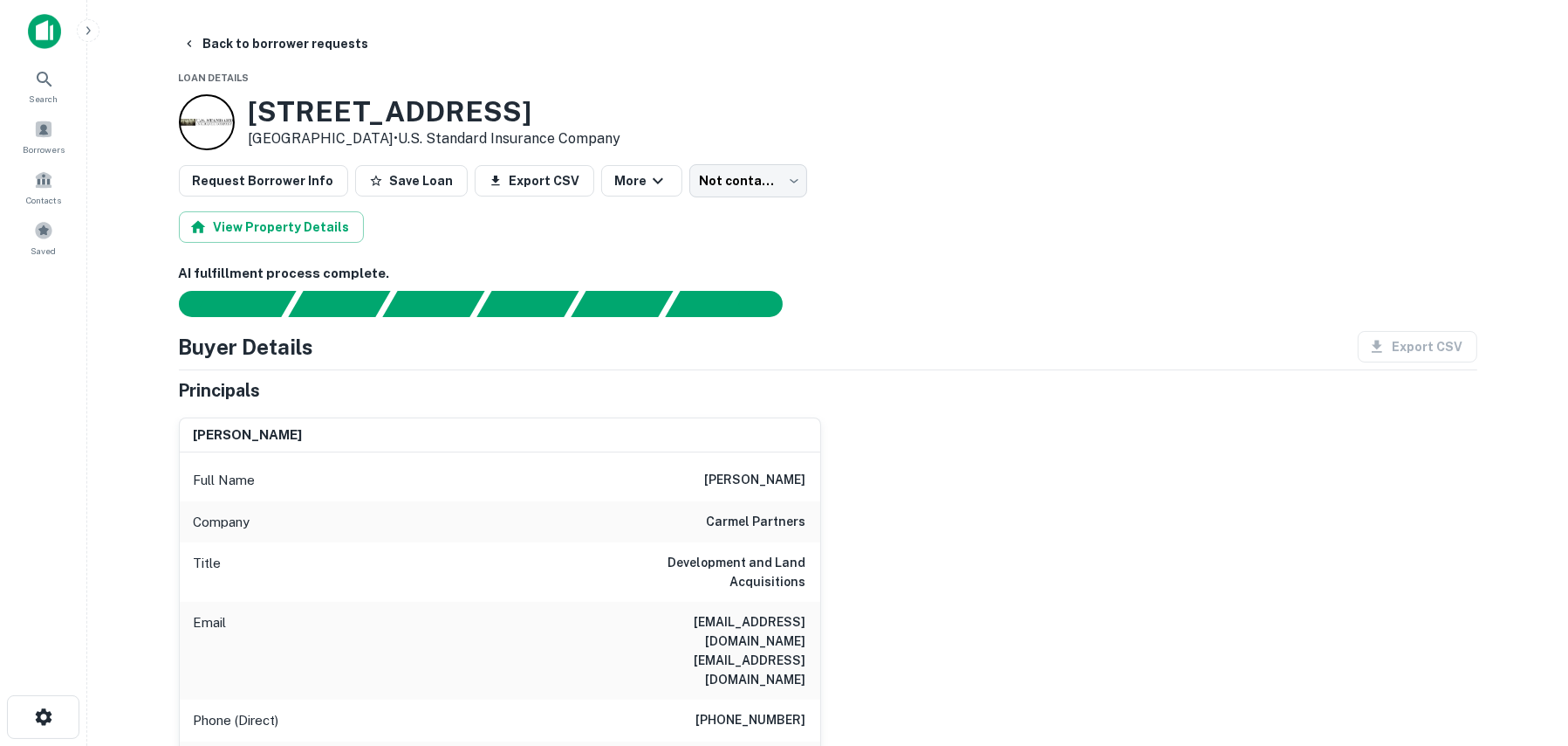
click at [470, 110] on h3 "[STREET_ADDRESS]" at bounding box center [434, 112] width 372 height 34
drag, startPoint x: 460, startPoint y: 108, endPoint x: 249, endPoint y: 112, distance: 211.0
click at [249, 112] on h3 "[STREET_ADDRESS]" at bounding box center [434, 112] width 372 height 34
copy h3 "[STREET_ADDRESS]"
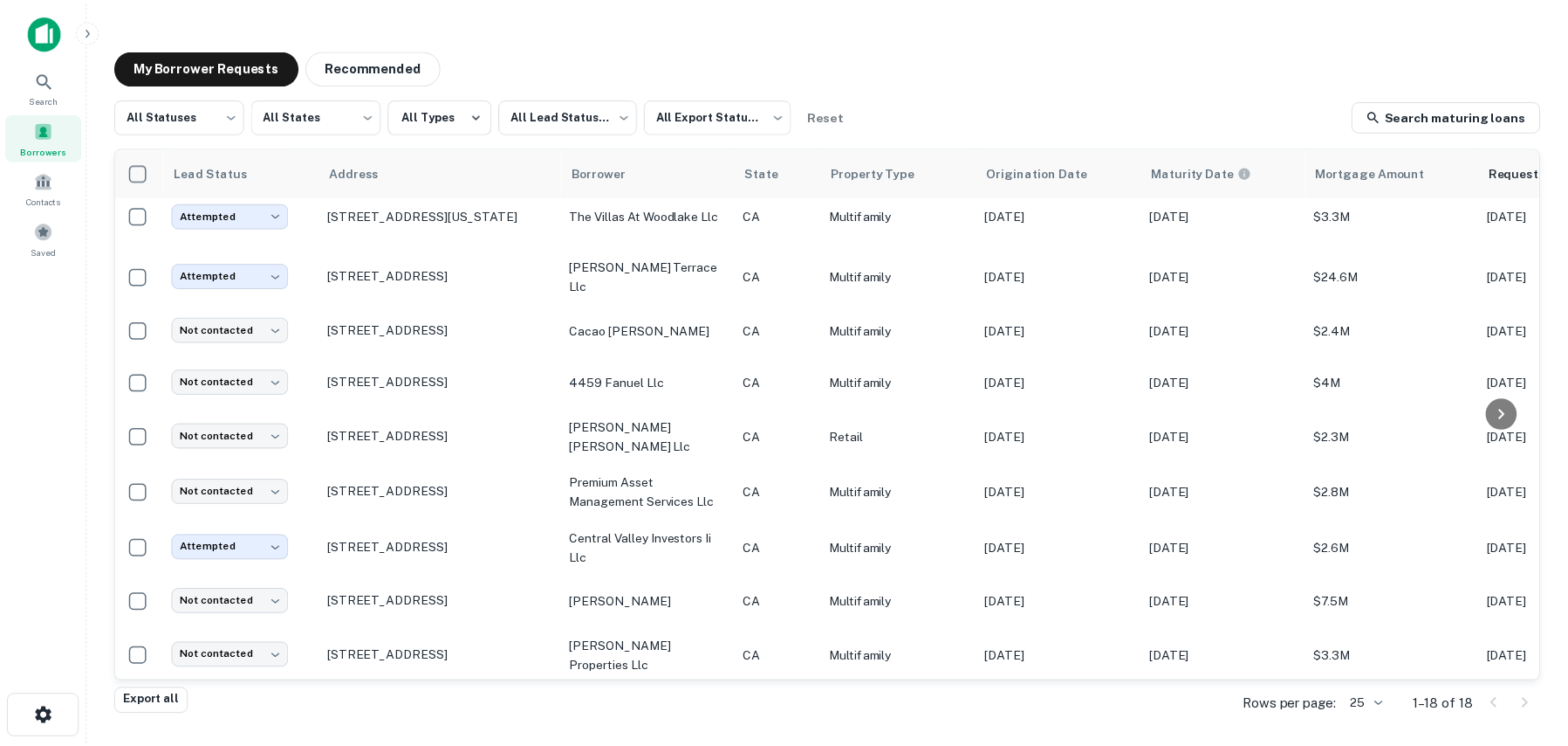
scroll to position [174, 0]
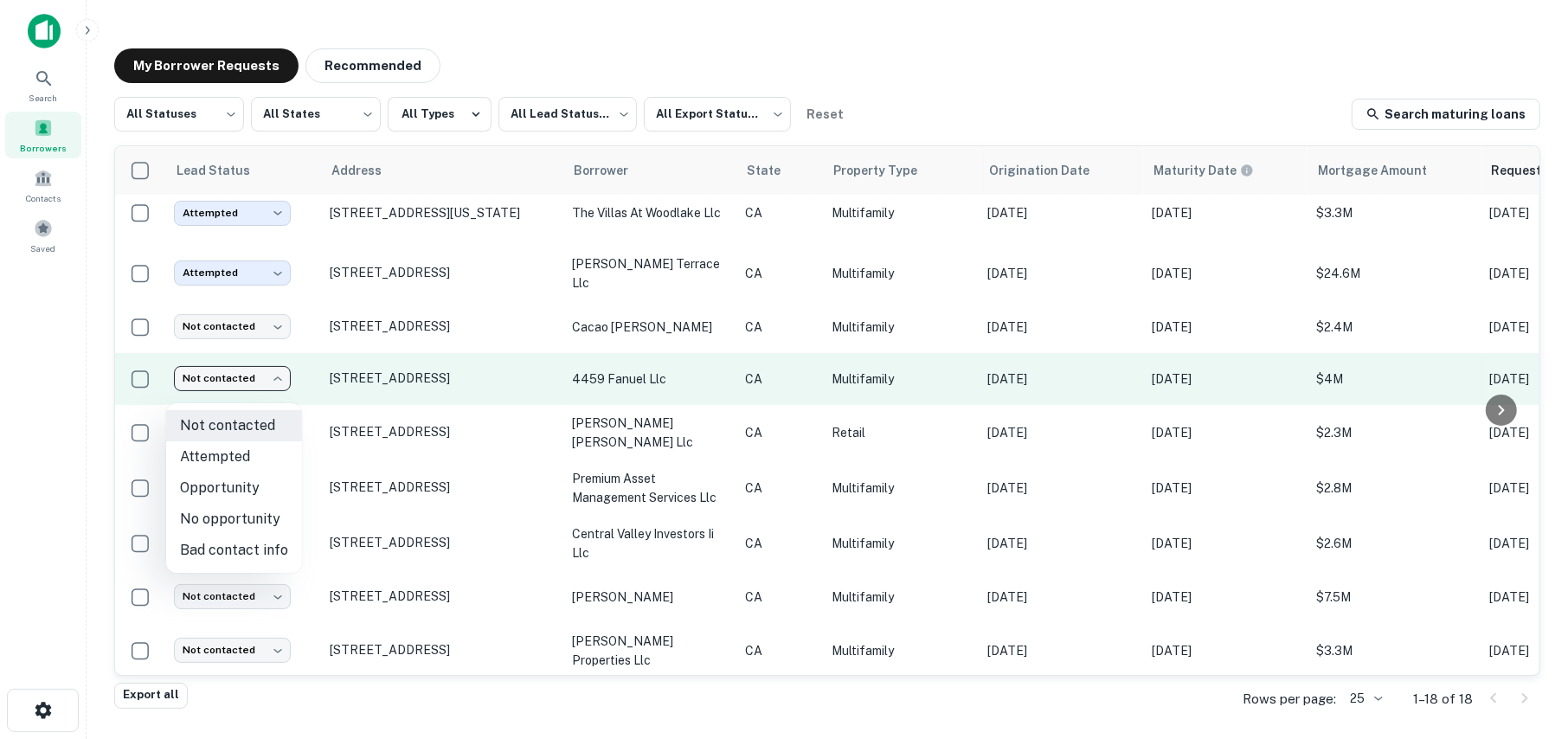
click at [226, 393] on body "**********" at bounding box center [784, 369] width 1568 height 739
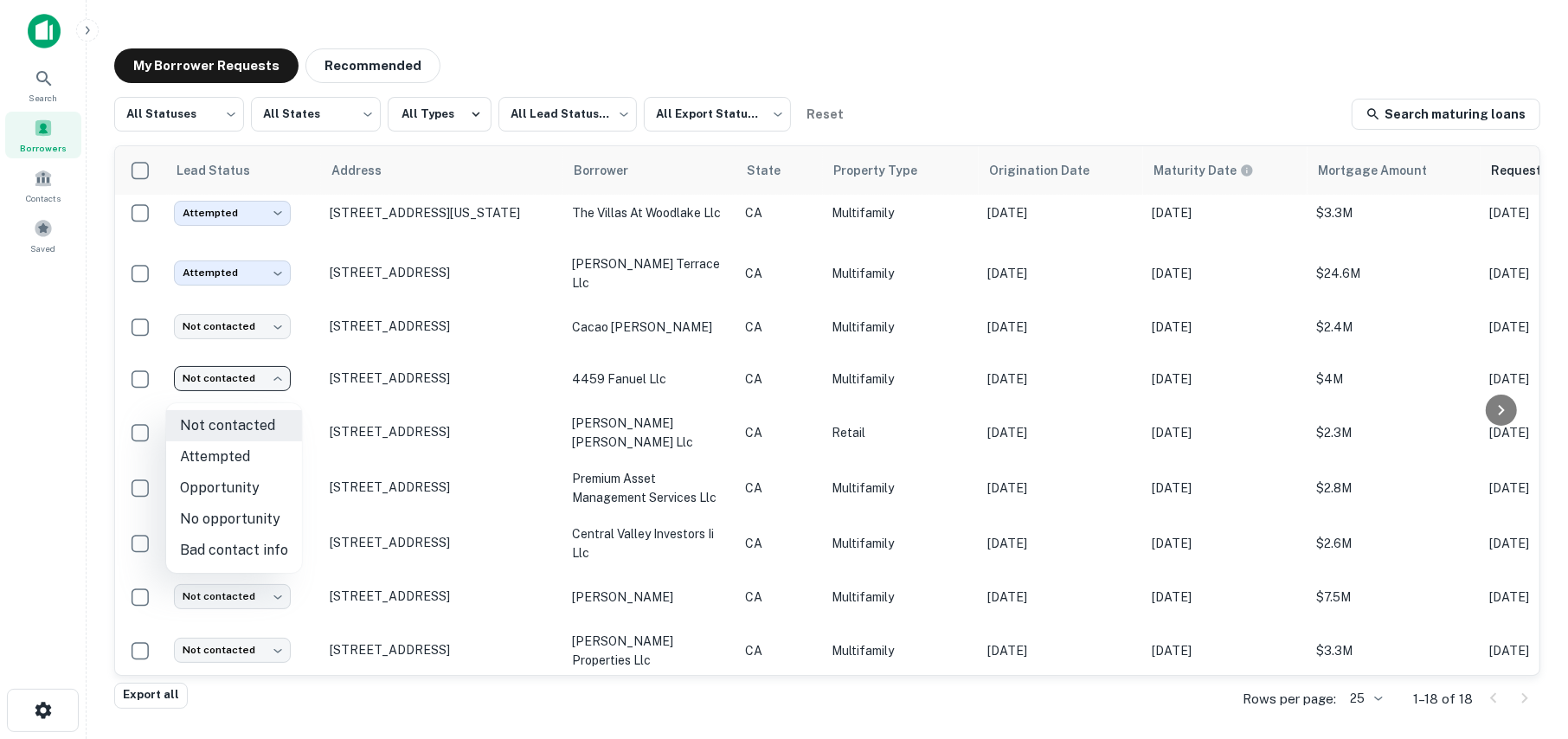
click at [206, 457] on li "Attempted" at bounding box center [233, 457] width 136 height 32
type input "*********"
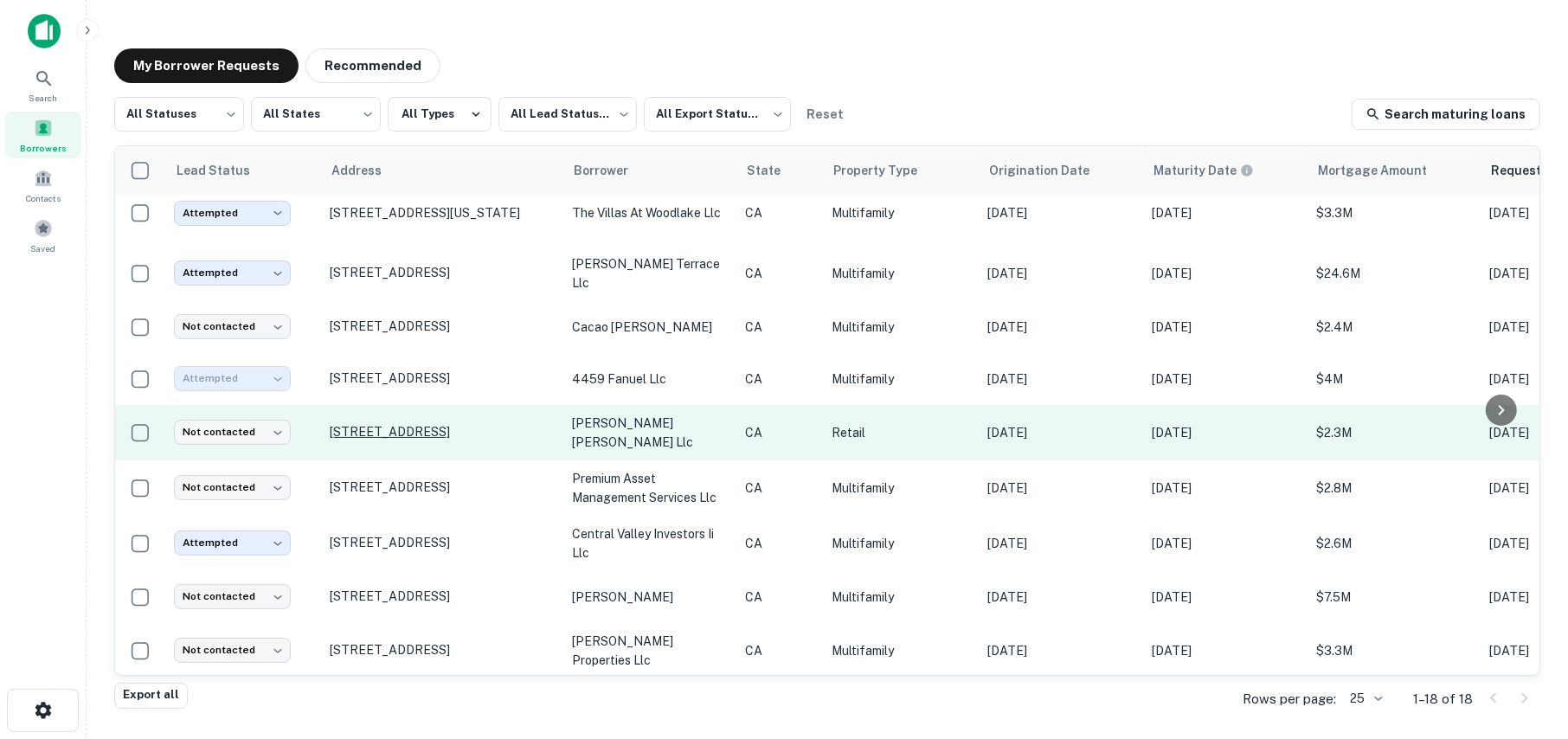
click at [430, 439] on p "[STREET_ADDRESS]" at bounding box center [442, 432] width 225 height 16
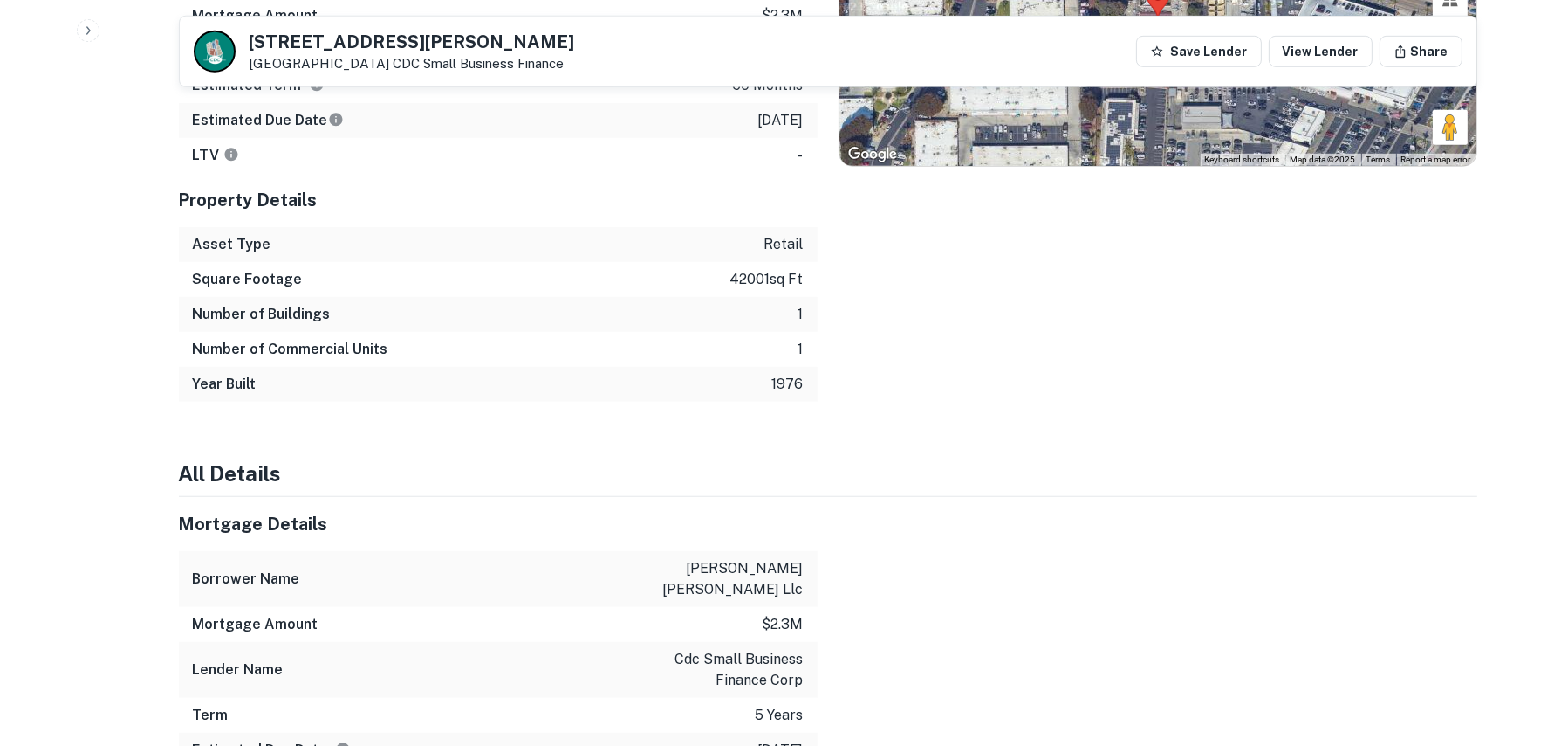
scroll to position [1659, 0]
